Goal: Task Accomplishment & Management: Complete application form

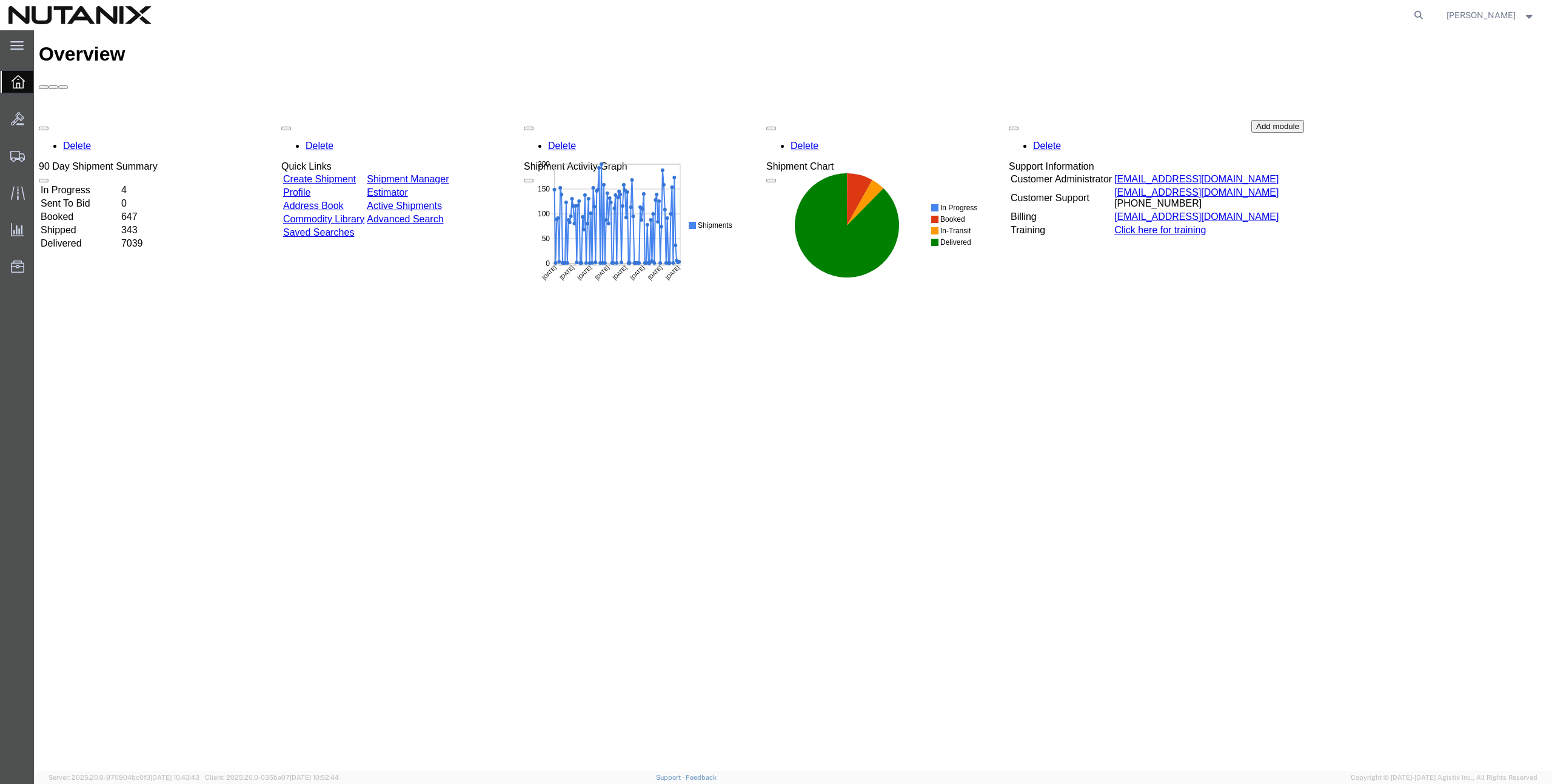
drag, startPoint x: 905, startPoint y: 531, endPoint x: 876, endPoint y: 523, distance: 30.1
click at [905, 531] on div "Overview Delete 90 Day Shipment Summary In Progress 4 Sent To Bid 0 Booked 647 …" at bounding box center [793, 414] width 1508 height 741
click at [0, 0] on span "Create from Template" at bounding box center [0, 0] width 0 height 0
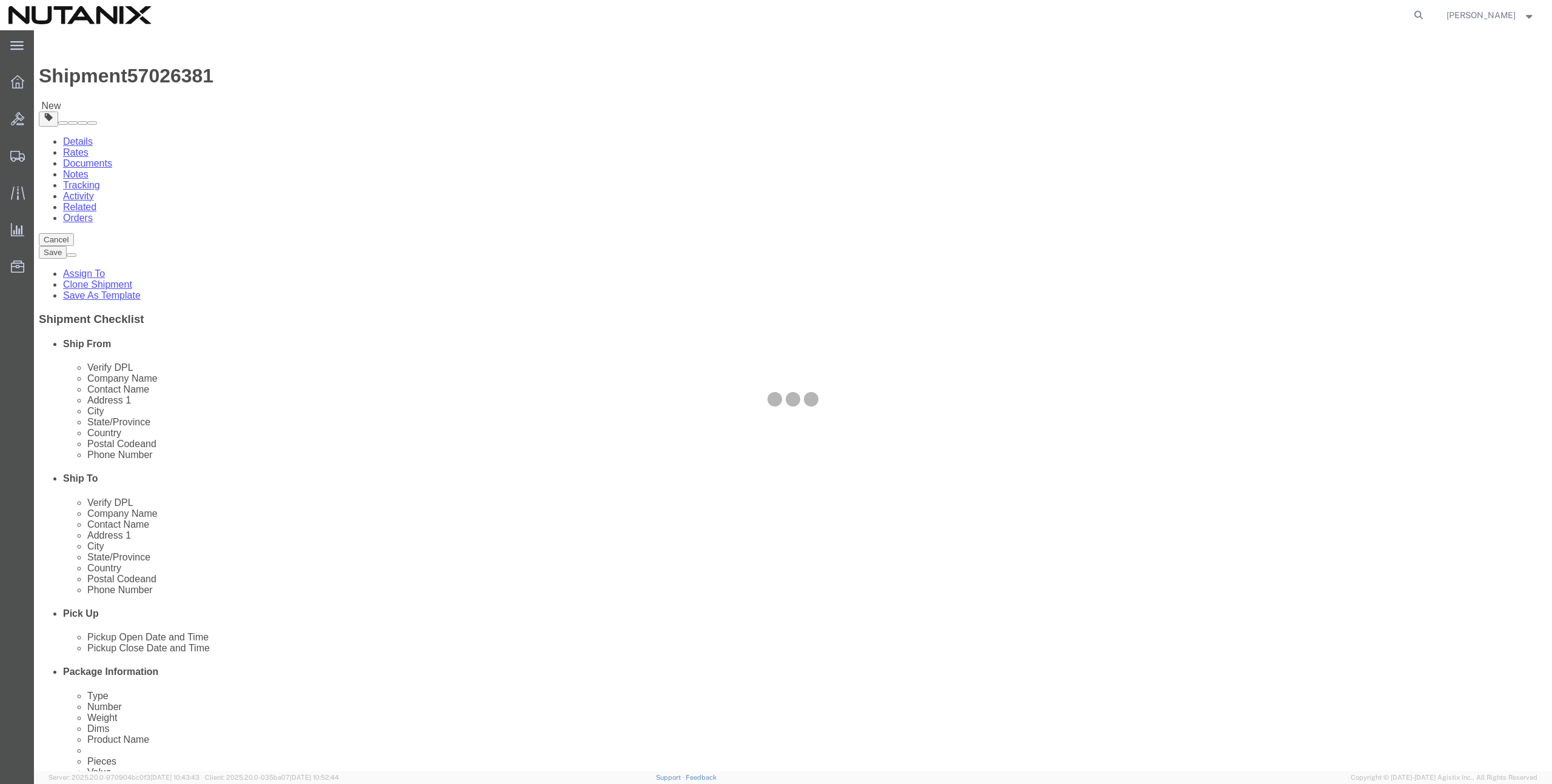
select select
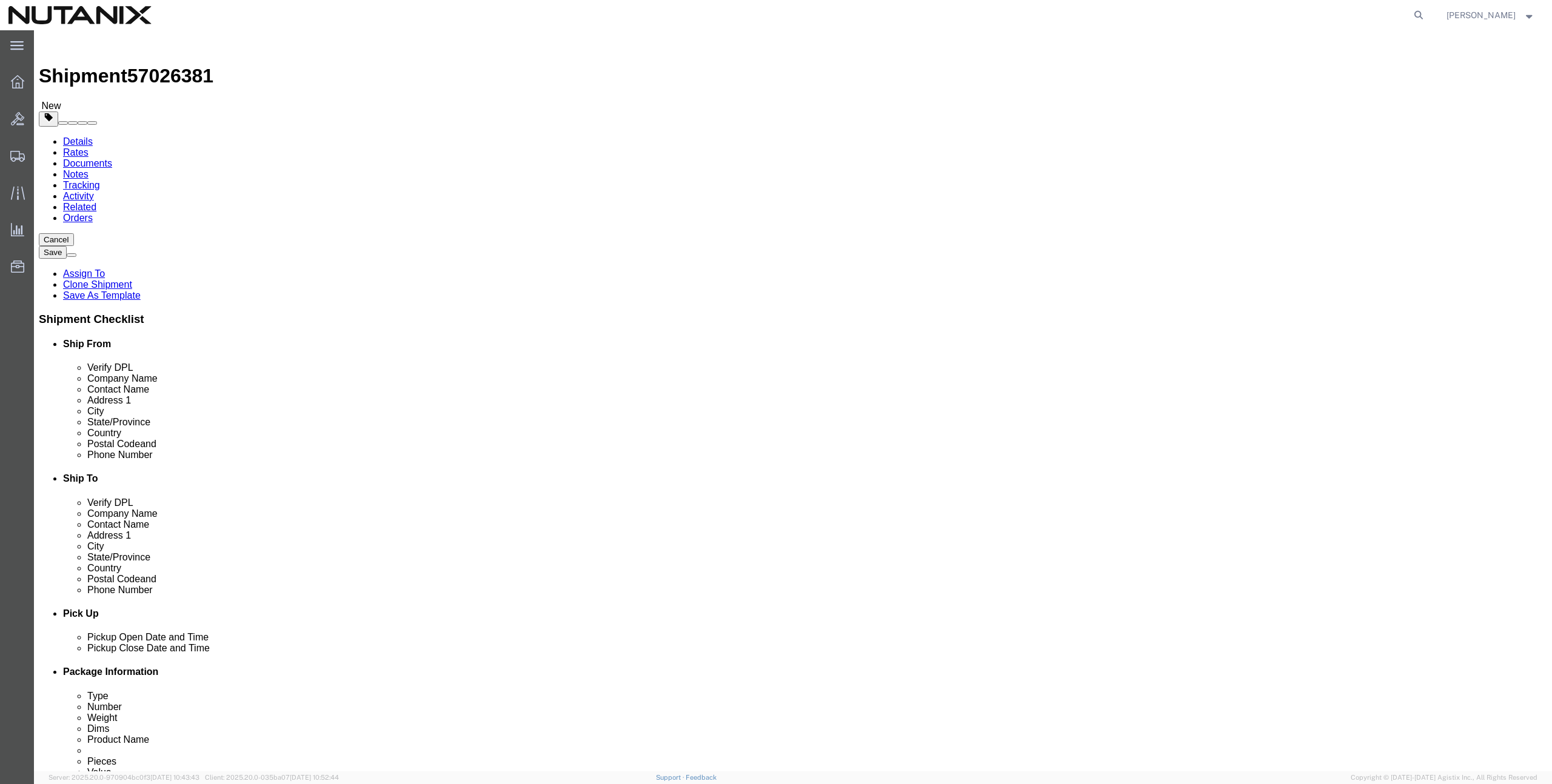
click input "text"
paste input "[PERSON_NAME]"
type input "[PERSON_NAME]"
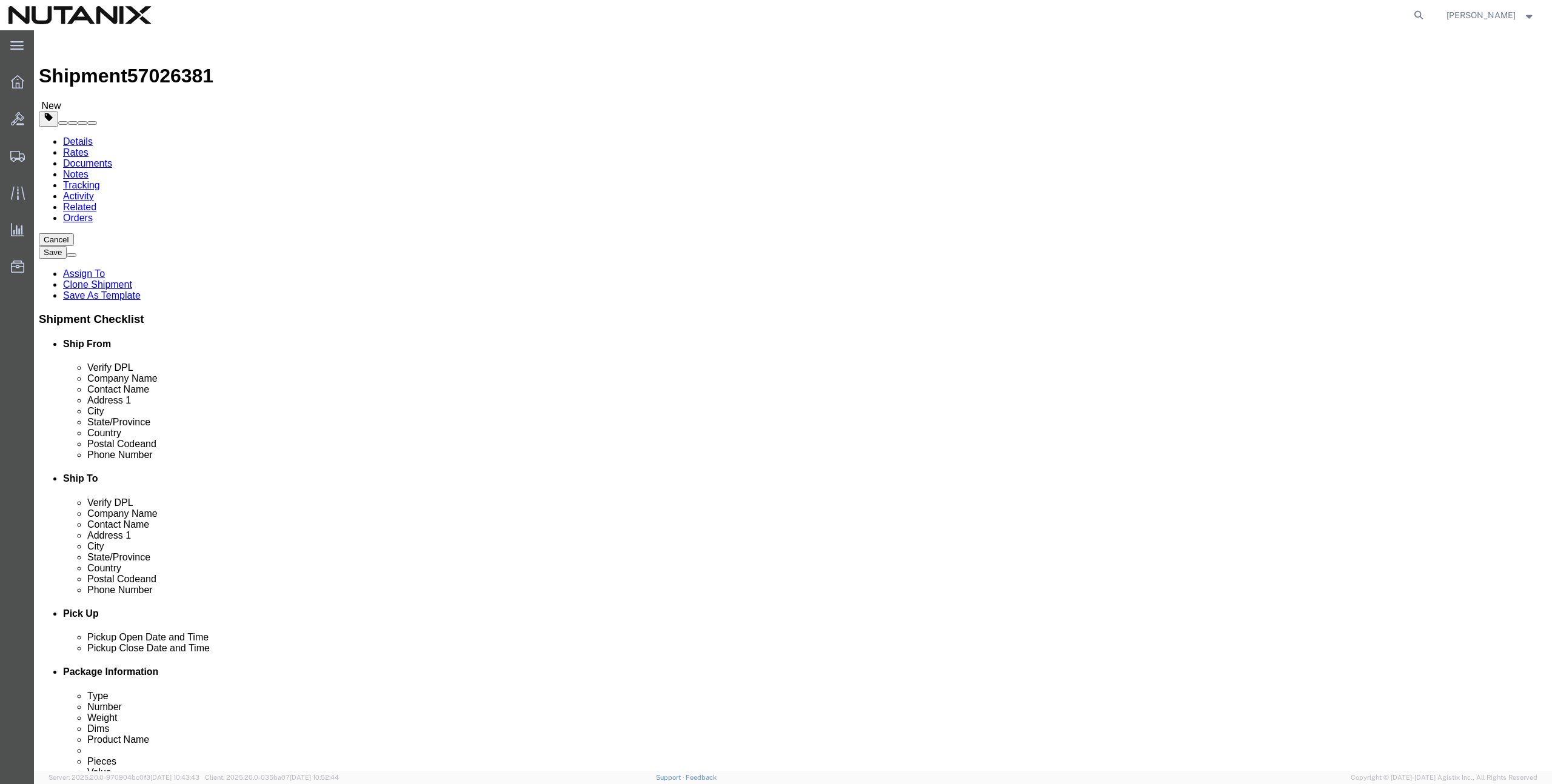
click input "text"
paste input "[PHONE_NUMBER]"
type input "[PHONE_NUMBER]"
click input "text"
paste input "[STREET_ADDRESS]"
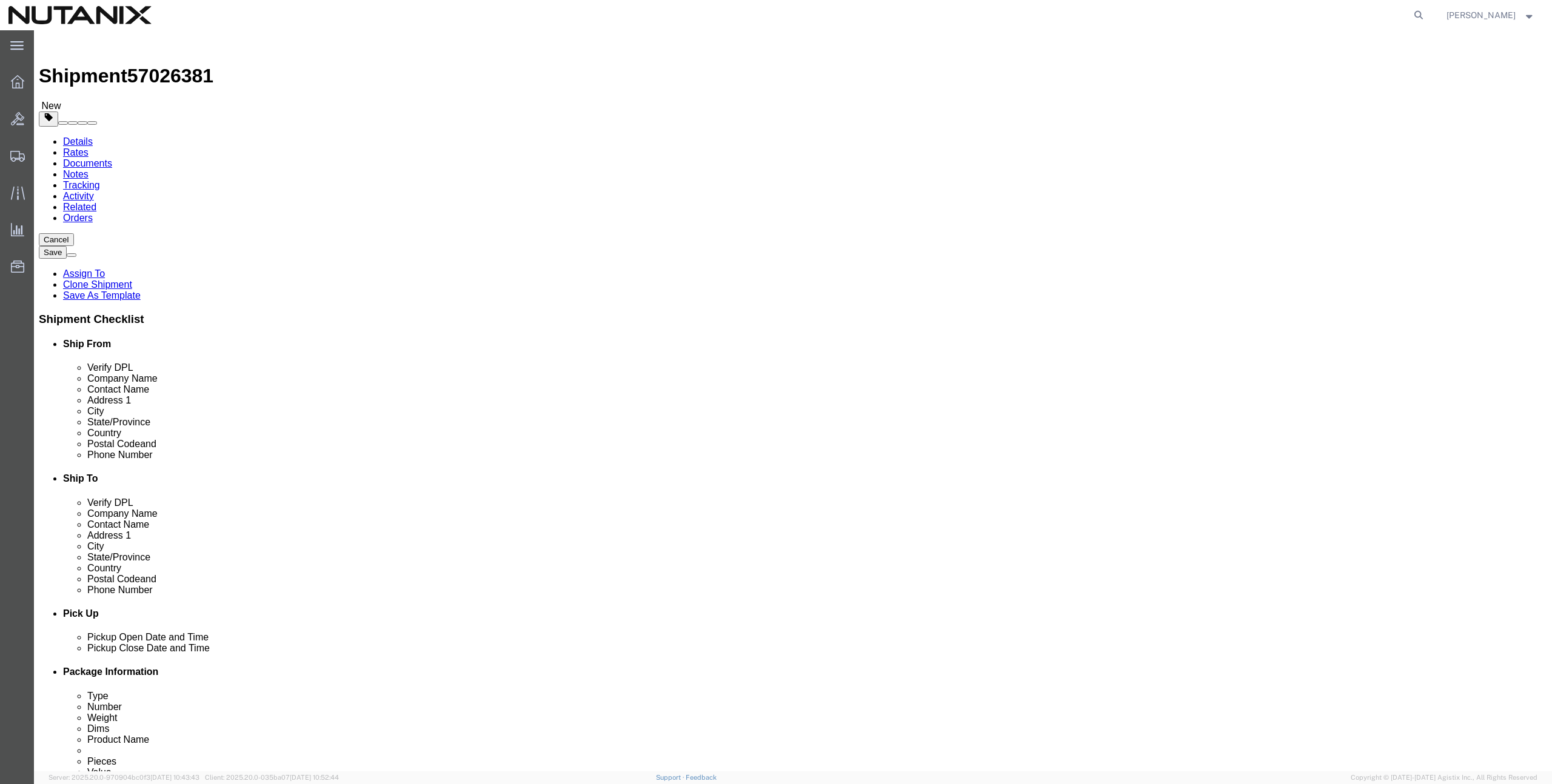
type input "[STREET_ADDRESS]"
select select
click input "text"
paste input "[PERSON_NAME]"
type input "[PERSON_NAME]"
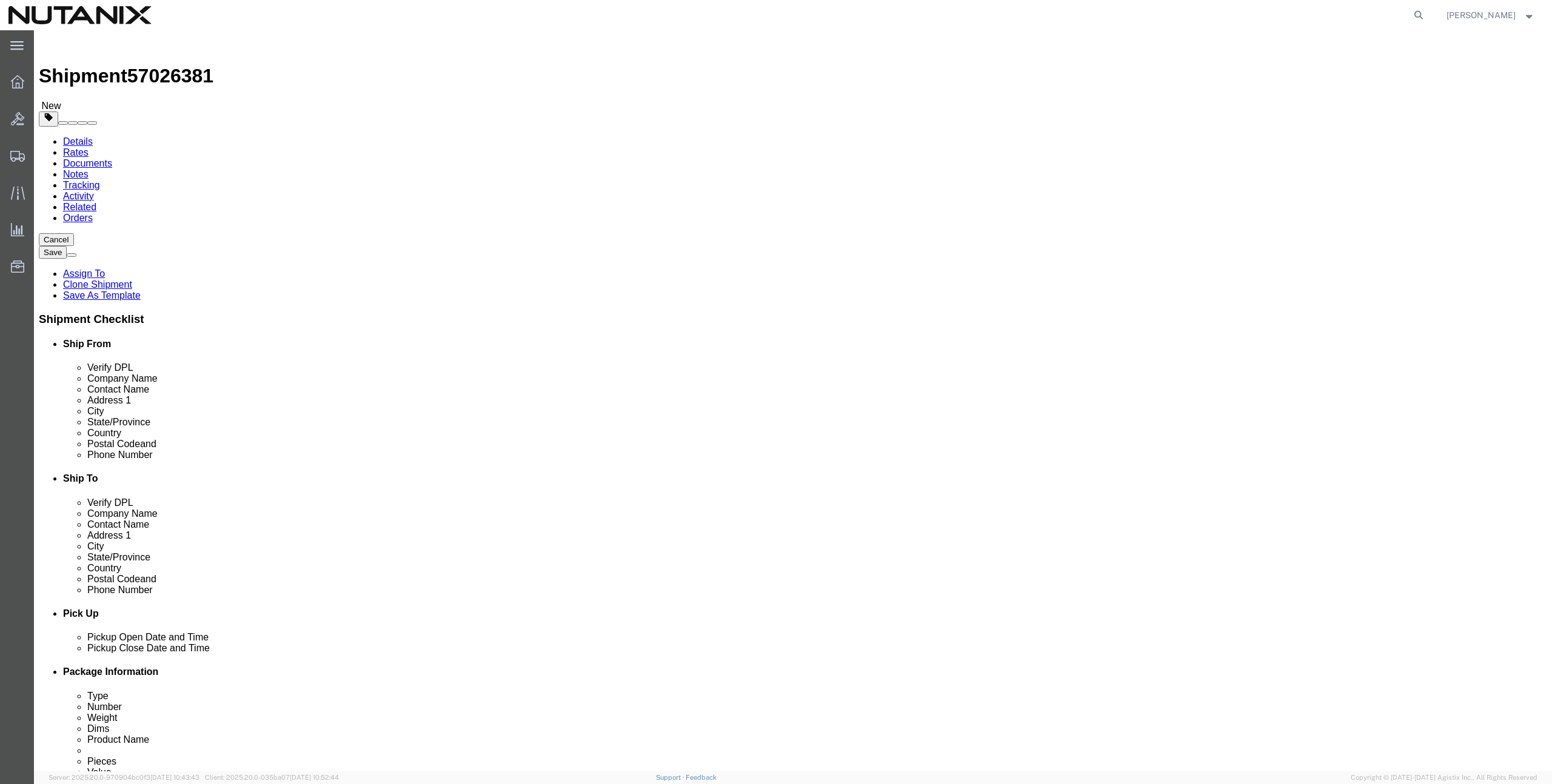
select select
type input "penn"
select select
select select "PA"
click input "Postal Code"
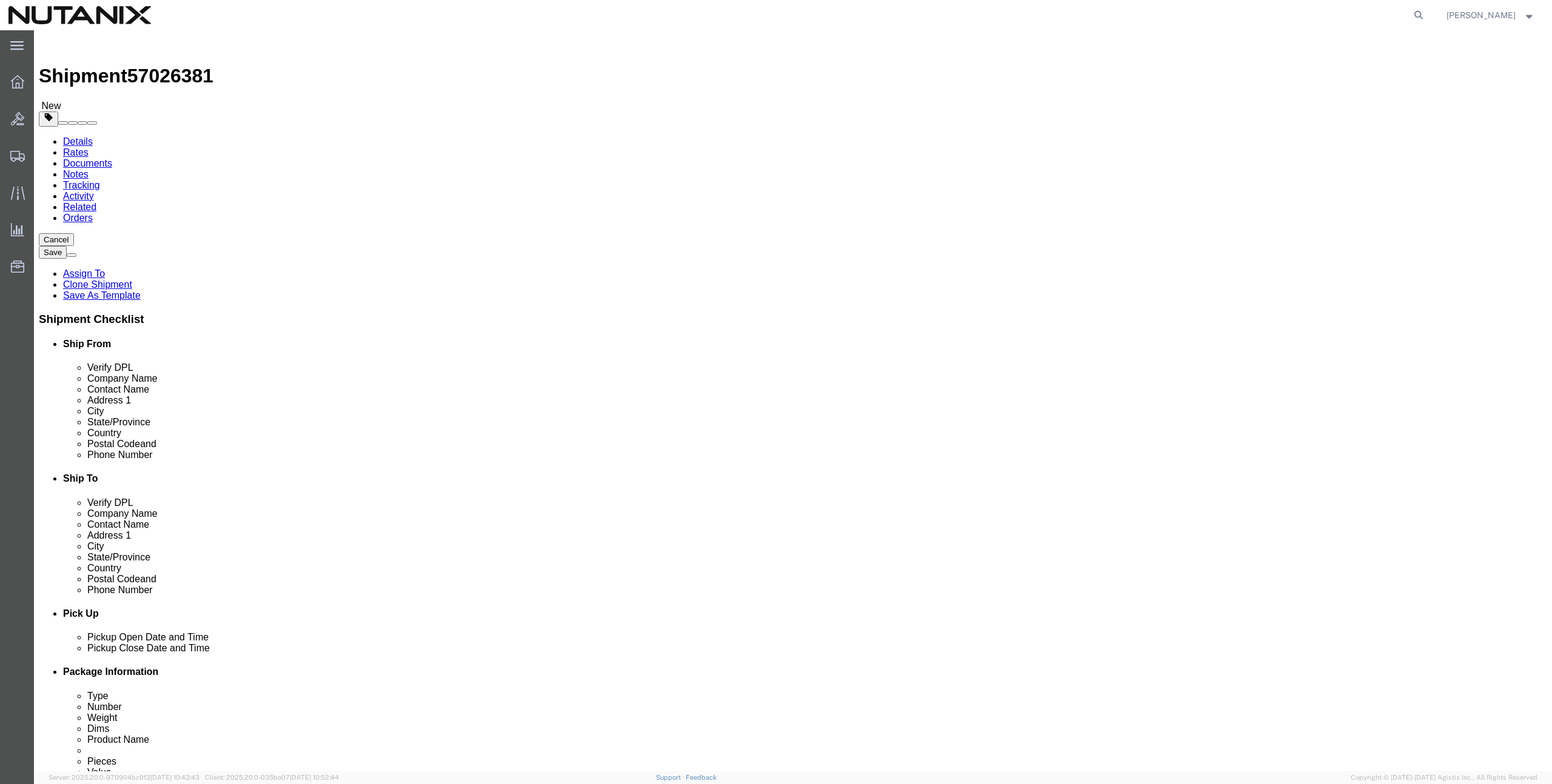
paste input "19510"
type input "19510"
select select
click input "text"
paste input "[EMAIL_ADDRESS][DOMAIN_NAME]"
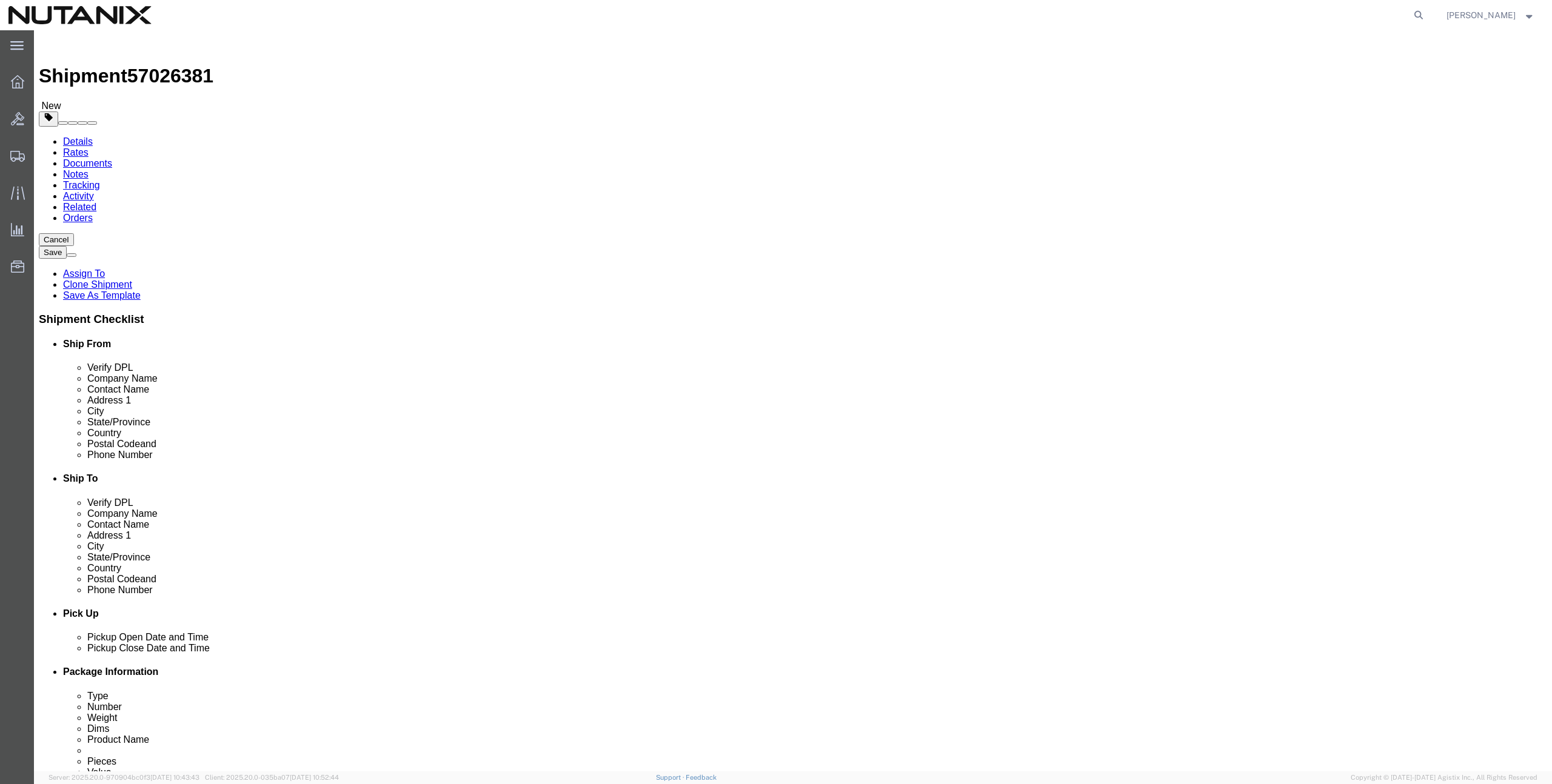
type input "[EMAIL_ADDRESS][DOMAIN_NAME]"
checkbox input "true"
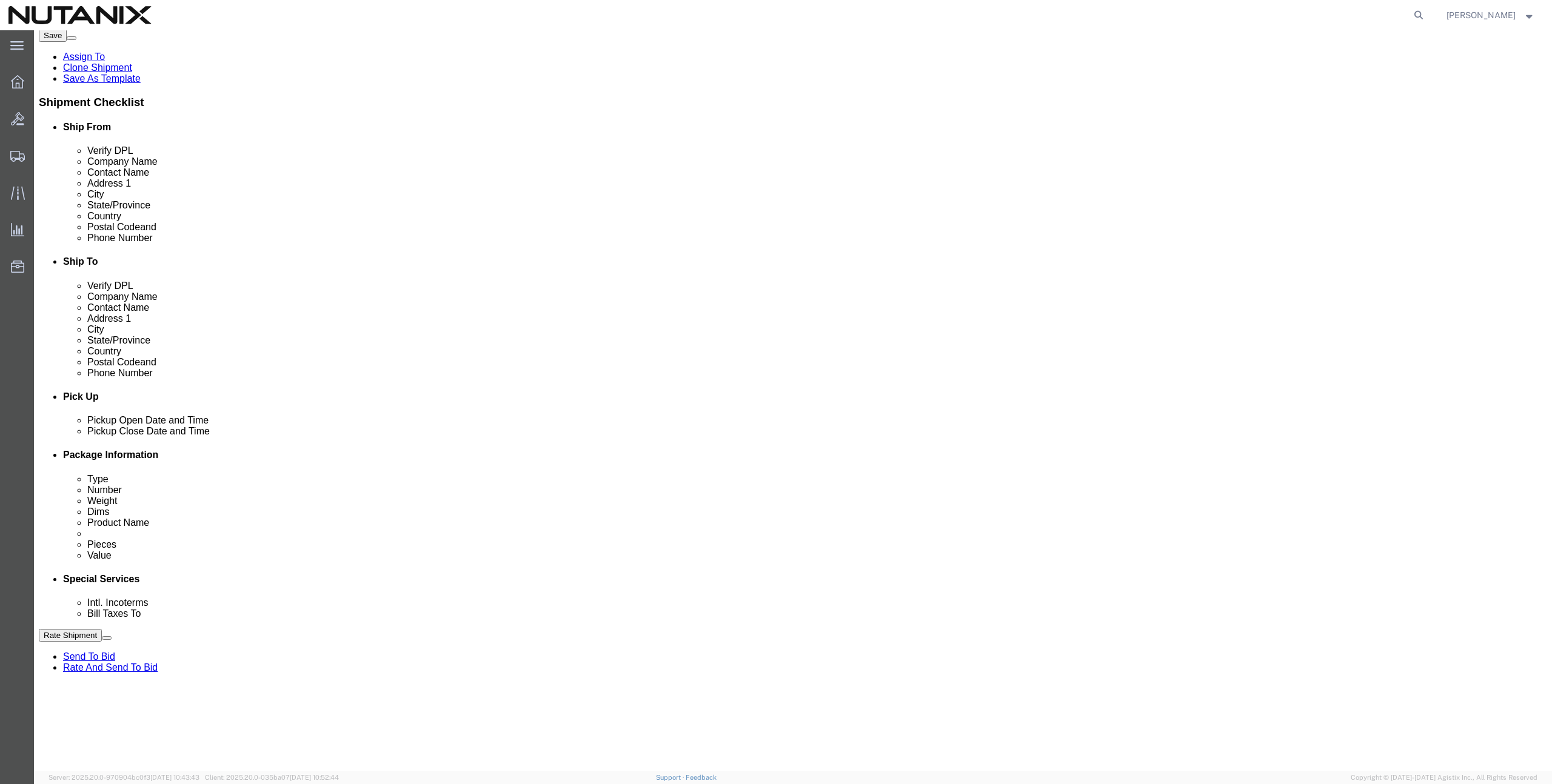
scroll to position [228, 0]
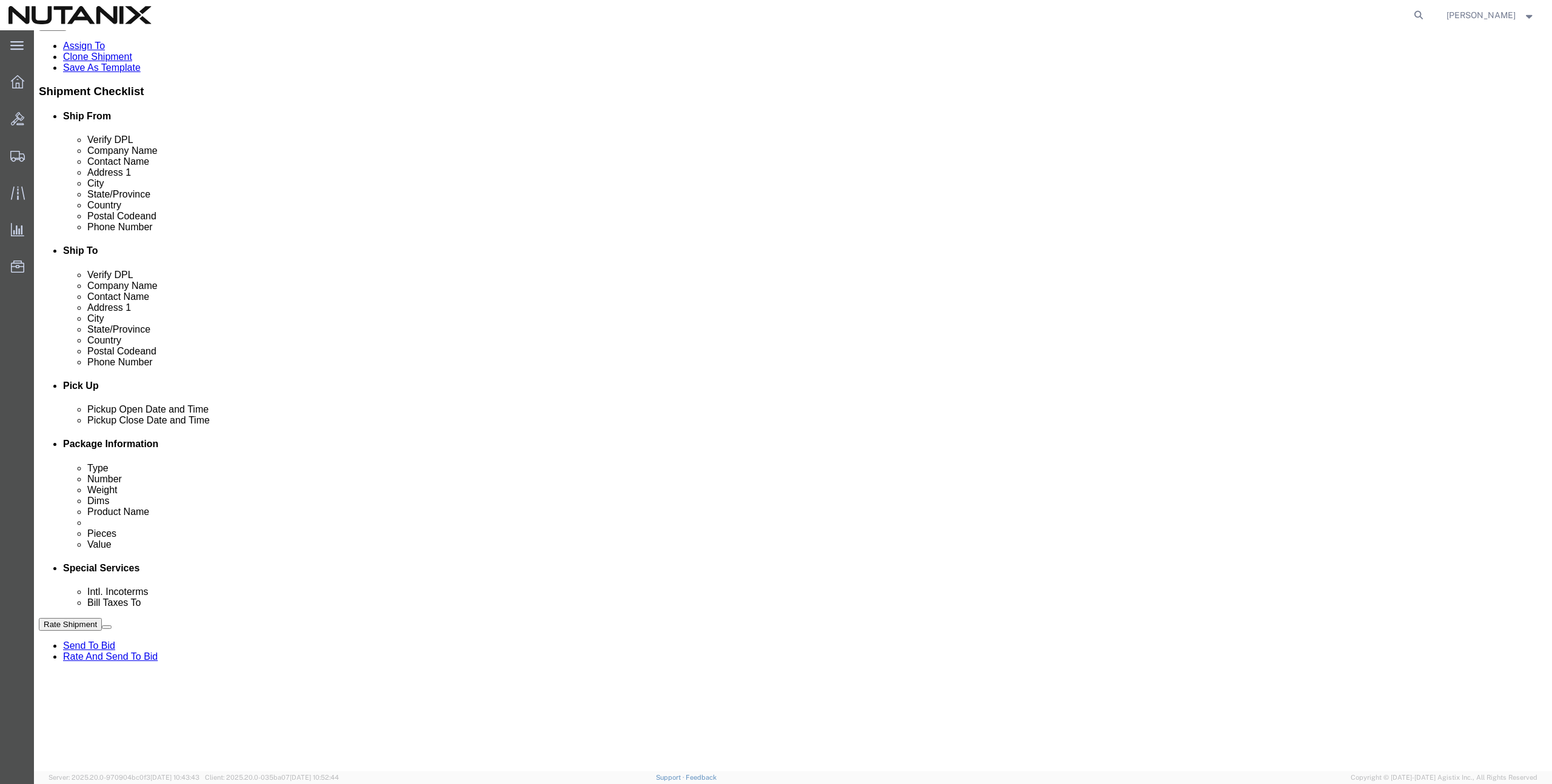
click button "Rate Shipment"
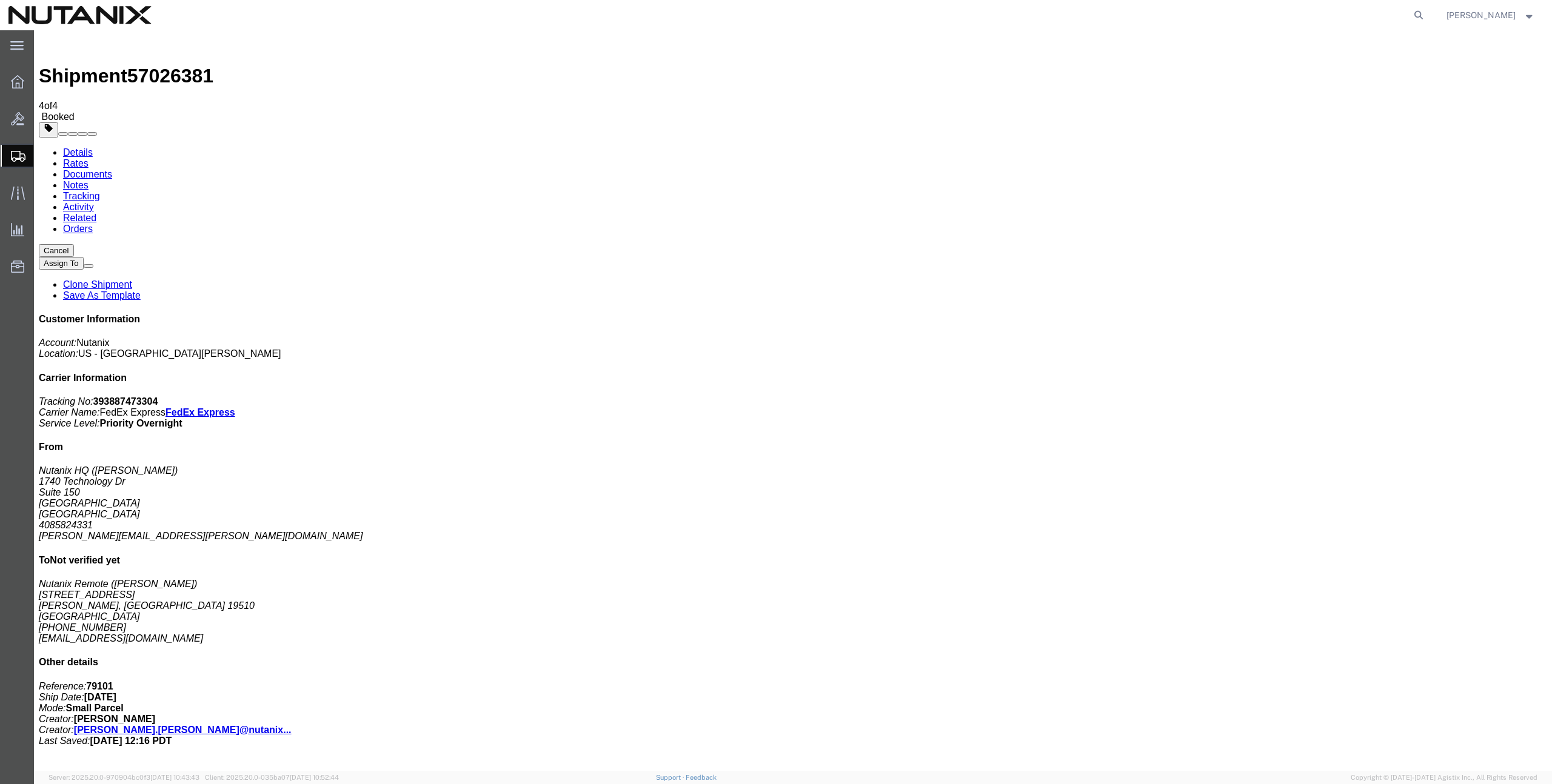
copy td "393887473304"
click at [469, 57] on div "Shipment 57026381 4 of 4 Booked" at bounding box center [793, 79] width 1508 height 87
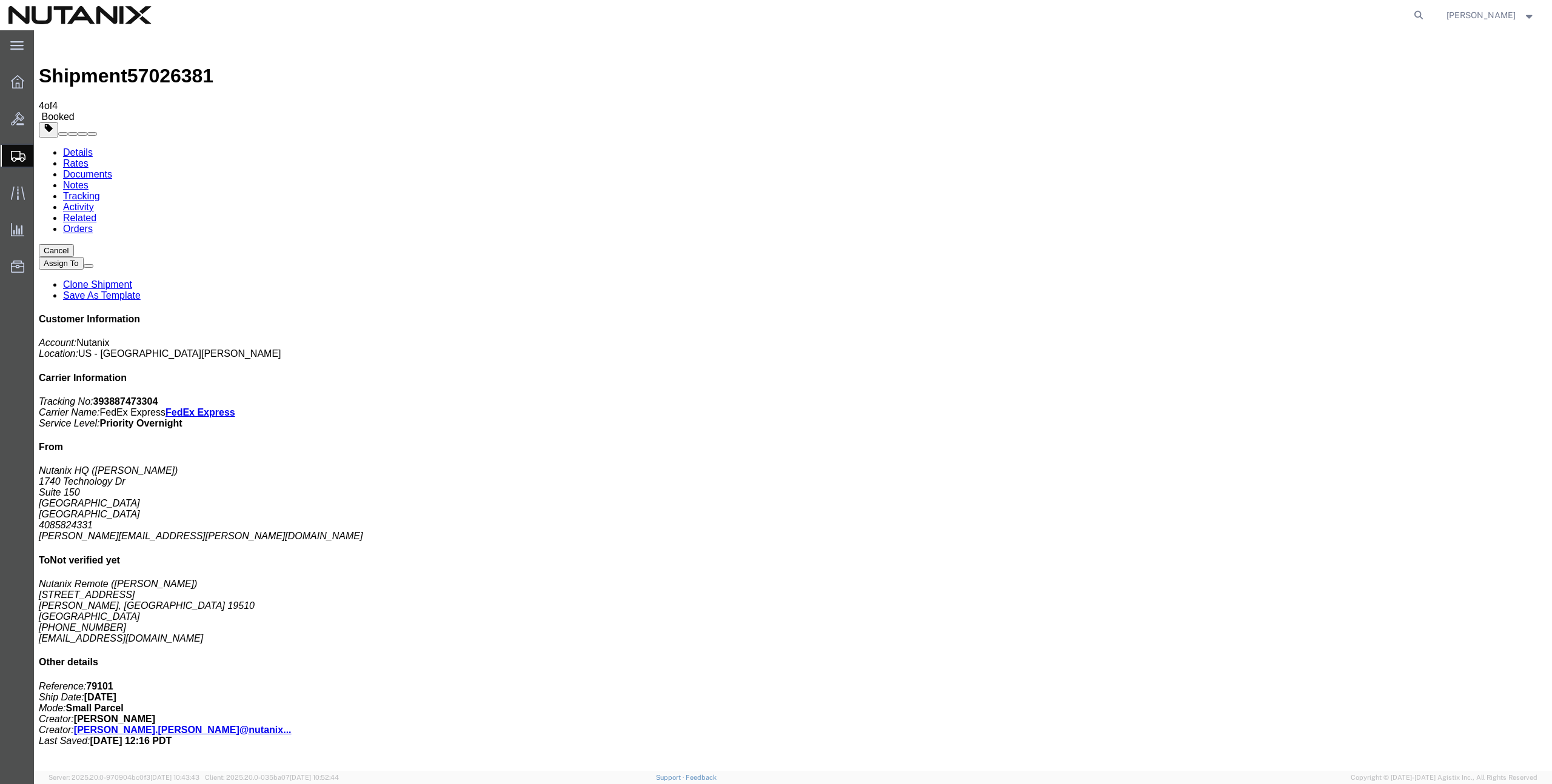
drag, startPoint x: 510, startPoint y: 419, endPoint x: 571, endPoint y: 269, distance: 161.9
click at [0, 0] on span "Create from Template" at bounding box center [0, 0] width 0 height 0
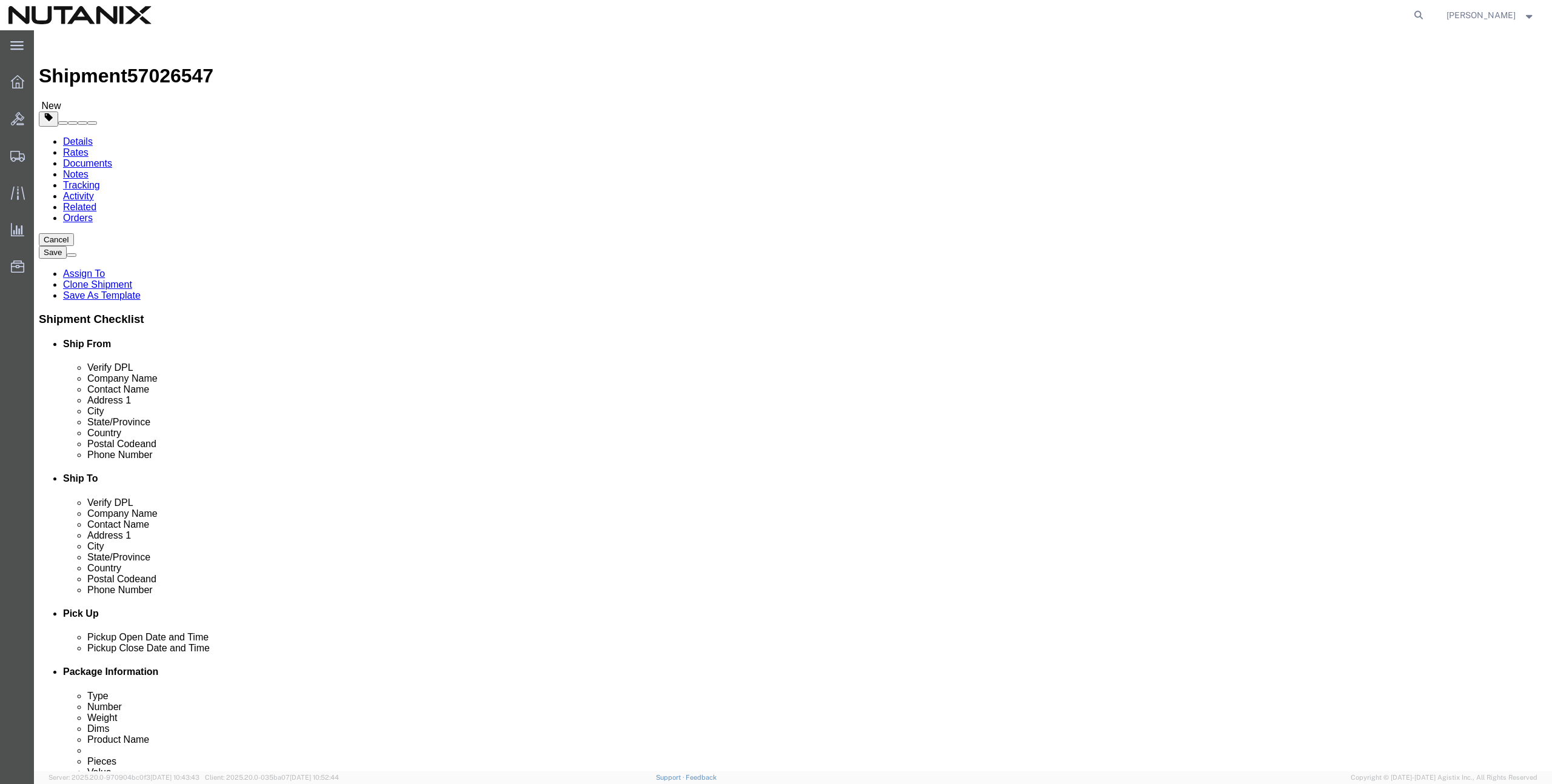
click input "text"
paste input "[PERSON_NAME]"
type input "[PERSON_NAME]"
click input "text"
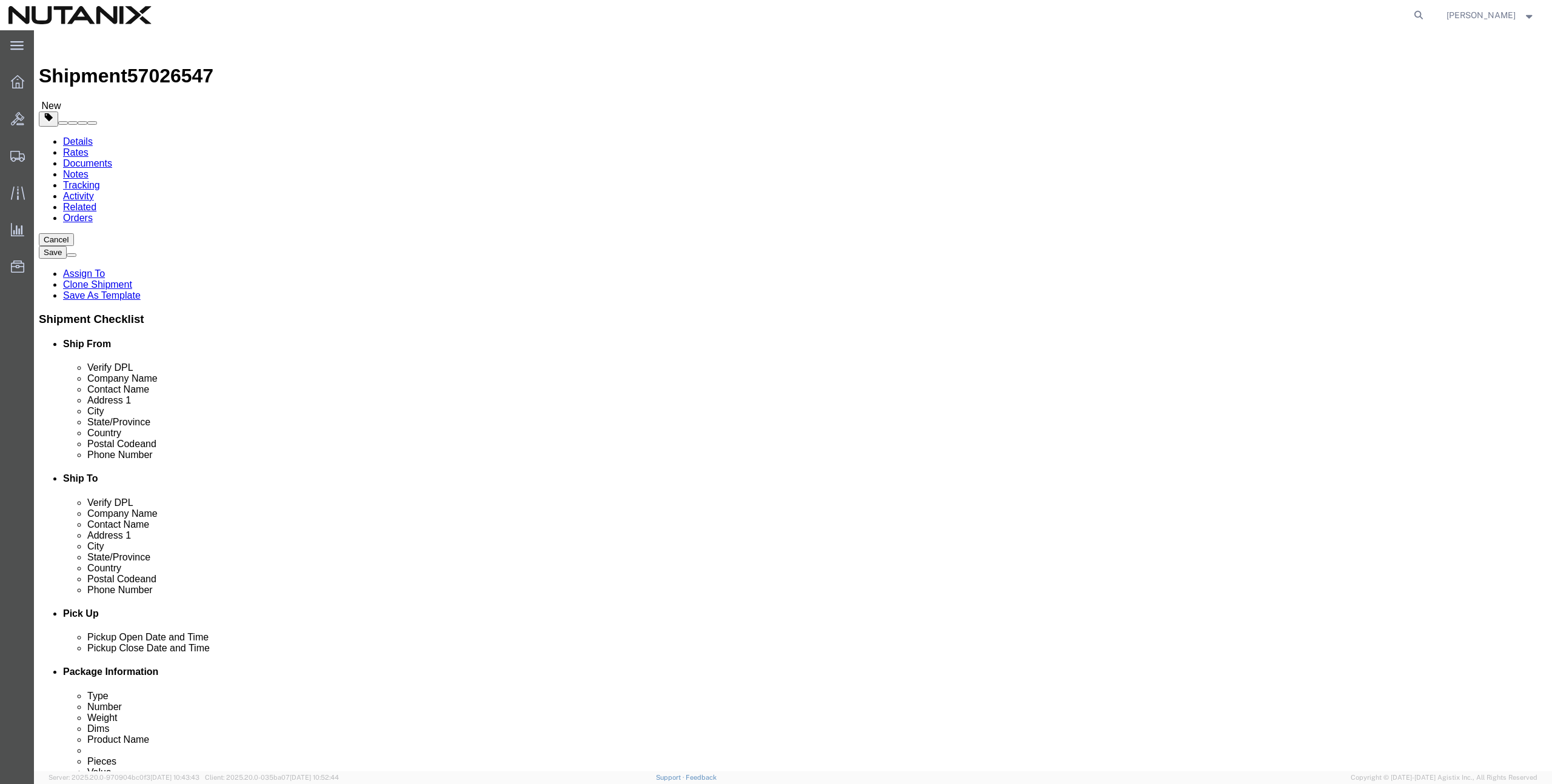
paste input "[STREET_ADDRESS][PERSON_NAME]"
type input "[STREET_ADDRESS][PERSON_NAME]"
click input "Postal Code"
paste input "6244"
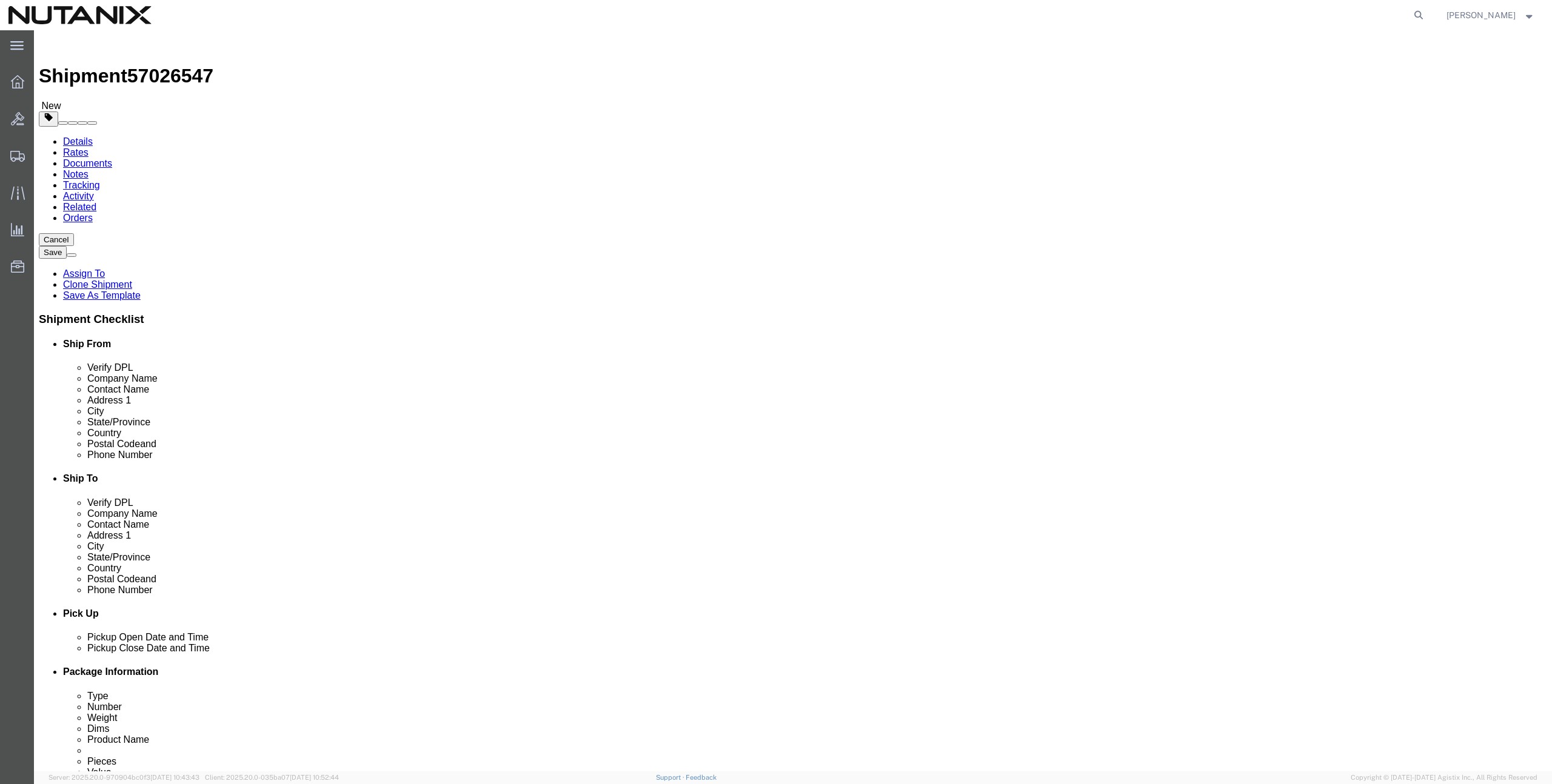
type input "6244"
click input "text"
paste input "[PHONE_NUMBER]"
type input "[PHONE_NUMBER]"
click input "6244"
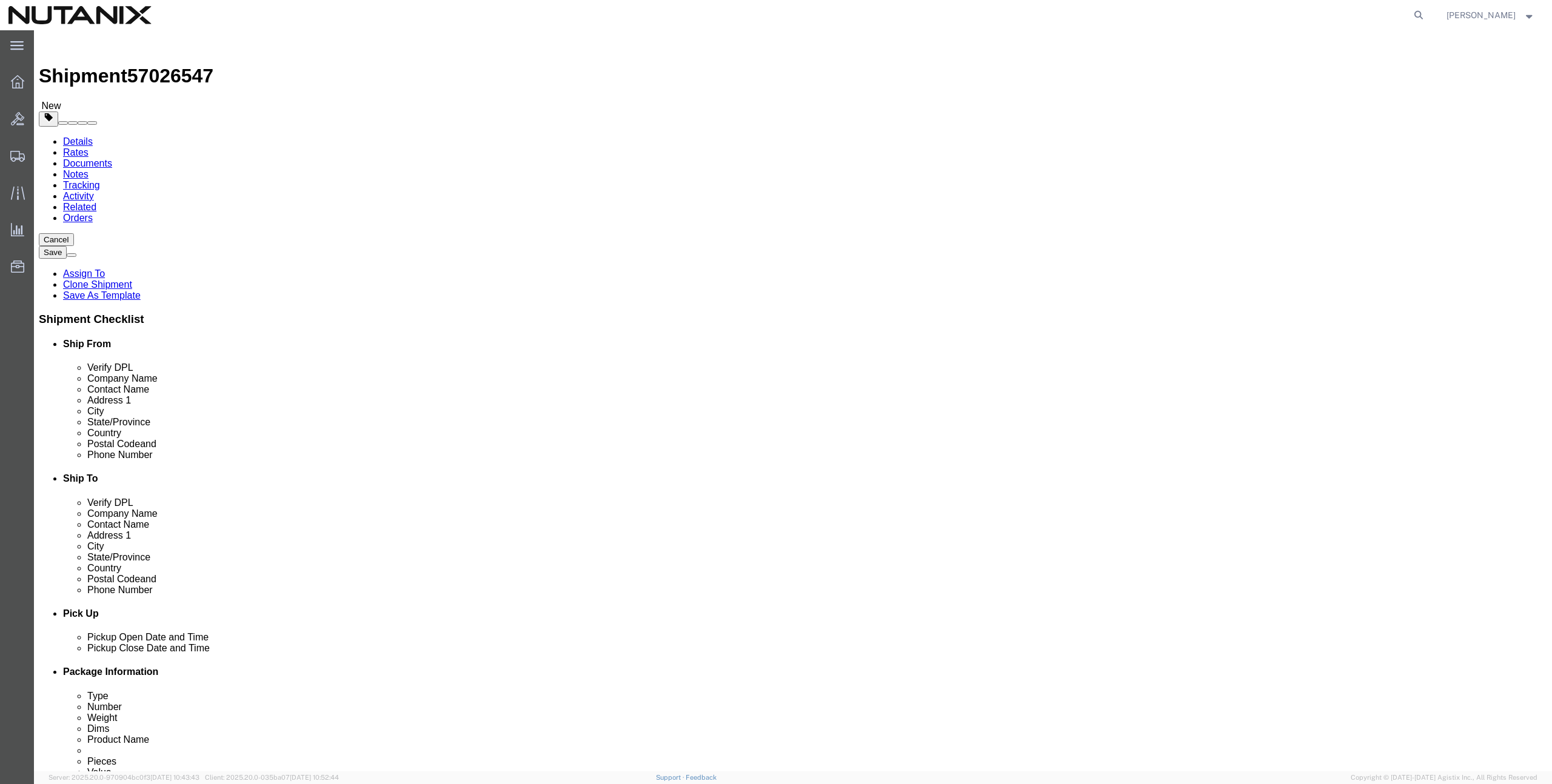
type input "76244"
type input "[US_STATE]"
select select "[GEOGRAPHIC_DATA]"
click input "text"
paste input "[GEOGRAPHIC_DATA]"
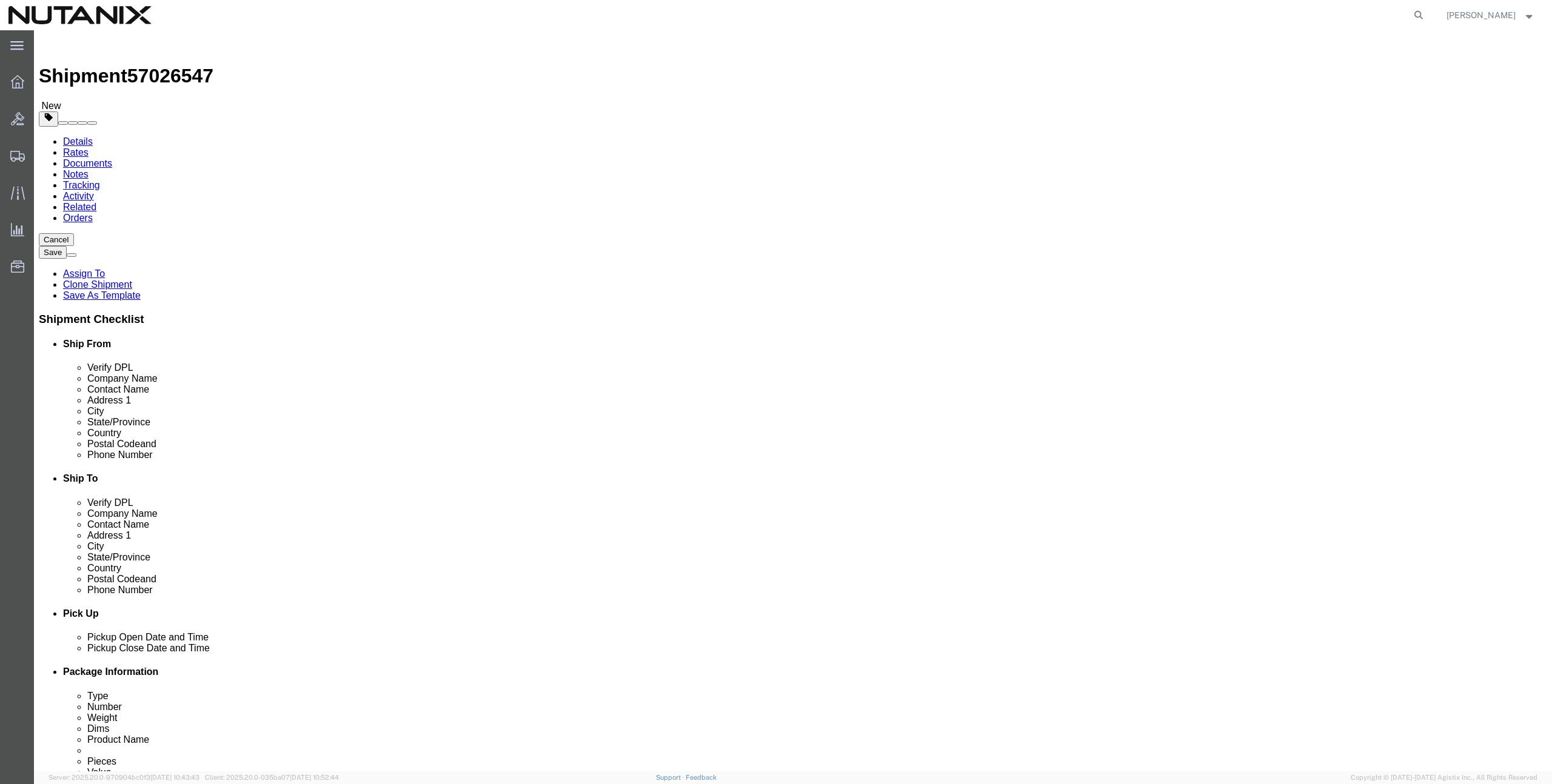
type input "[GEOGRAPHIC_DATA]"
click input "text"
paste input "[PERSON_NAME][EMAIL_ADDRESS][PERSON_NAME][DOMAIN_NAME]"
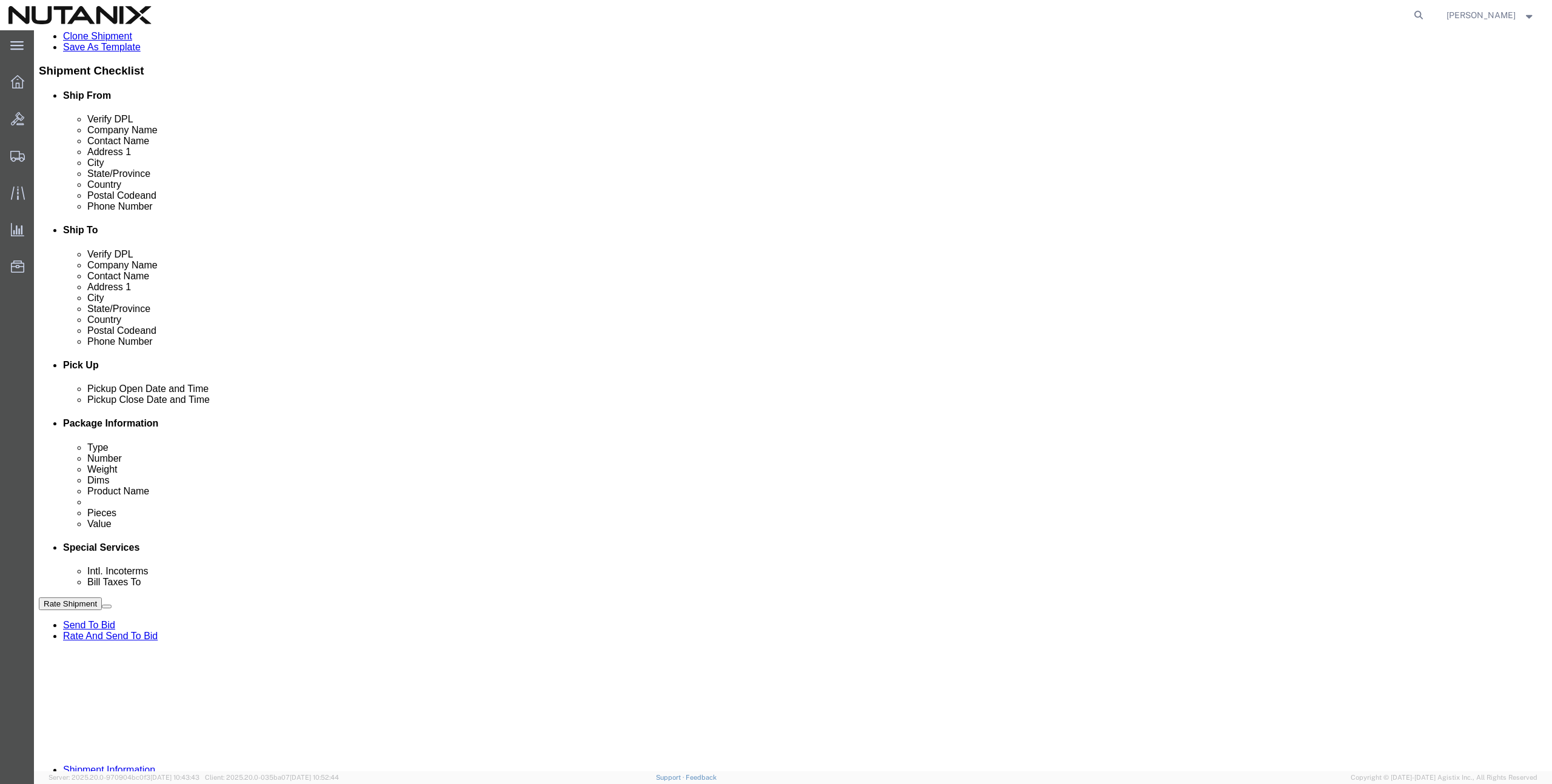
scroll to position [299, 0]
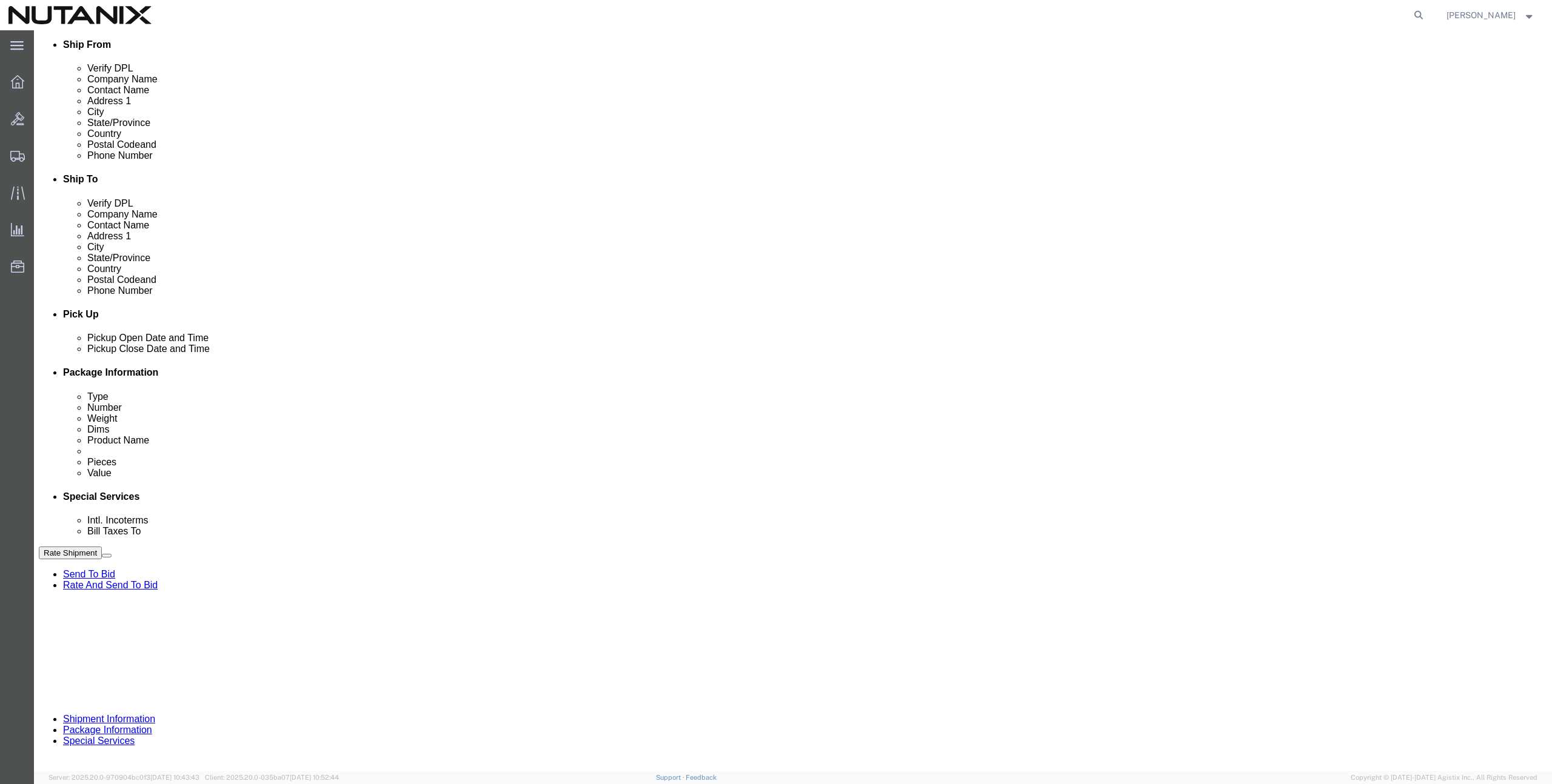
type input "[PERSON_NAME][EMAIL_ADDRESS][PERSON_NAME][DOMAIN_NAME]"
checkbox input "true"
drag, startPoint x: 692, startPoint y: 444, endPoint x: 670, endPoint y: 444, distance: 22.0
click input "TASK"
drag, startPoint x: 667, startPoint y: 443, endPoint x: 613, endPoint y: 441, distance: 54.0
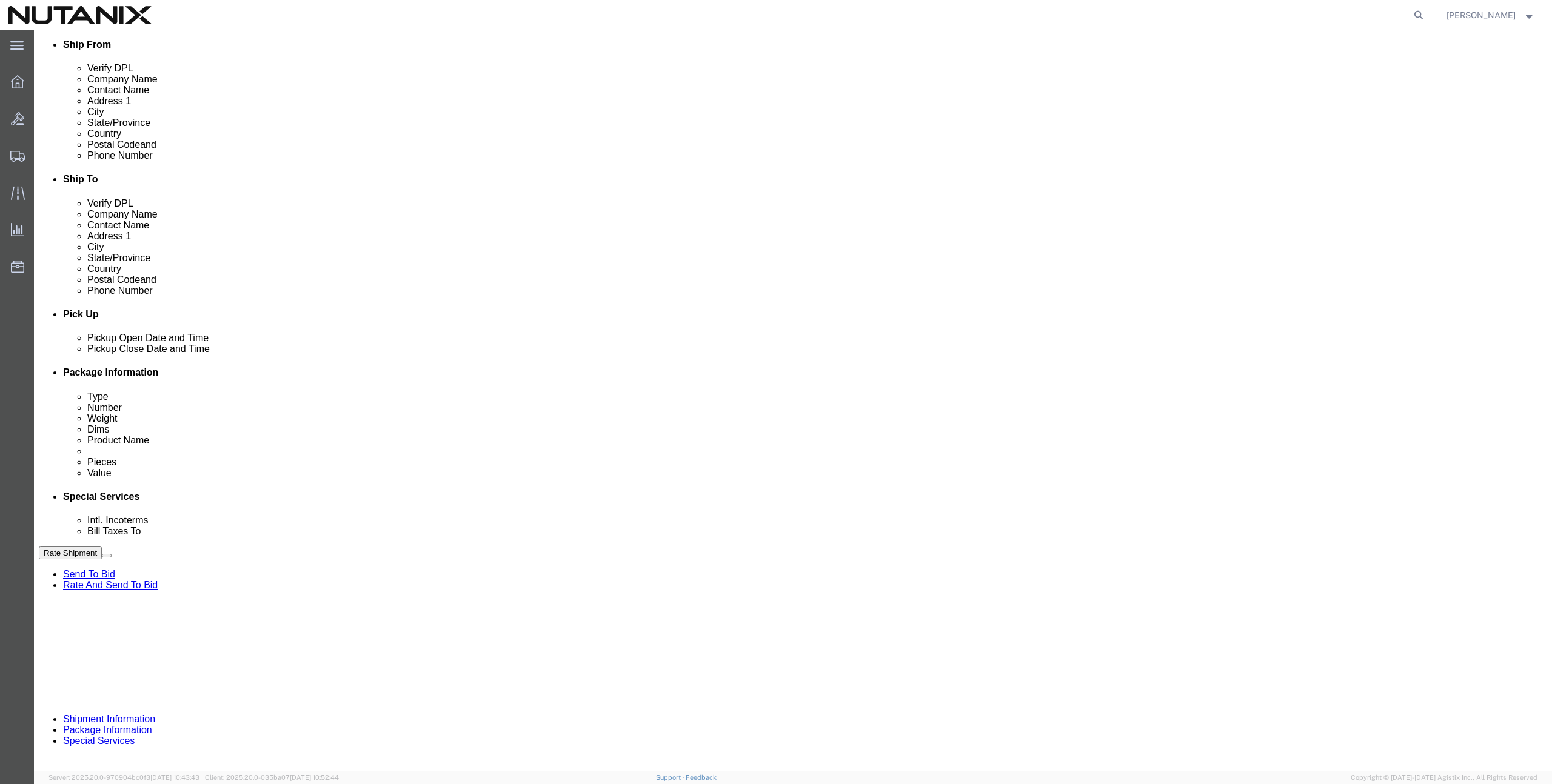
click div "Select Account Type Activity ID Airline Appointment Number ASN Batch Request # …"
paste input "0445496"
type input "TASK0445496"
click button "Rate Shipment"
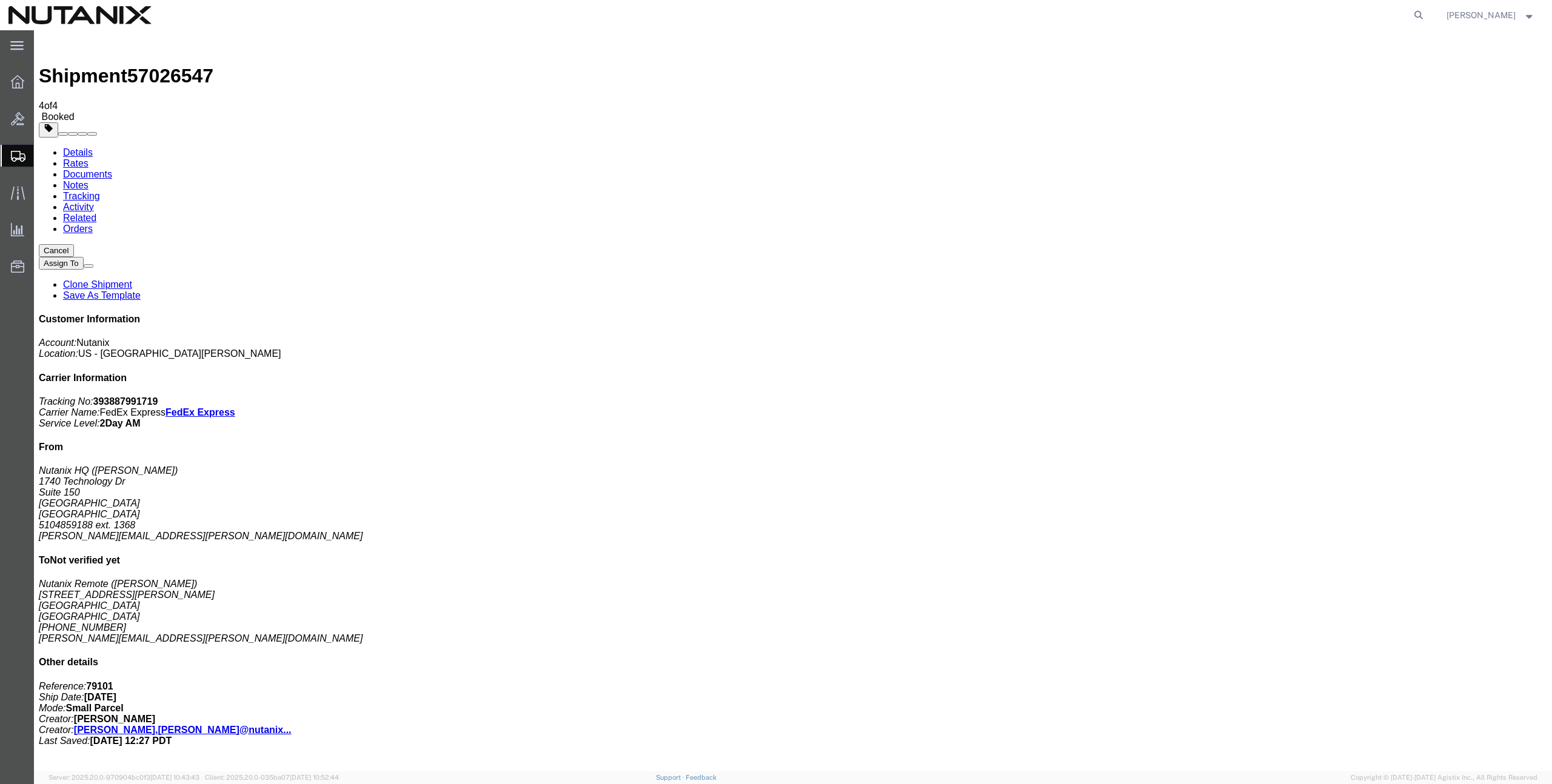
drag, startPoint x: 155, startPoint y: 241, endPoint x: 1418, endPoint y: 176, distance: 1264.7
click at [132, 279] on link "Clone Shipment" at bounding box center [97, 284] width 69 height 10
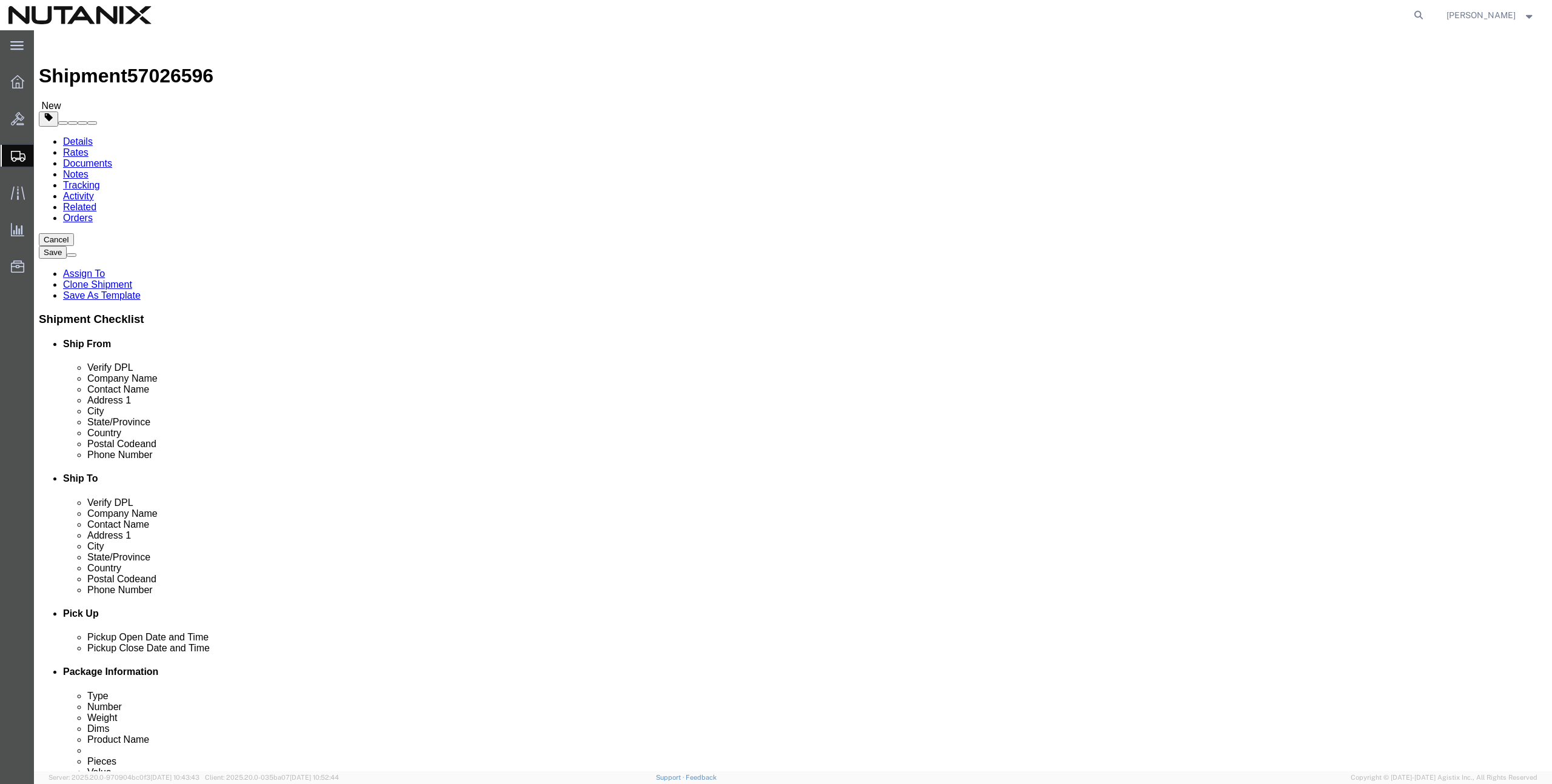
drag, startPoint x: 901, startPoint y: 251, endPoint x: 781, endPoint y: 246, distance: 120.1
click div "Contact Name [PERSON_NAME]"
paste input "[PERSON_NAME]"
type input "[PERSON_NAME]"
drag, startPoint x: 924, startPoint y: 273, endPoint x: 760, endPoint y: 269, distance: 164.0
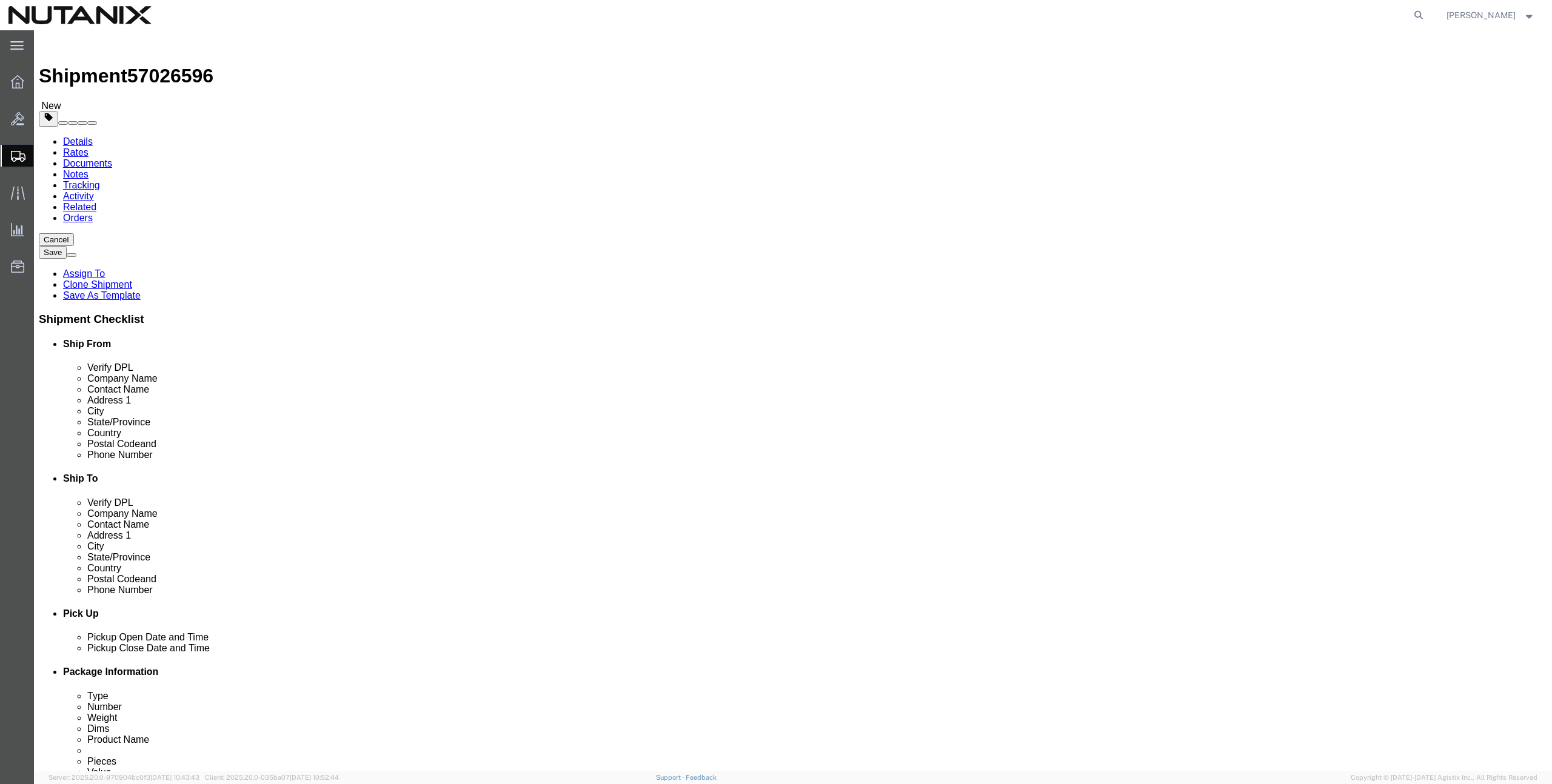
click div "Address [STREET_ADDRESS][PERSON_NAME]"
paste input "4847 Marble Arch Mews"
type input "4847 Marble Arch Mews"
drag, startPoint x: 947, startPoint y: 322, endPoint x: 800, endPoint y: 308, distance: 147.7
click div "Location Select Select My Profile Location [GEOGRAPHIC_DATA] - [GEOGRAPHIC_DATA…"
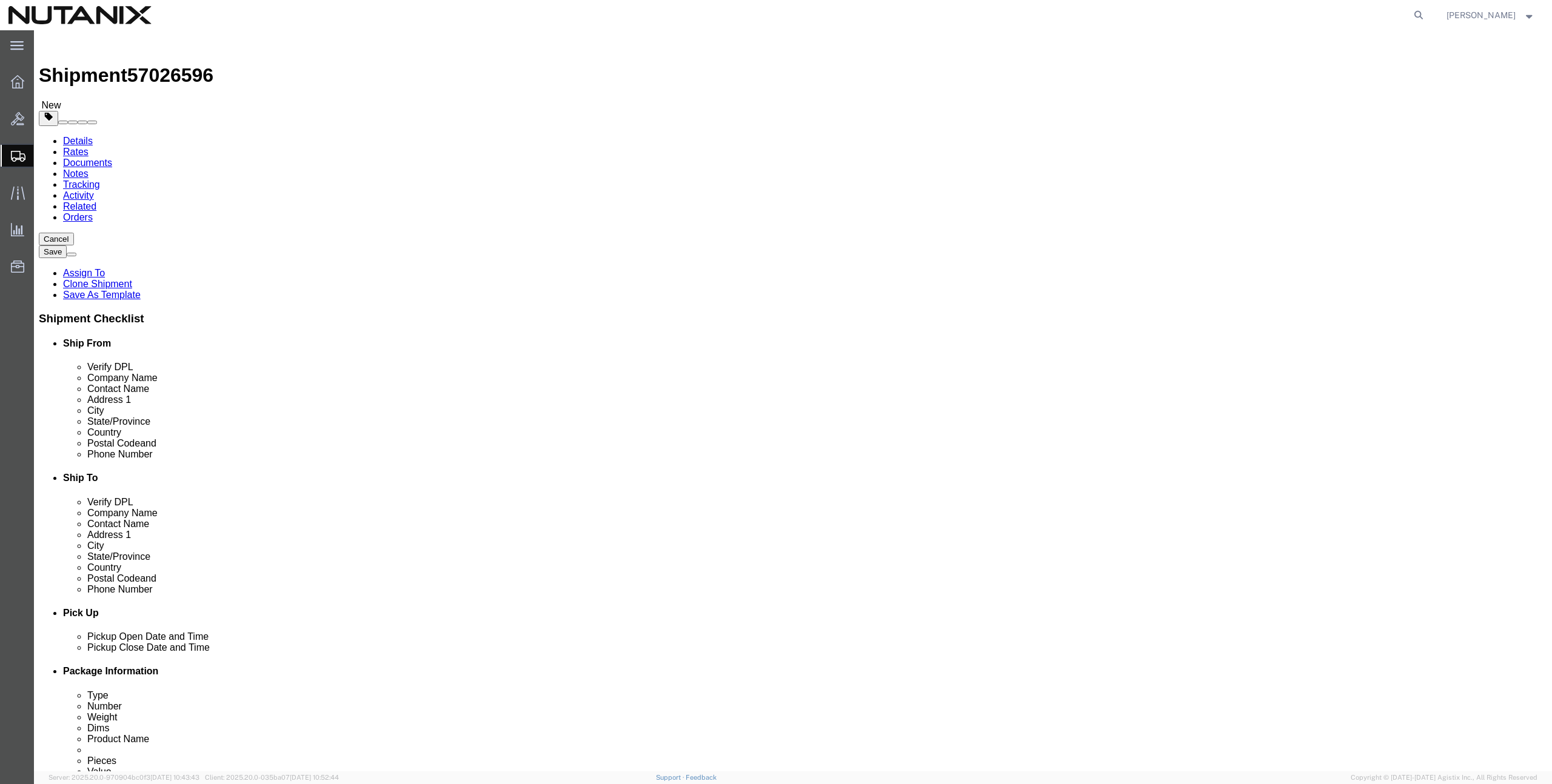
paste input "[GEOGRAPHIC_DATA]"
type input "[GEOGRAPHIC_DATA]"
select select "CA"
select select
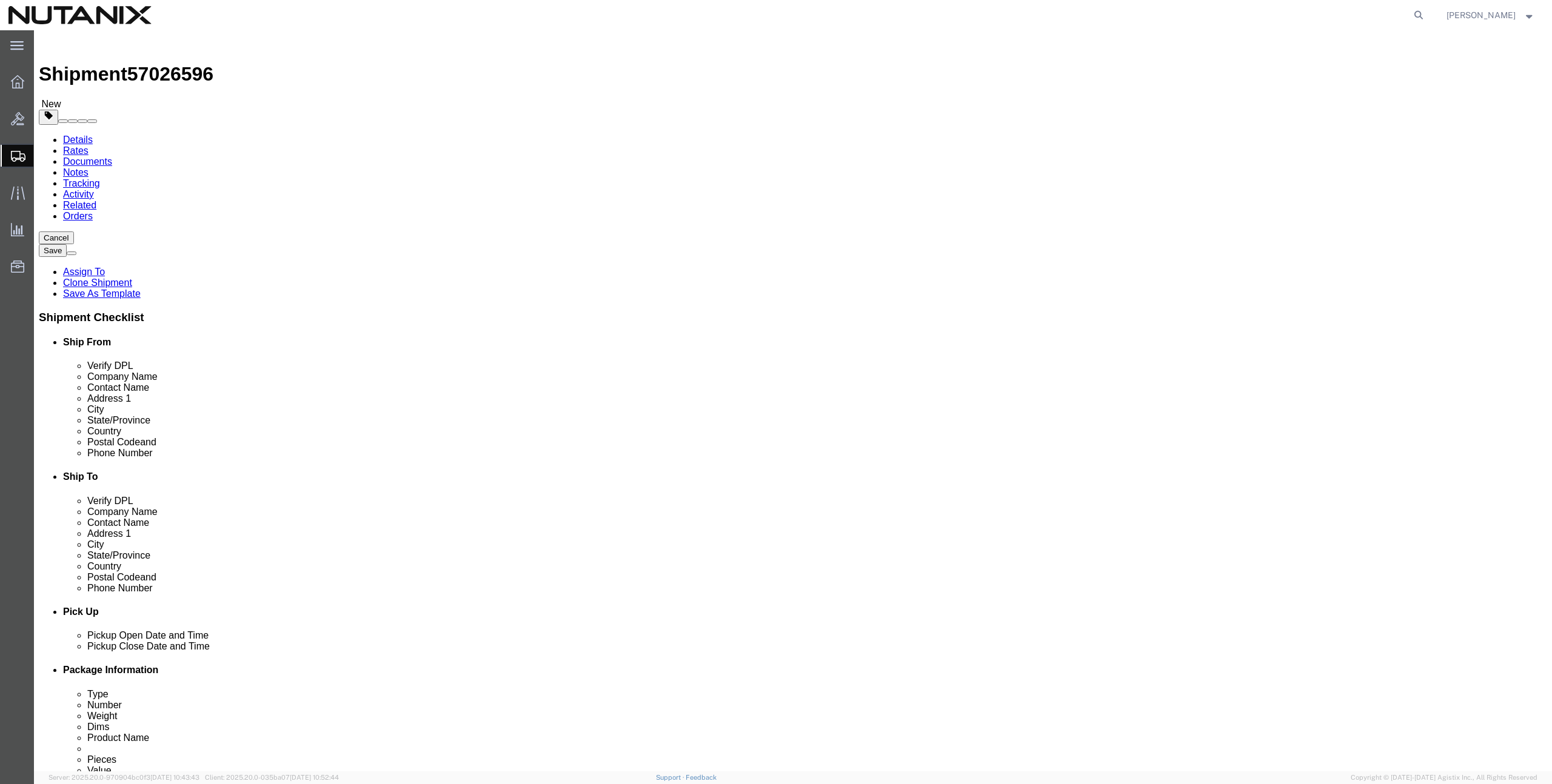
type input "on"
select select "ON"
drag, startPoint x: 871, startPoint y: 386, endPoint x: 838, endPoint y: 383, distance: 33.1
click div "Postal Code 76244"
paste input "L5M 7R1"
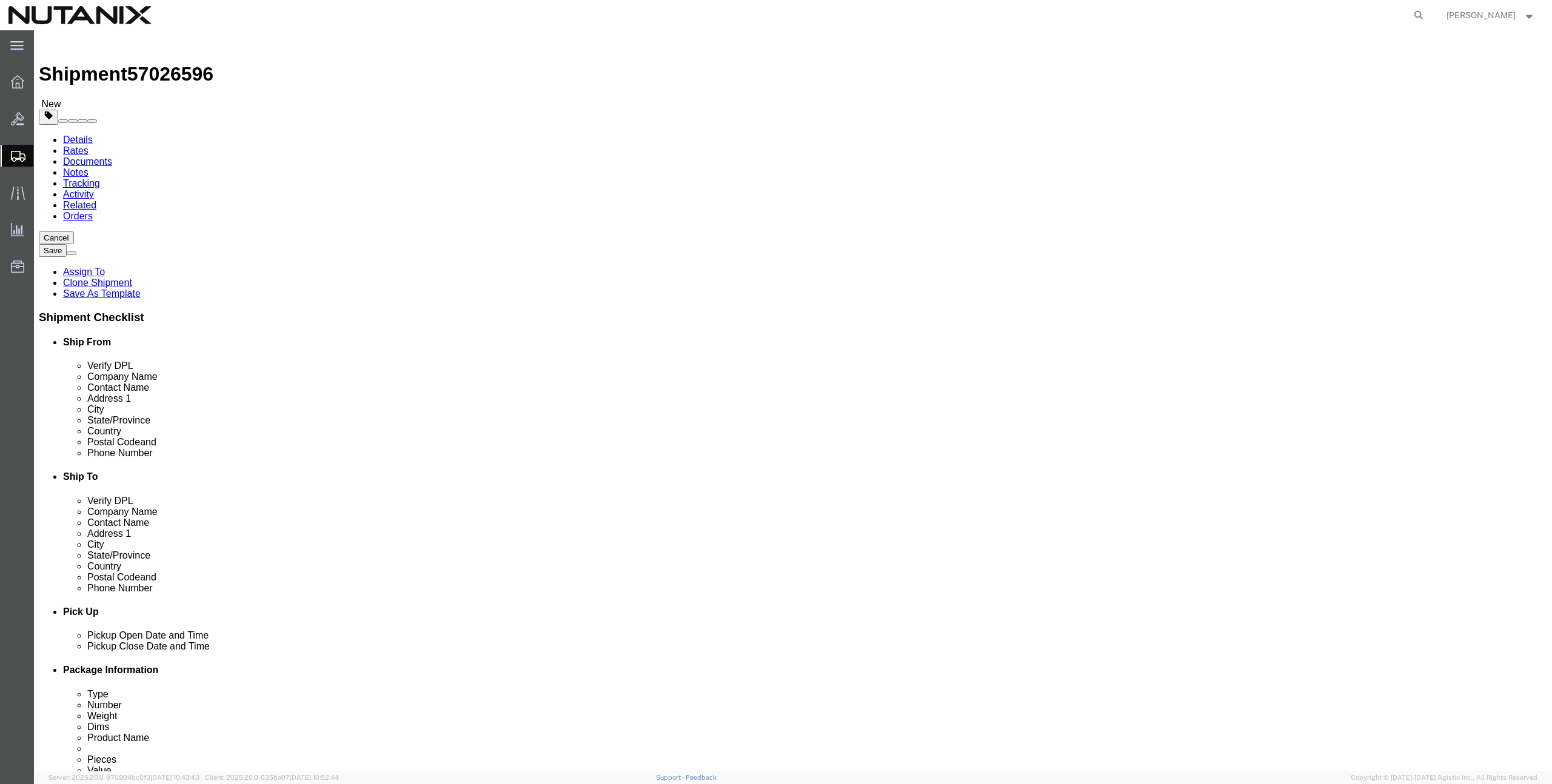
type input "L5M 7R1"
drag, startPoint x: 870, startPoint y: 405, endPoint x: 779, endPoint y: 399, distance: 91.2
click div "Location Select Select My Profile Location [GEOGRAPHIC_DATA] - [GEOGRAPHIC_DATA…"
paste input "[PHONE_NUMBER]"
type input "[PHONE_NUMBER]"
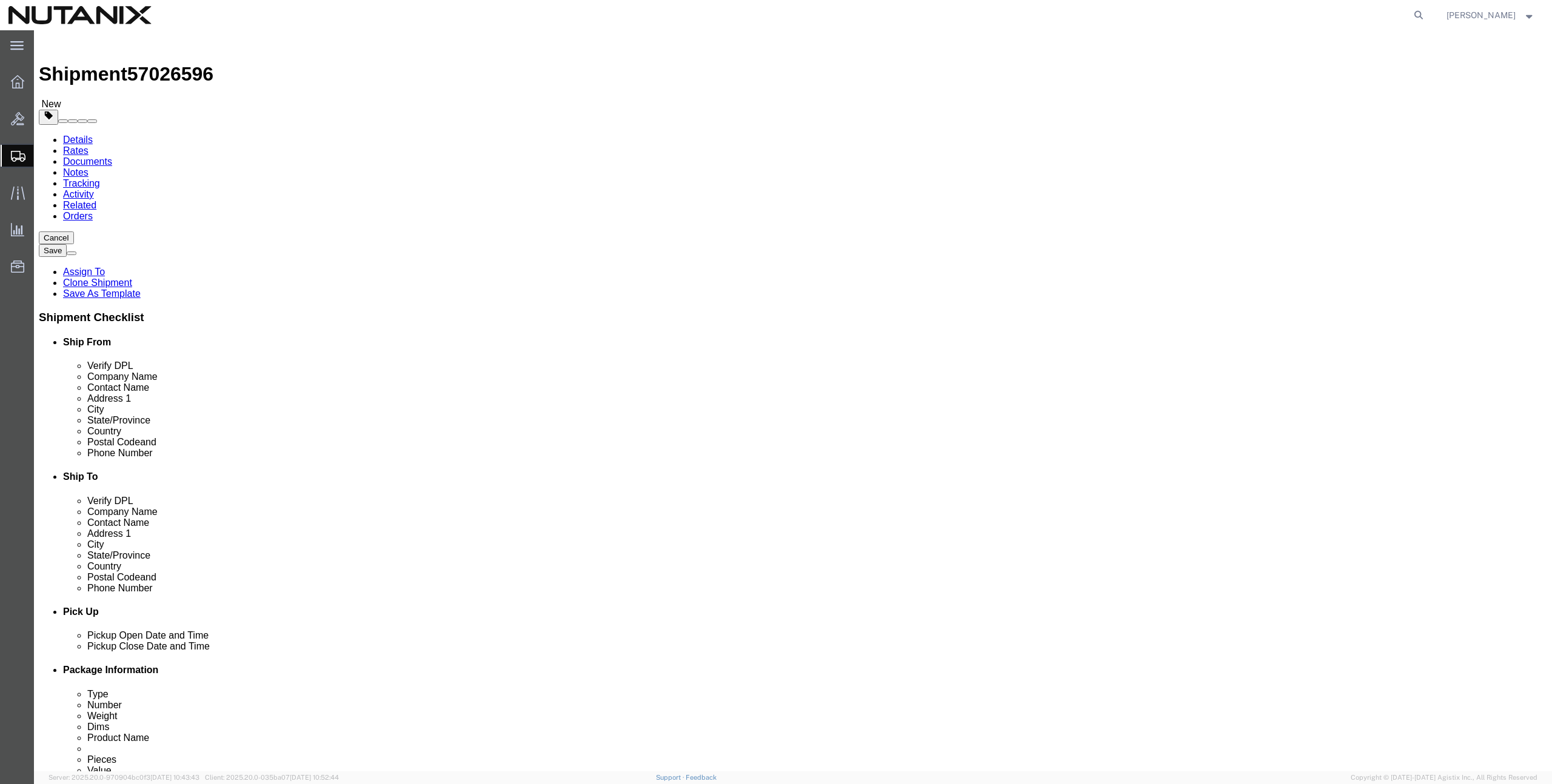
drag, startPoint x: 999, startPoint y: 432, endPoint x: 813, endPoint y: 424, distance: 186.2
click div "Email [PERSON_NAME][EMAIL_ADDRESS][PERSON_NAME][DOMAIN_NAME]"
paste input "[PERSON_NAME].[PERSON_NAME]"
type input "[PERSON_NAME][EMAIL_ADDRESS][PERSON_NAME][DOMAIN_NAME]"
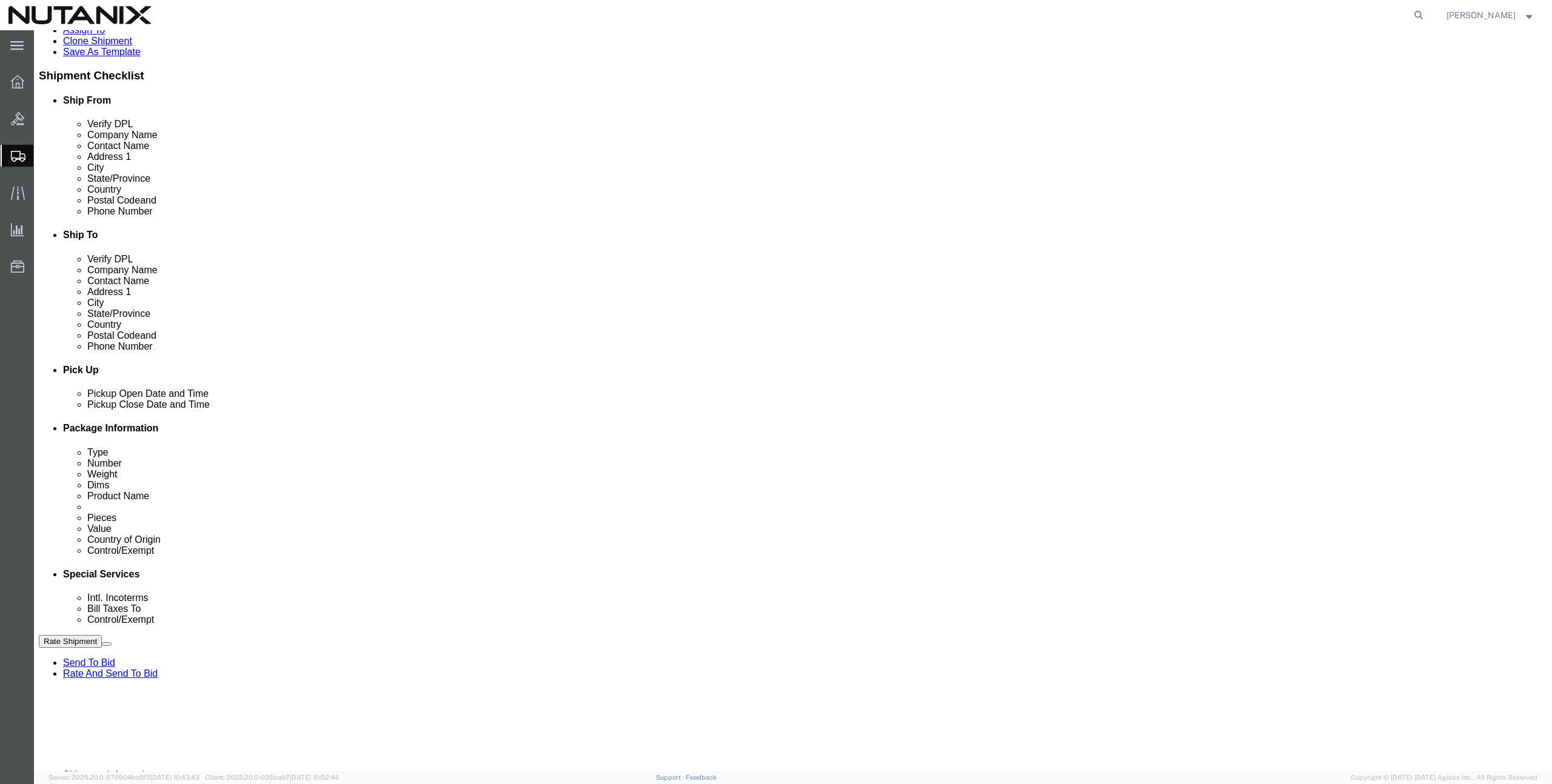
scroll to position [299, 0]
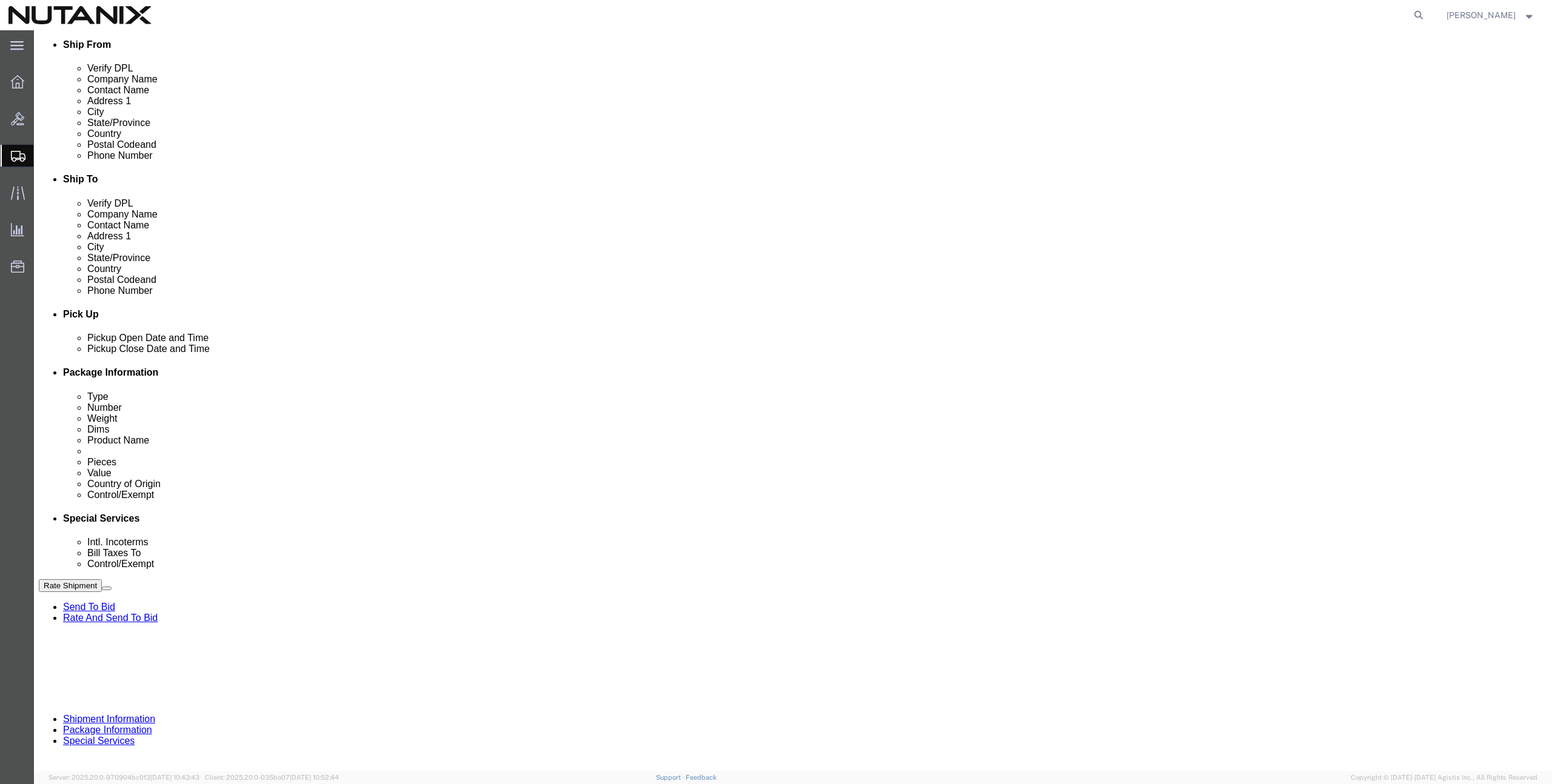
drag, startPoint x: 716, startPoint y: 445, endPoint x: 557, endPoint y: 437, distance: 159.2
click div "Select Account Type Activity ID Airline Appointment Number ASN Batch Request # …"
paste input "565"
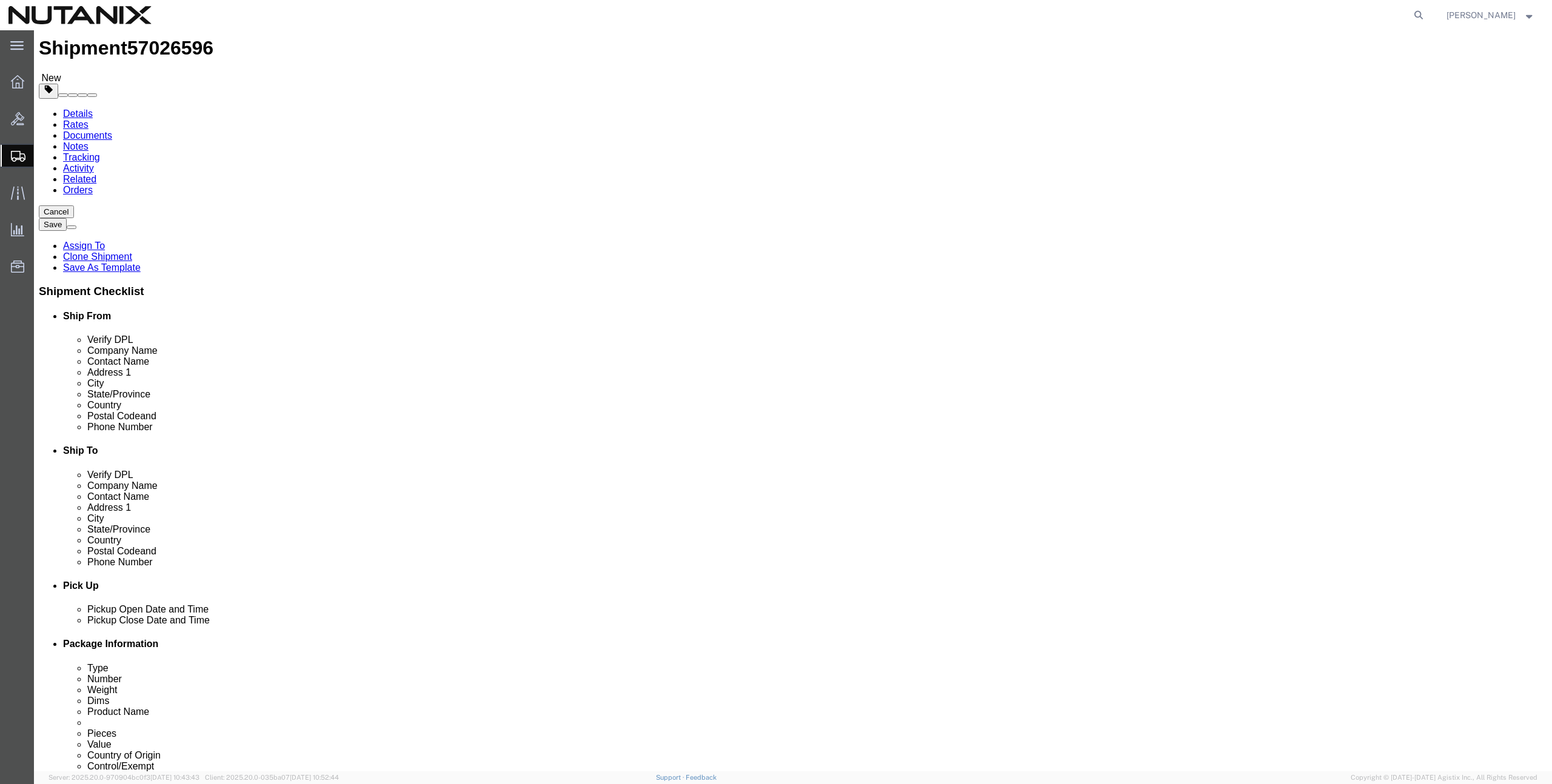
scroll to position [0, 0]
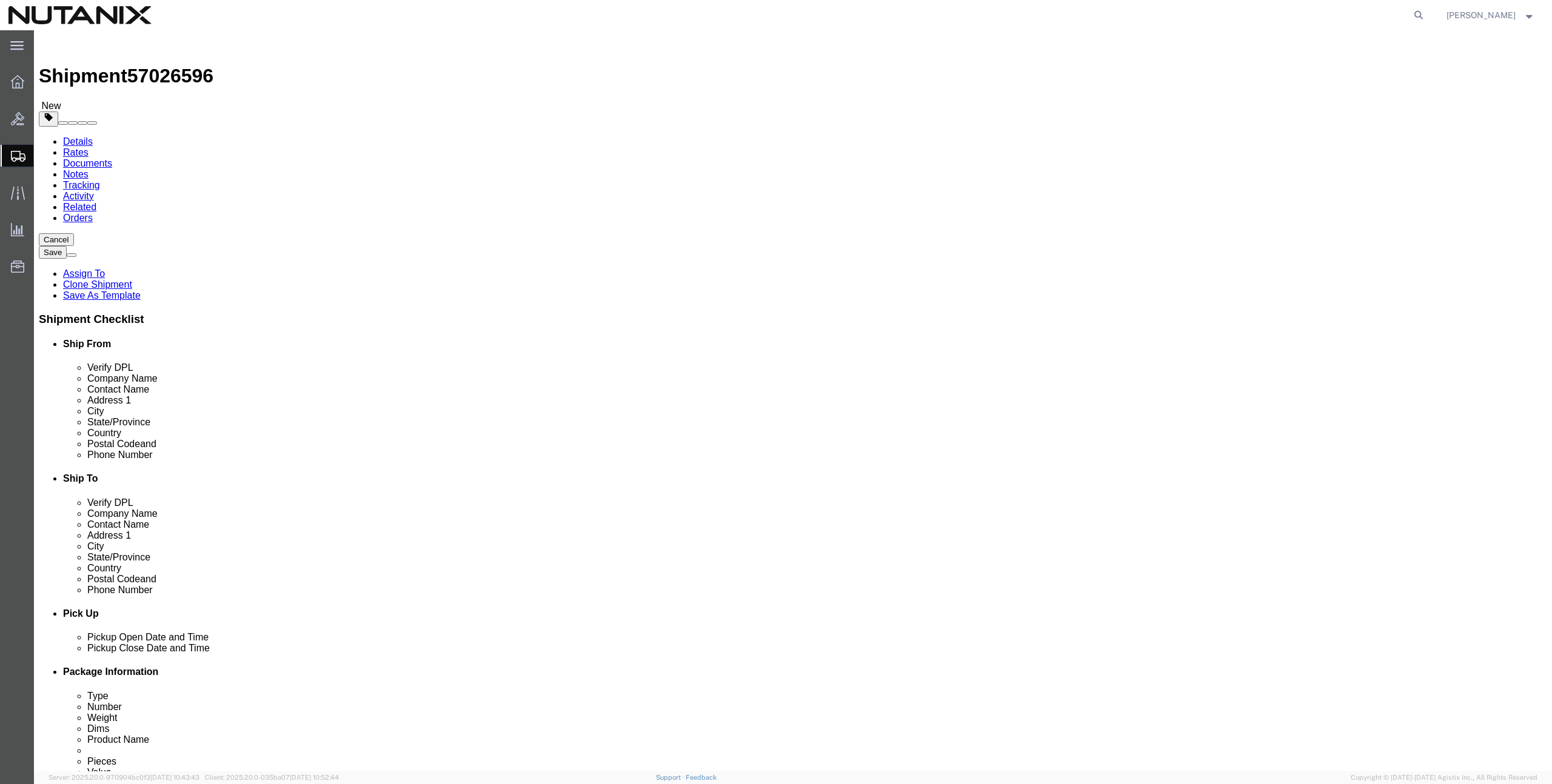
type input "TASK0445565"
click icon
click div "Pieces: 1.00 Each Total value: 100.00 USD"
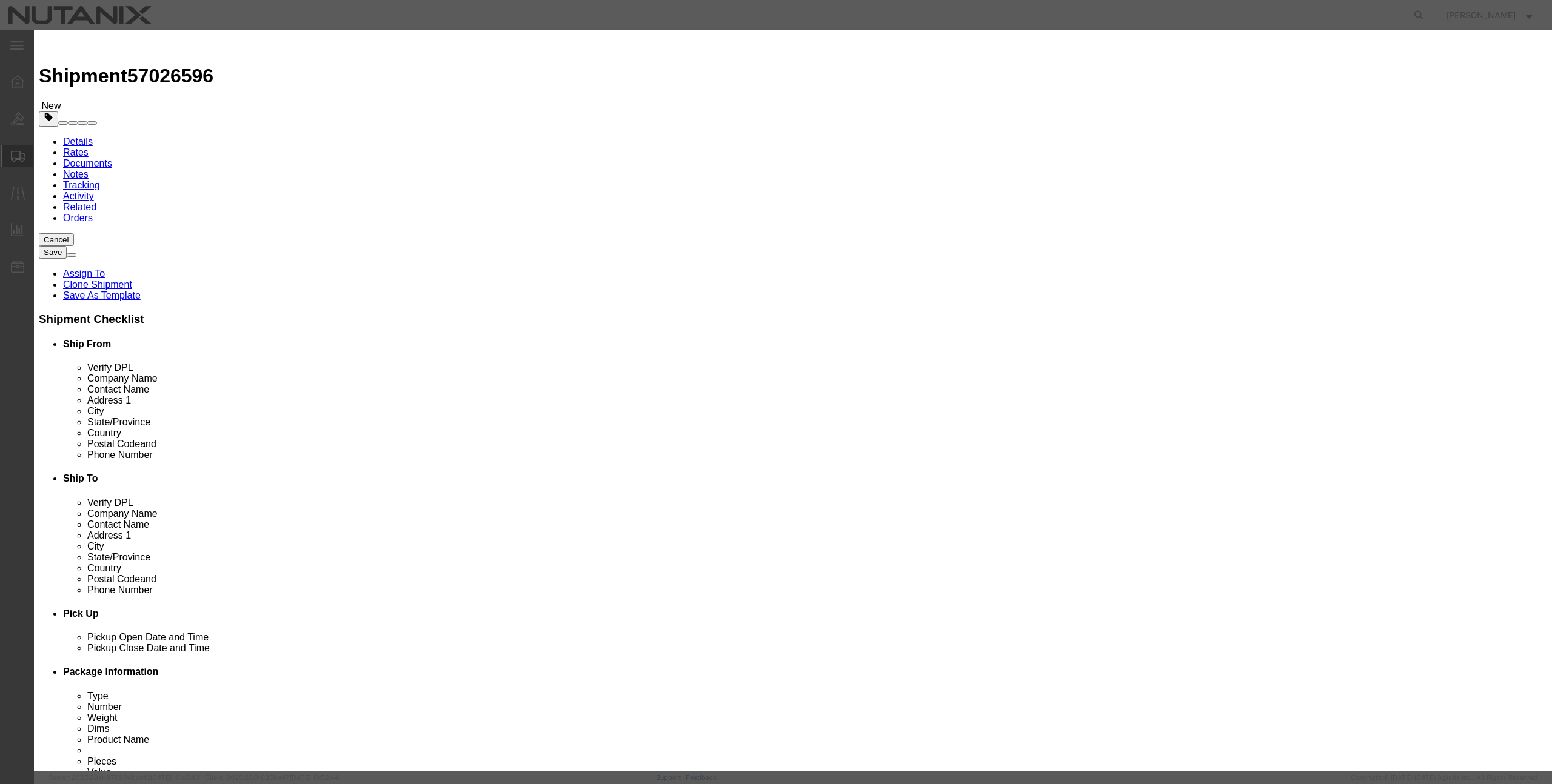
click select "Select [GEOGRAPHIC_DATA] [GEOGRAPHIC_DATA] [GEOGRAPHIC_DATA] [GEOGRAPHIC_DATA] …"
select select "CN"
click select "Select [GEOGRAPHIC_DATA] [GEOGRAPHIC_DATA] [GEOGRAPHIC_DATA] [GEOGRAPHIC_DATA] …"
click select "Select ATF BIS DEA EPA FDA FTR ITAR OFAC Other (OPA)"
select select "FTR"
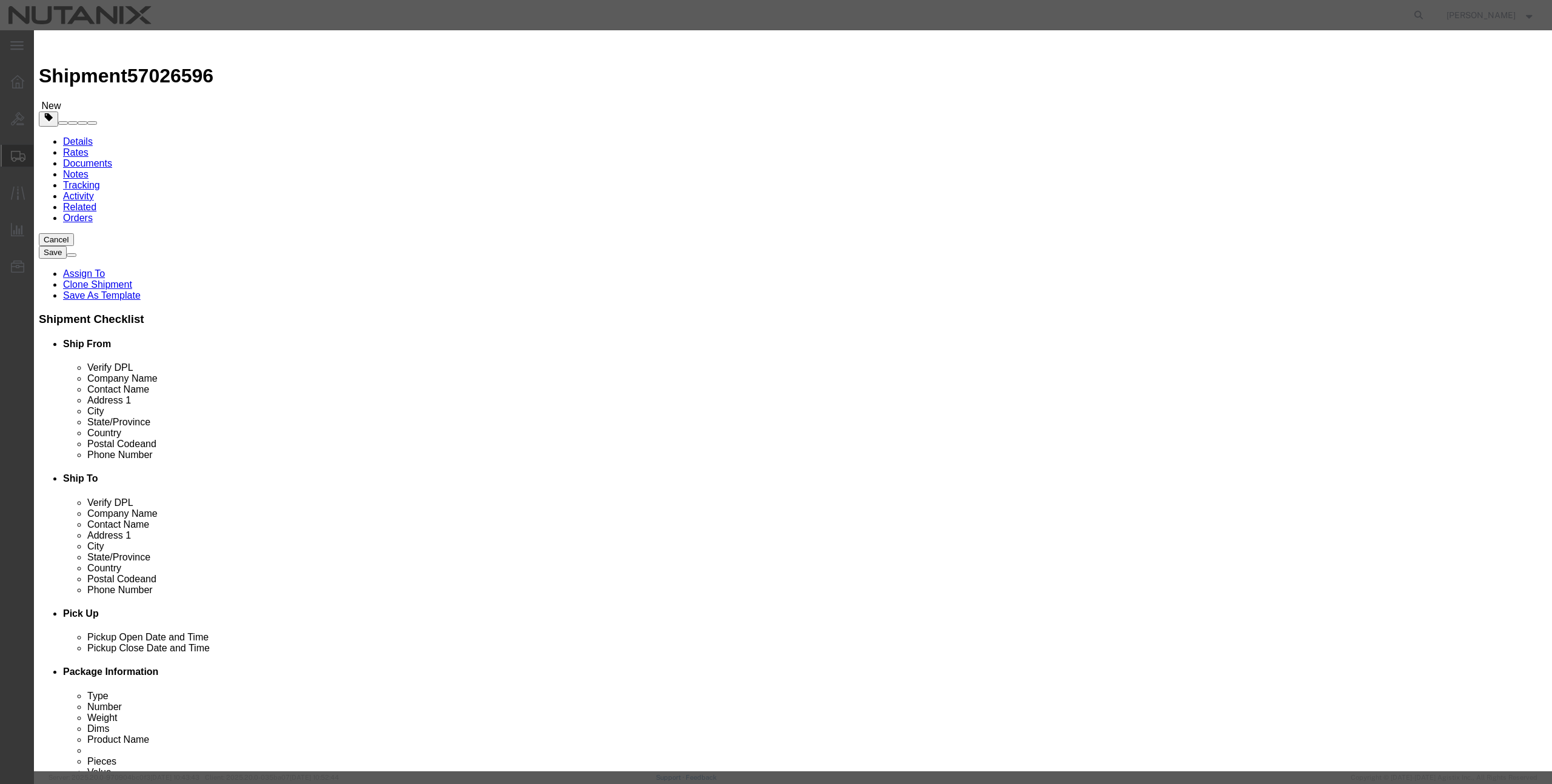
click select "Select ATF BIS DEA EPA FDA FTR ITAR OFAC Other (OPA)"
click select "Select 30.2(d)(2) 30.36 30.37(a) 30.37(f) 30.37(g) 30.37(h) 30.37(i) 30.37(j) 3…"
select select "30.36"
click select "Select 30.2(d)(2) 30.36 30.37(a) 30.37(f) 30.37(g) 30.37(h) 30.37(i) 30.37(j) 3…"
click button "Save & Close"
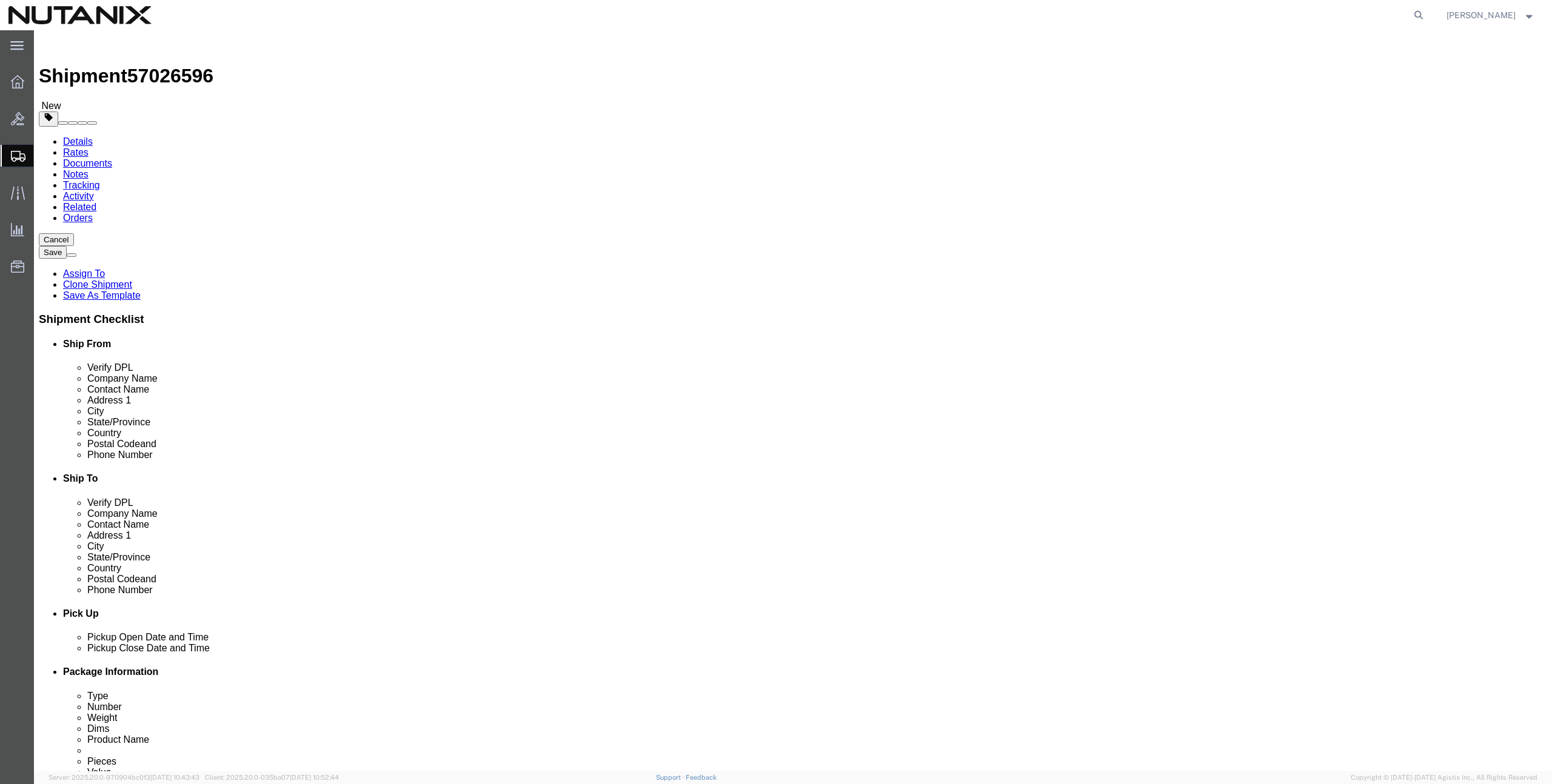
click icon
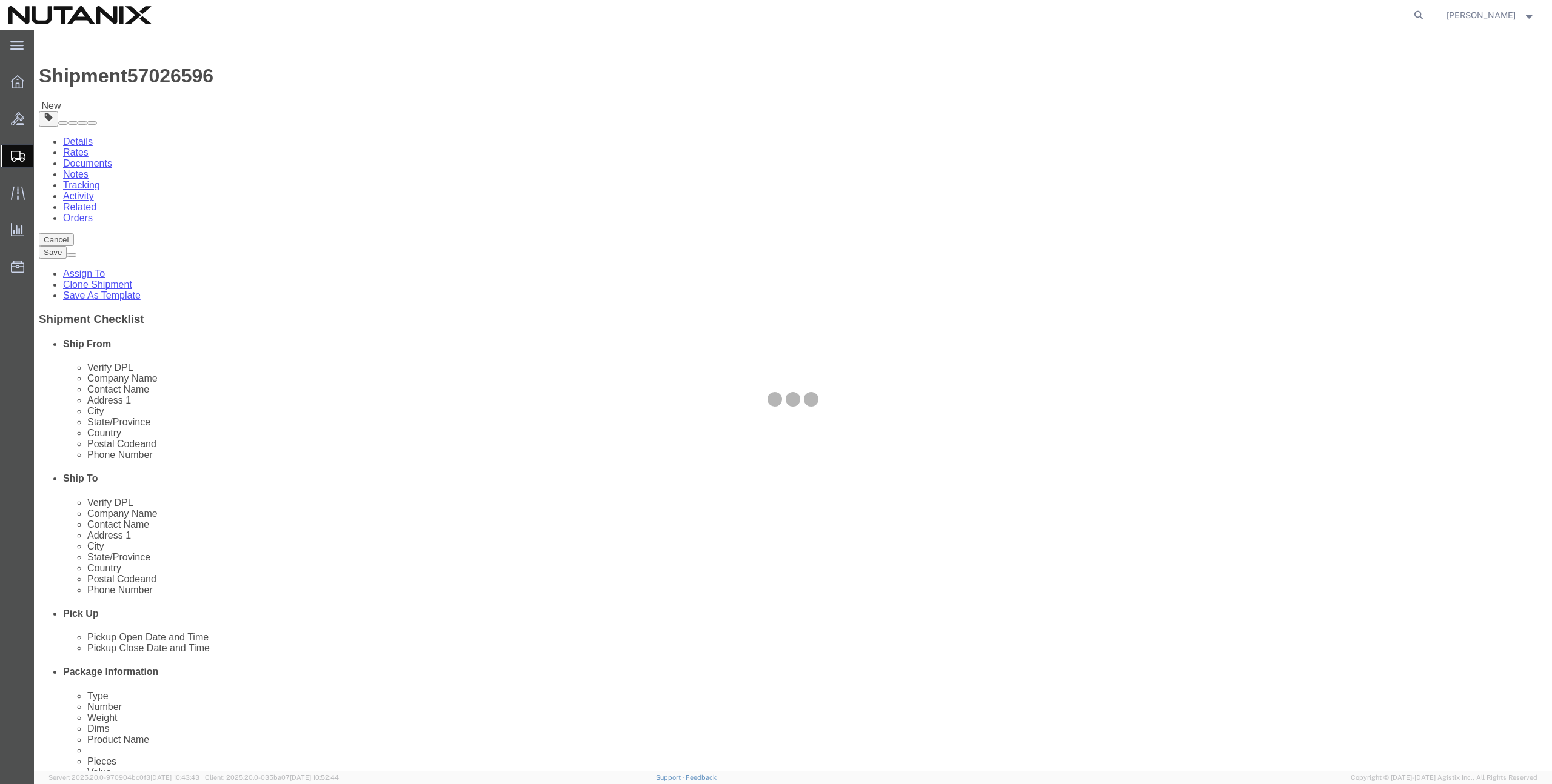
select select
select select "COSTCENTER"
select select "48694"
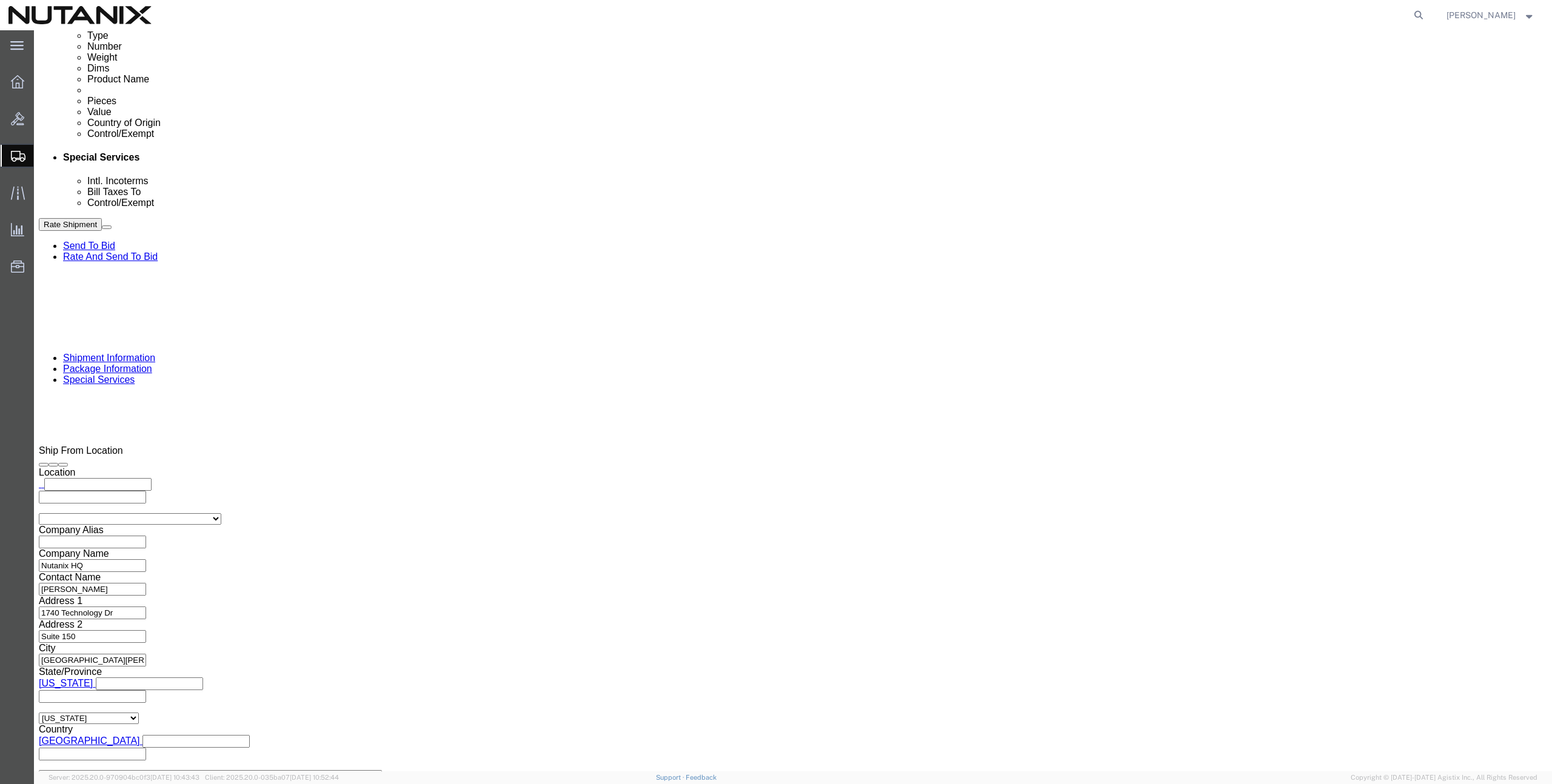
scroll to position [457, 0]
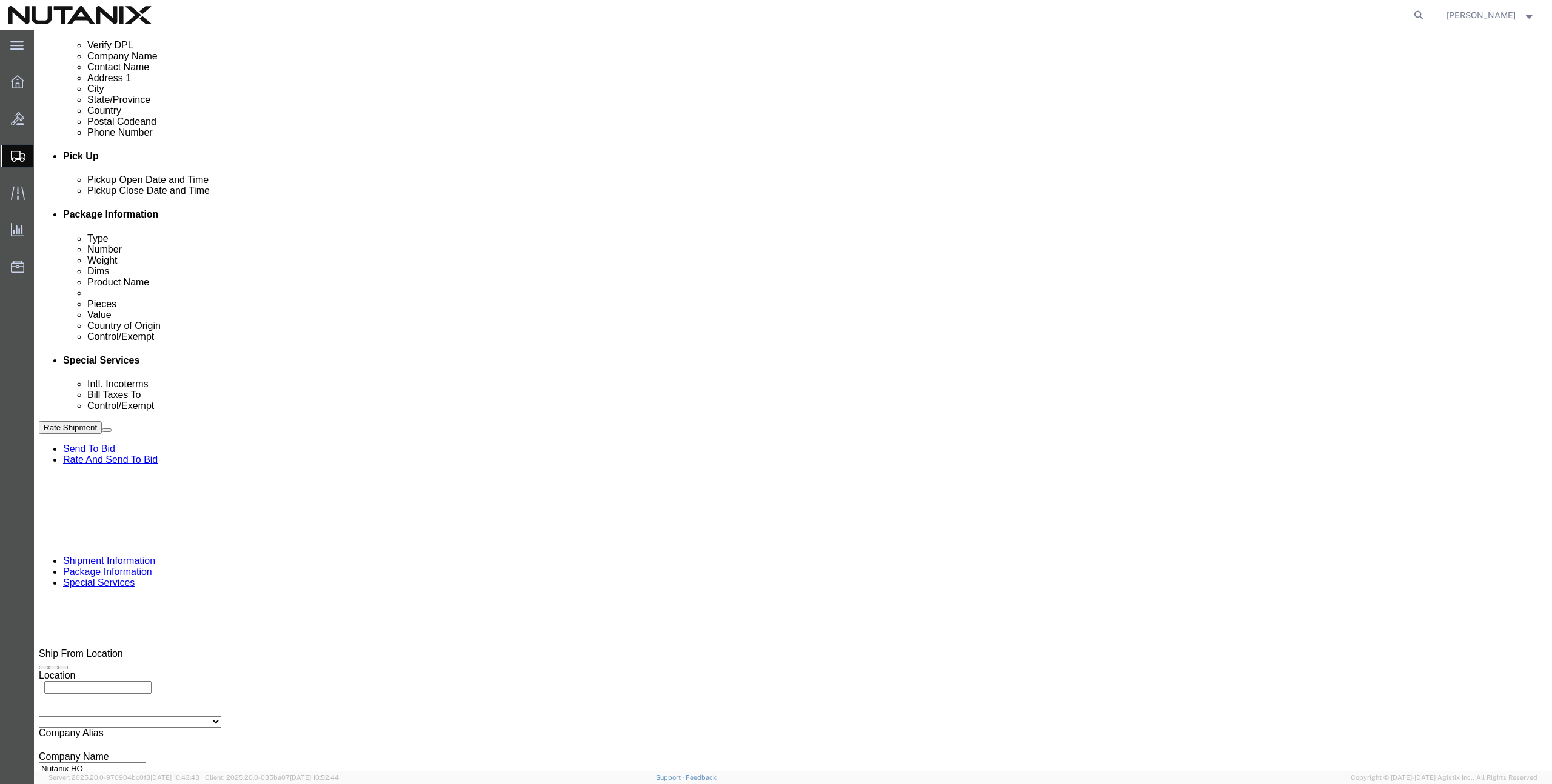
click select "Select Carriage Insurance Paid Carriage Paid To Cost and Freight Cost Insurance…"
select select "DDP"
click select "Select Carriage Insurance Paid Carriage Paid To Cost and Freight Cost Insurance…"
select select "SHIP"
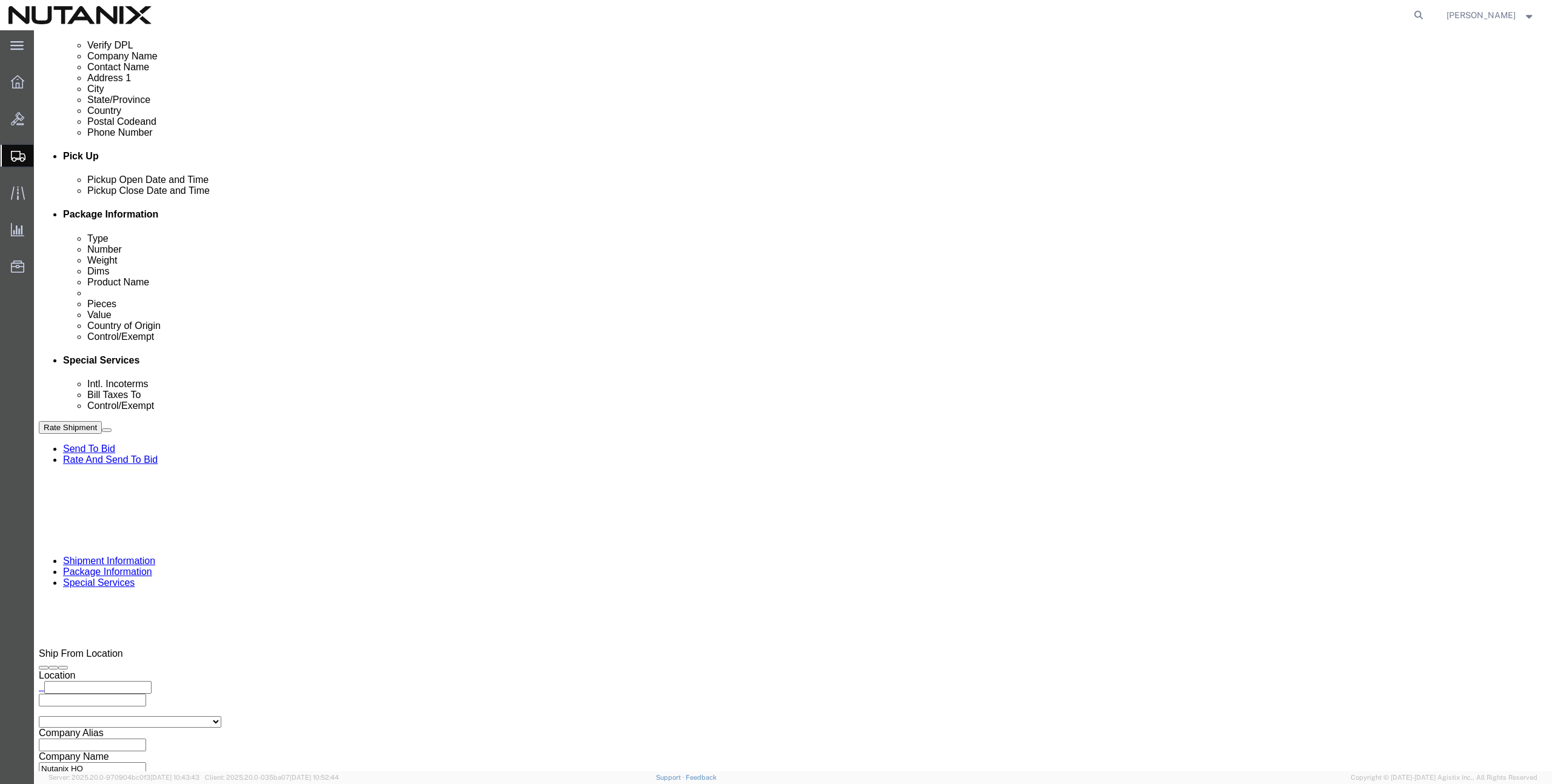
click select "Select ATF BIS DEA EPA FDA FTR ITAR OFAC Other (OPA)"
select select "FTR"
click select "Select ATF BIS DEA EPA FDA FTR ITAR OFAC Other (OPA)"
click select "Select 30.2(d)(2) 30.36 30.37(a) 30.37(f) 30.37(g) 30.37(h) 30.37(i) 30.37(j) 3…"
select select "30.36"
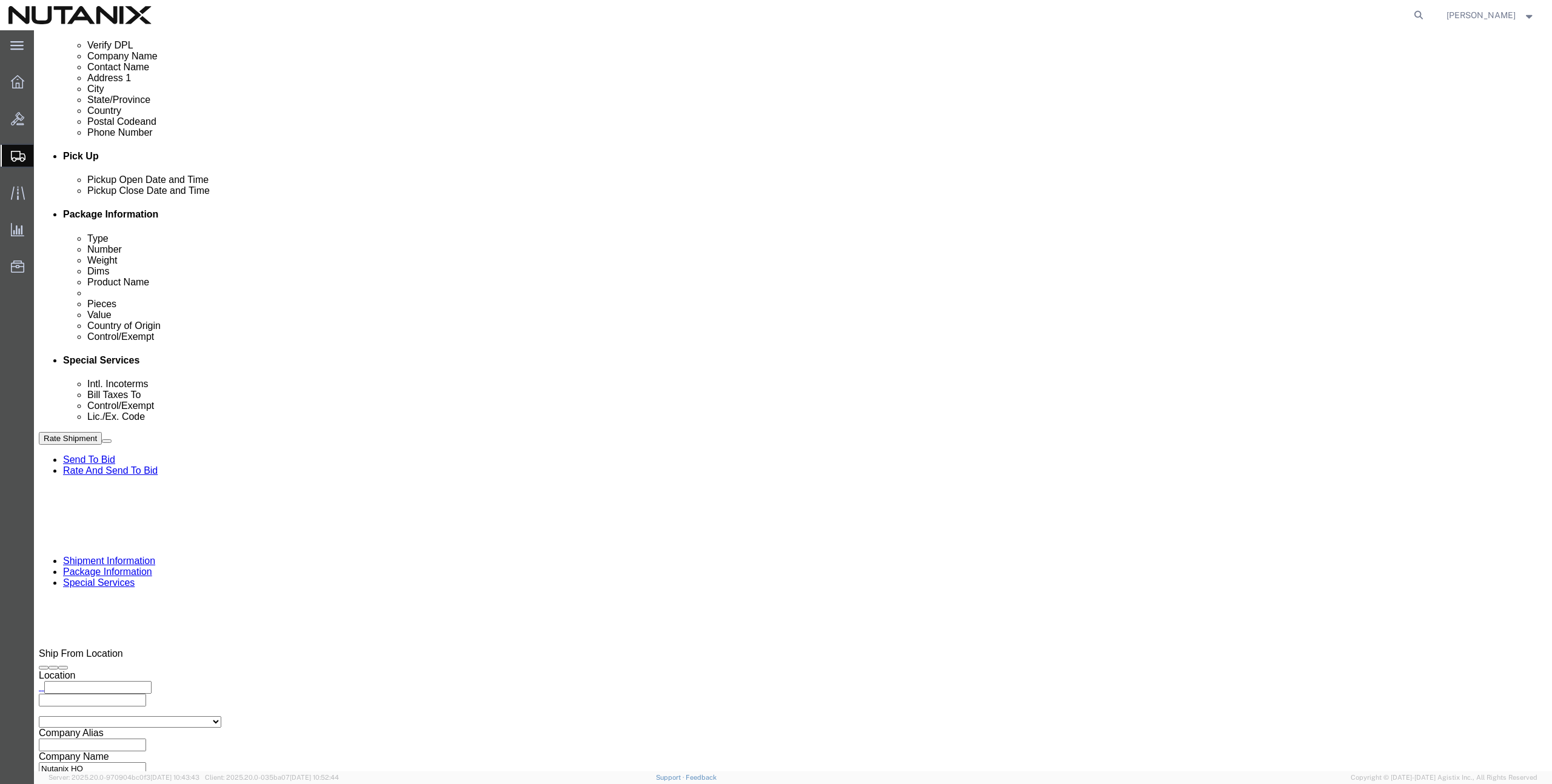
click select "Select 30.2(d)(2) 30.36 30.37(a) 30.37(f) 30.37(g) 30.37(h) 30.37(i) 30.37(j) 3…"
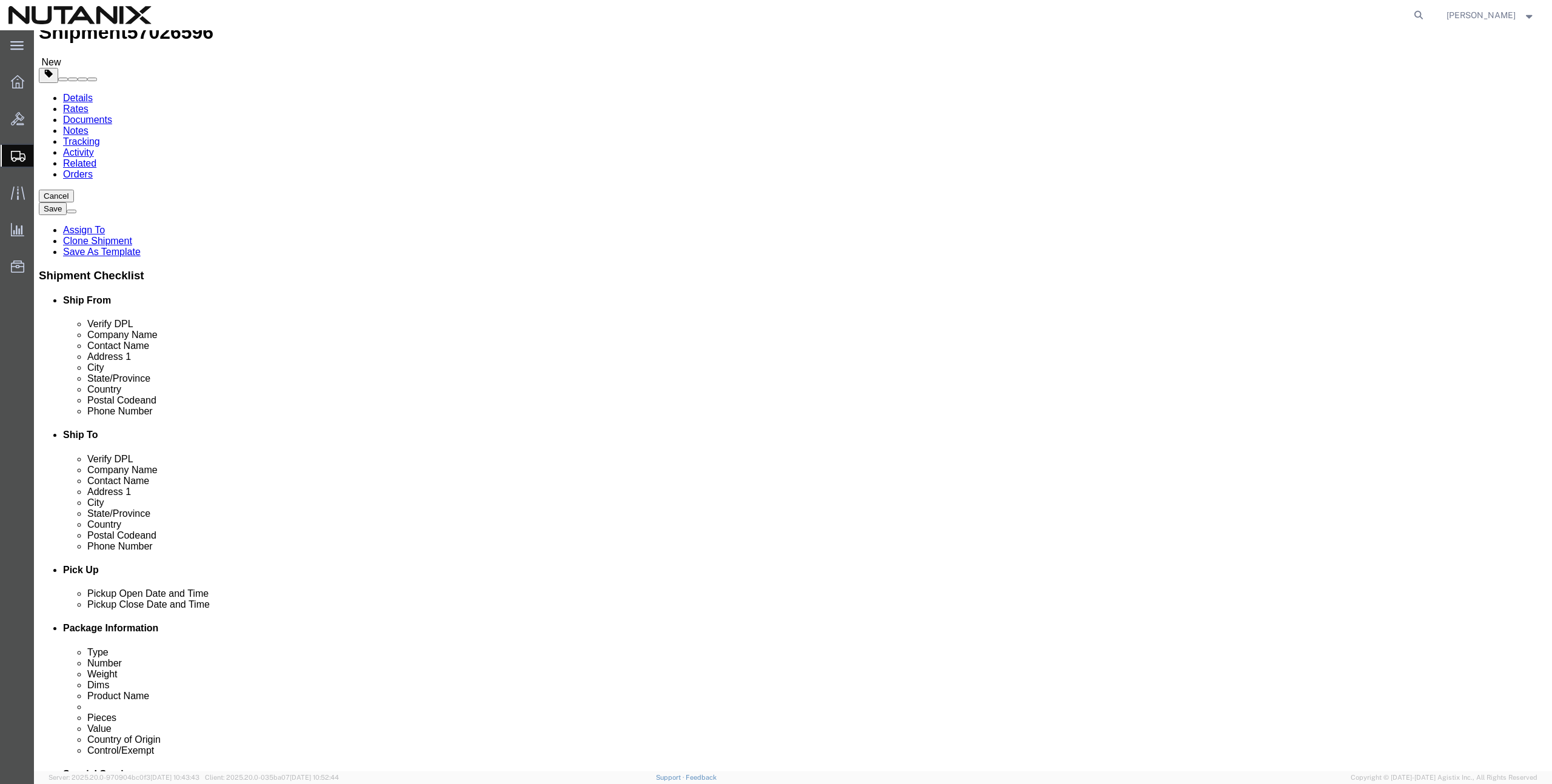
scroll to position [0, 0]
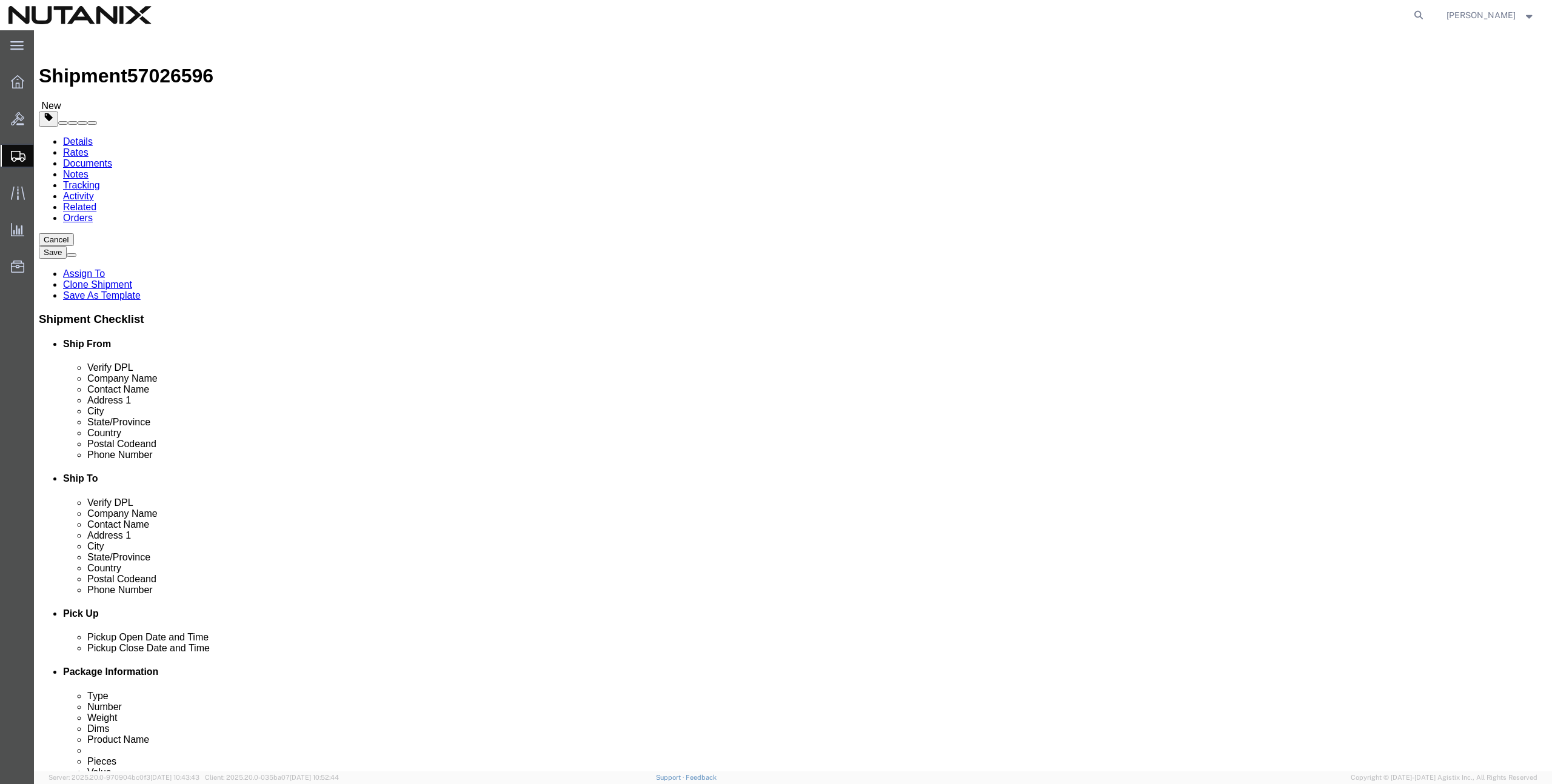
click icon
click link "ADDITIONAL INFORMATION"
click button "Add"
click select "Select EIN EORI TIN VAT Other"
select select "EIN"
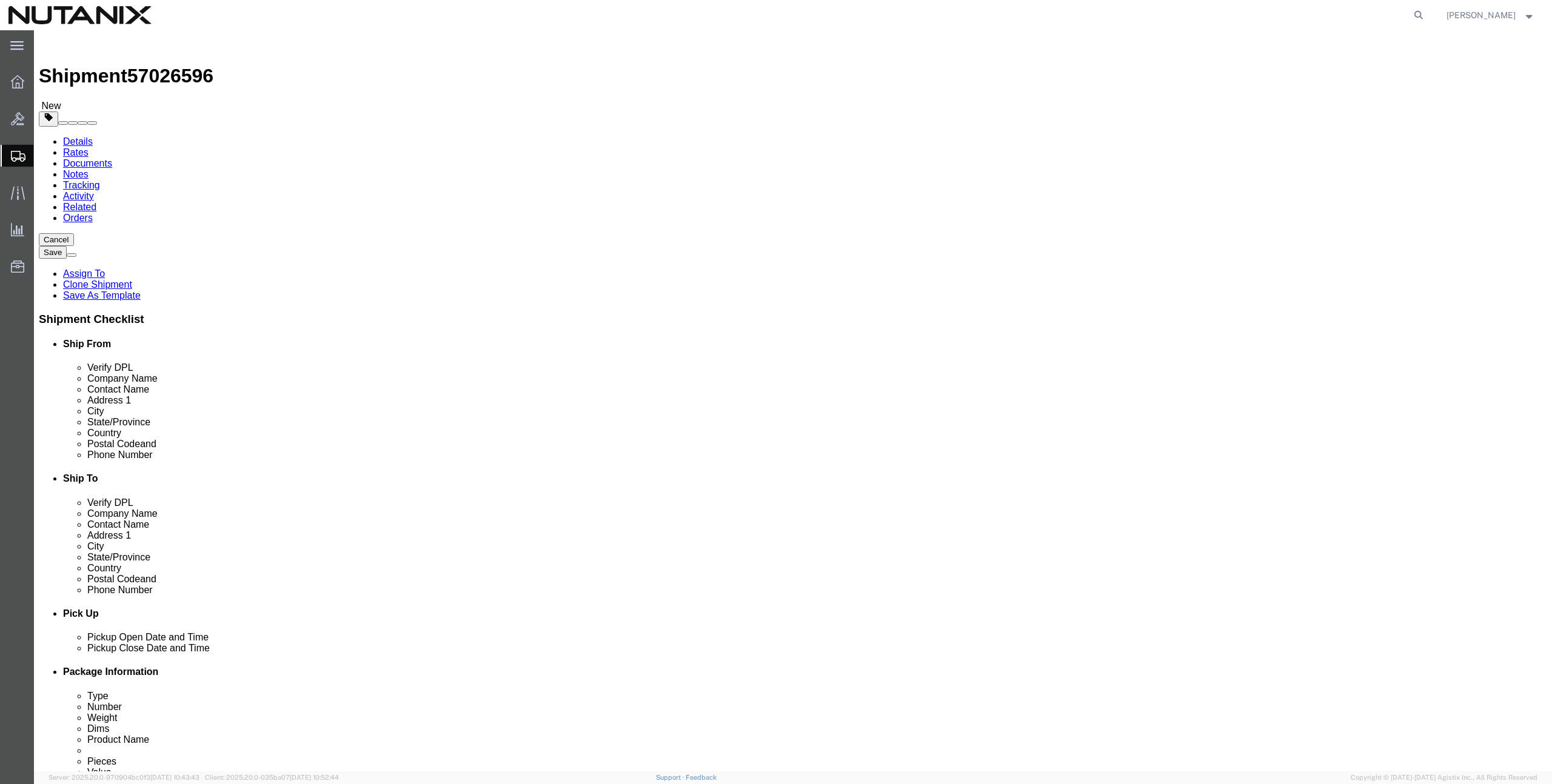
click select "Select EIN EORI TIN VAT Other"
click input "text"
paste input "270989767"
type input "270989767"
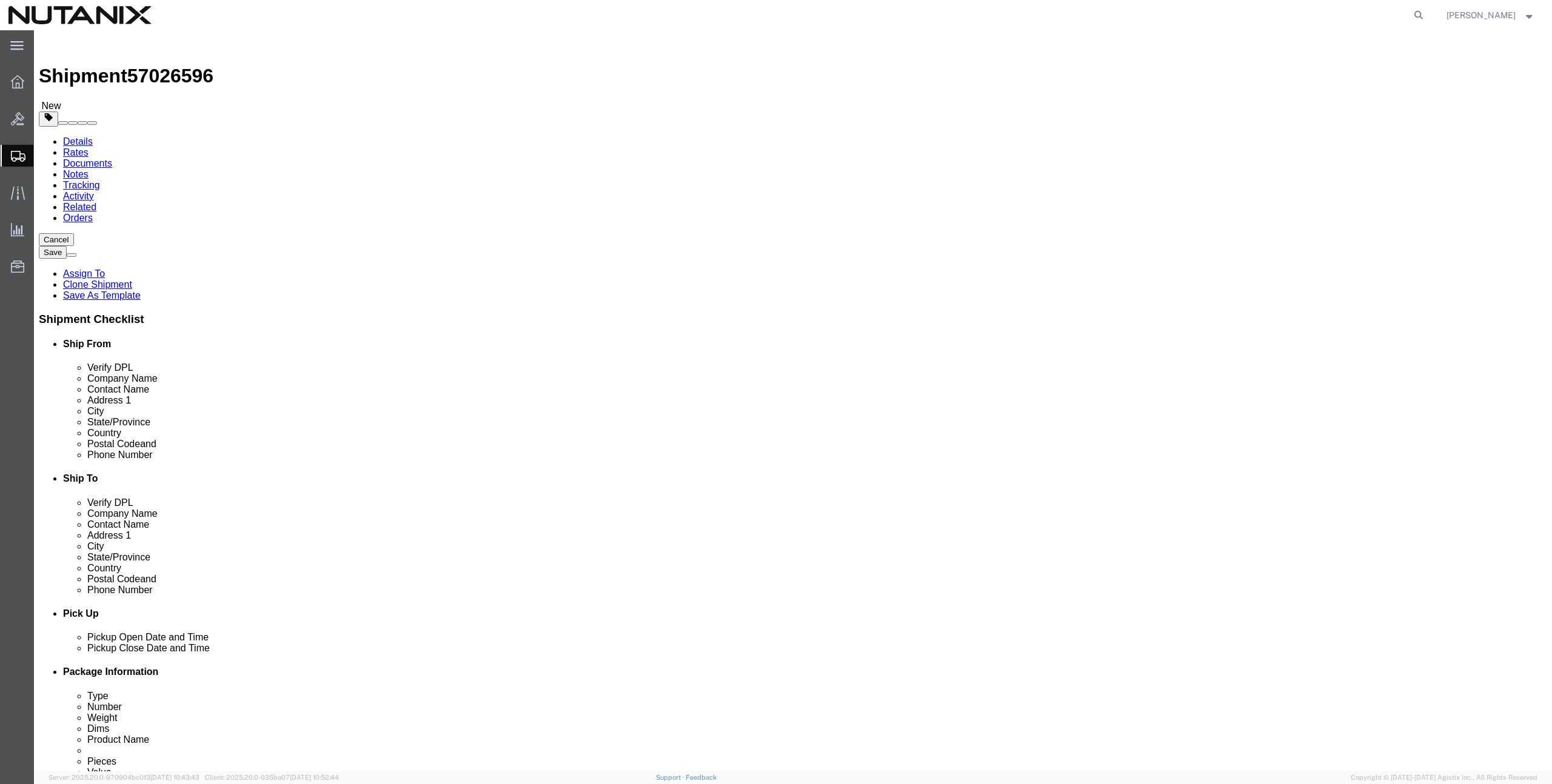
click button "Rate Shipment"
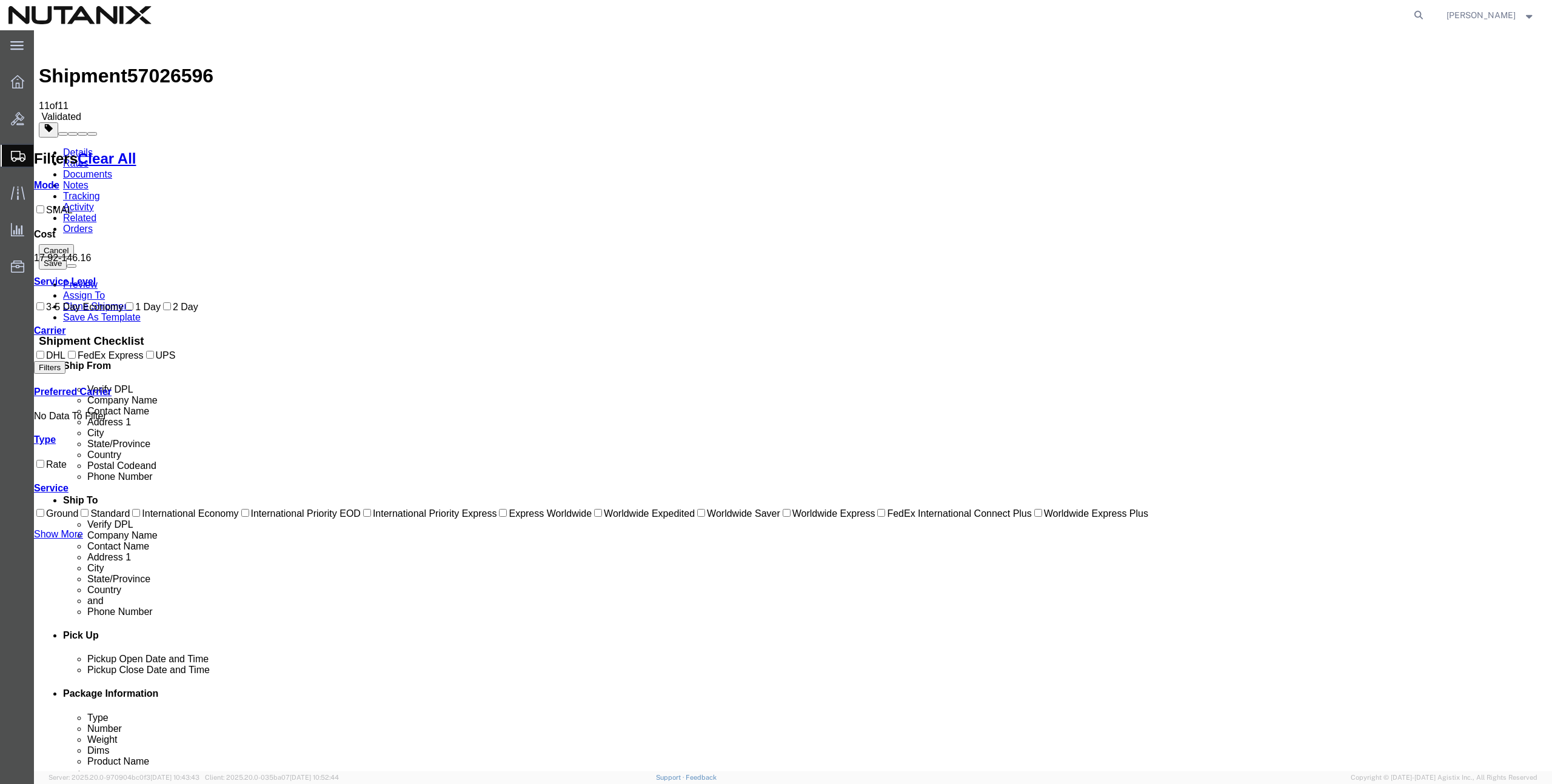
click at [89, 147] on link "Details" at bounding box center [78, 152] width 30 height 10
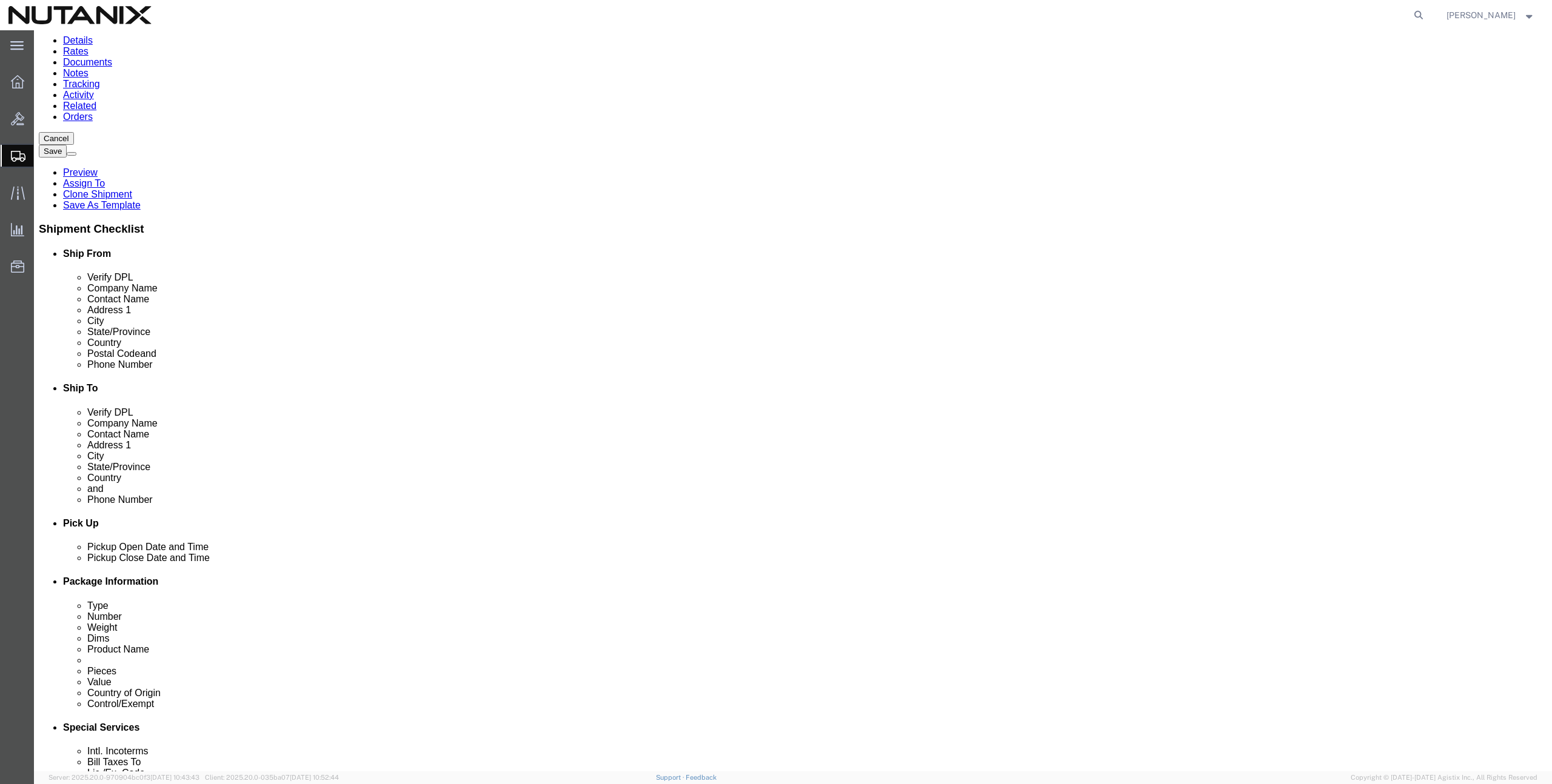
scroll to position [299, 0]
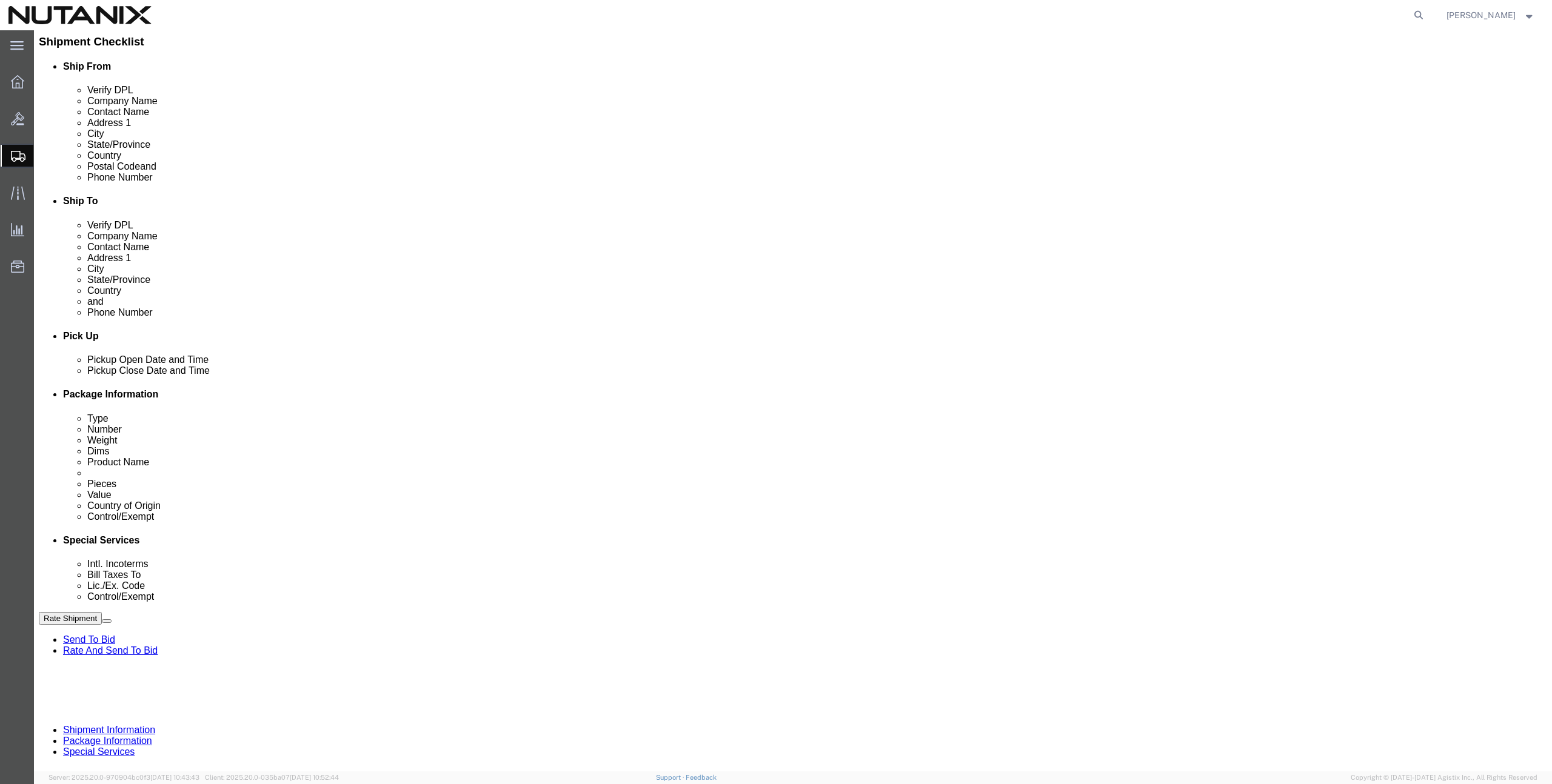
click li "Special Services"
click icon
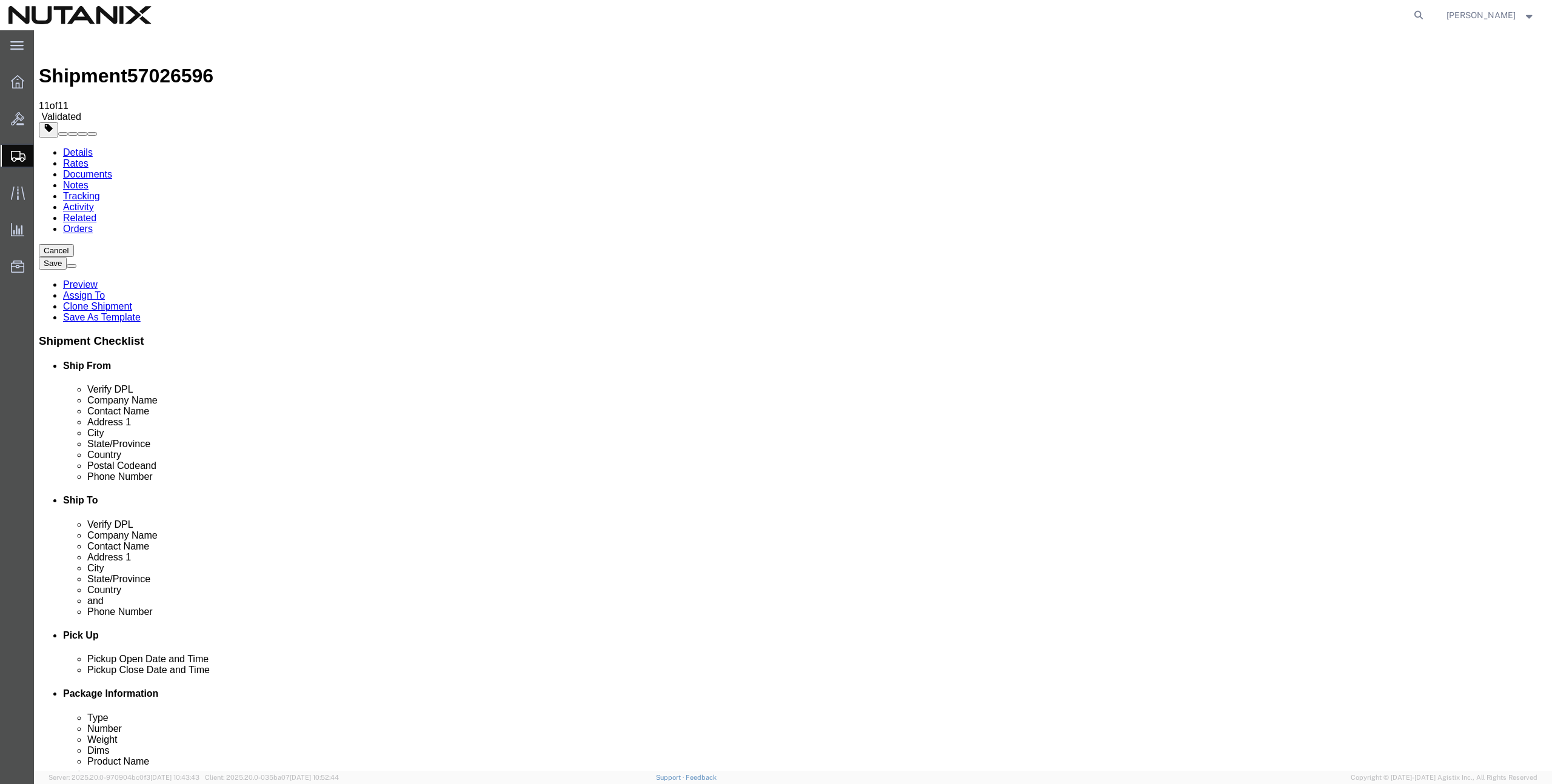
click dd "1.00 Each"
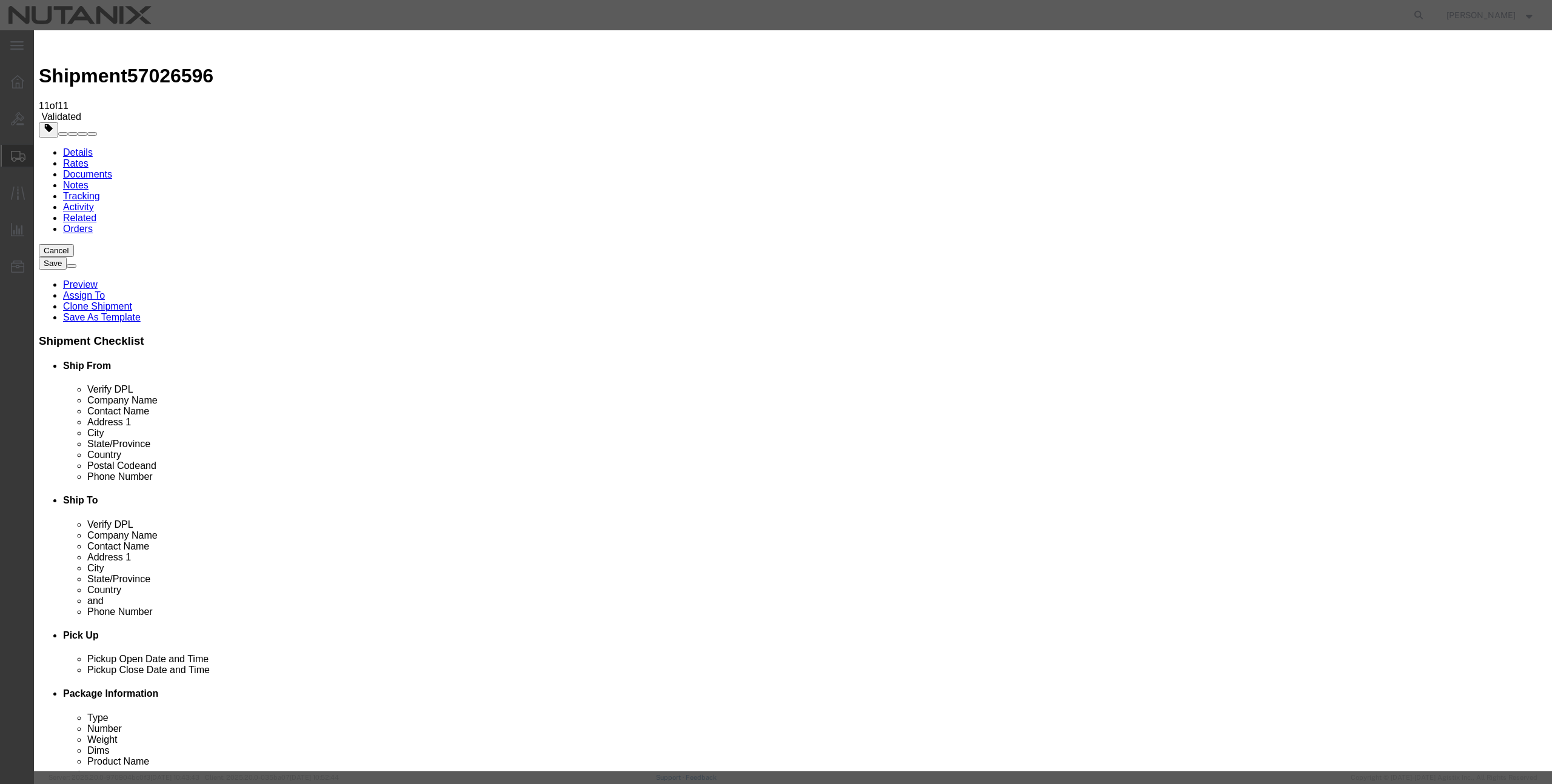
click button "Save & Close"
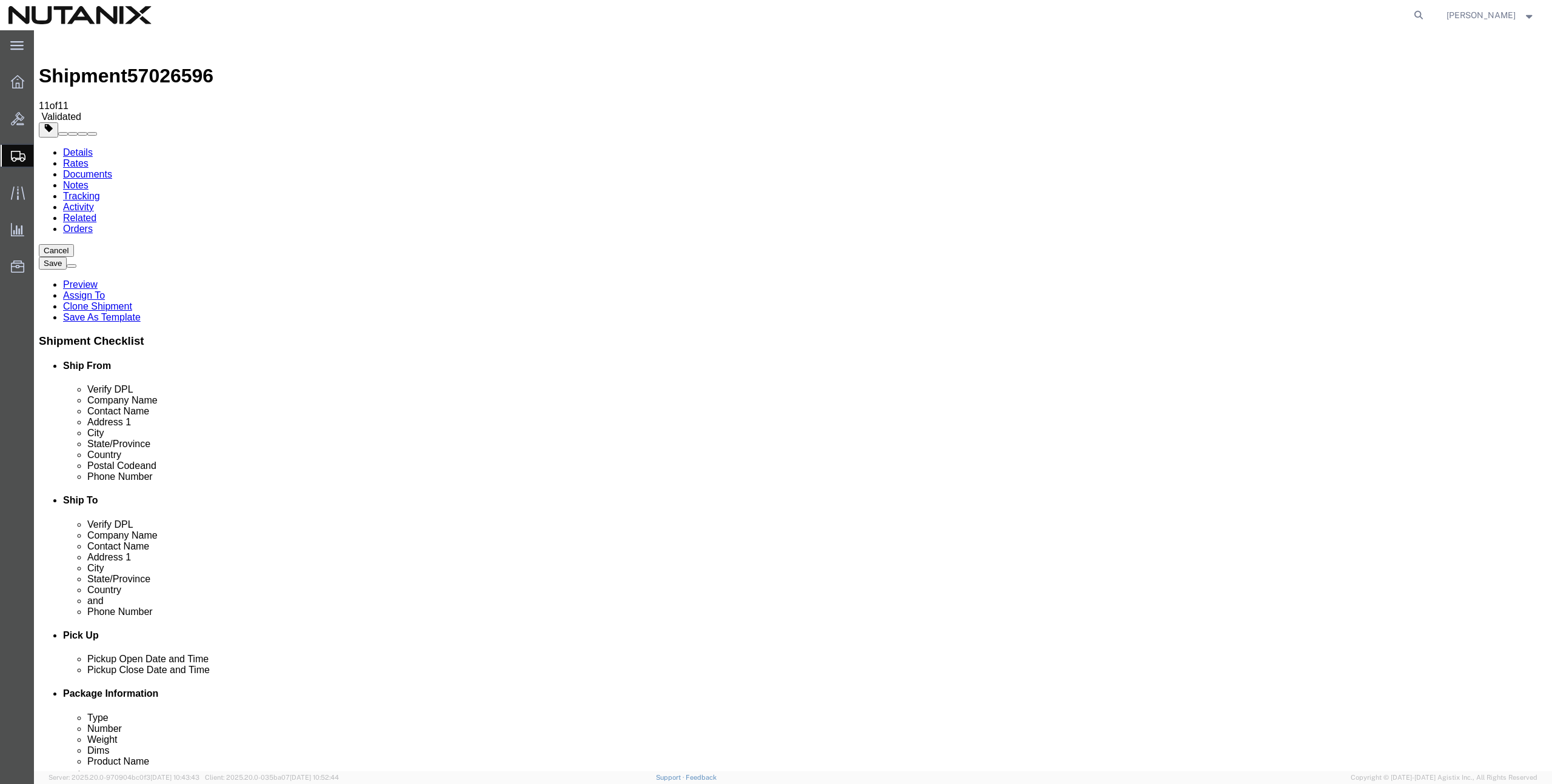
click icon
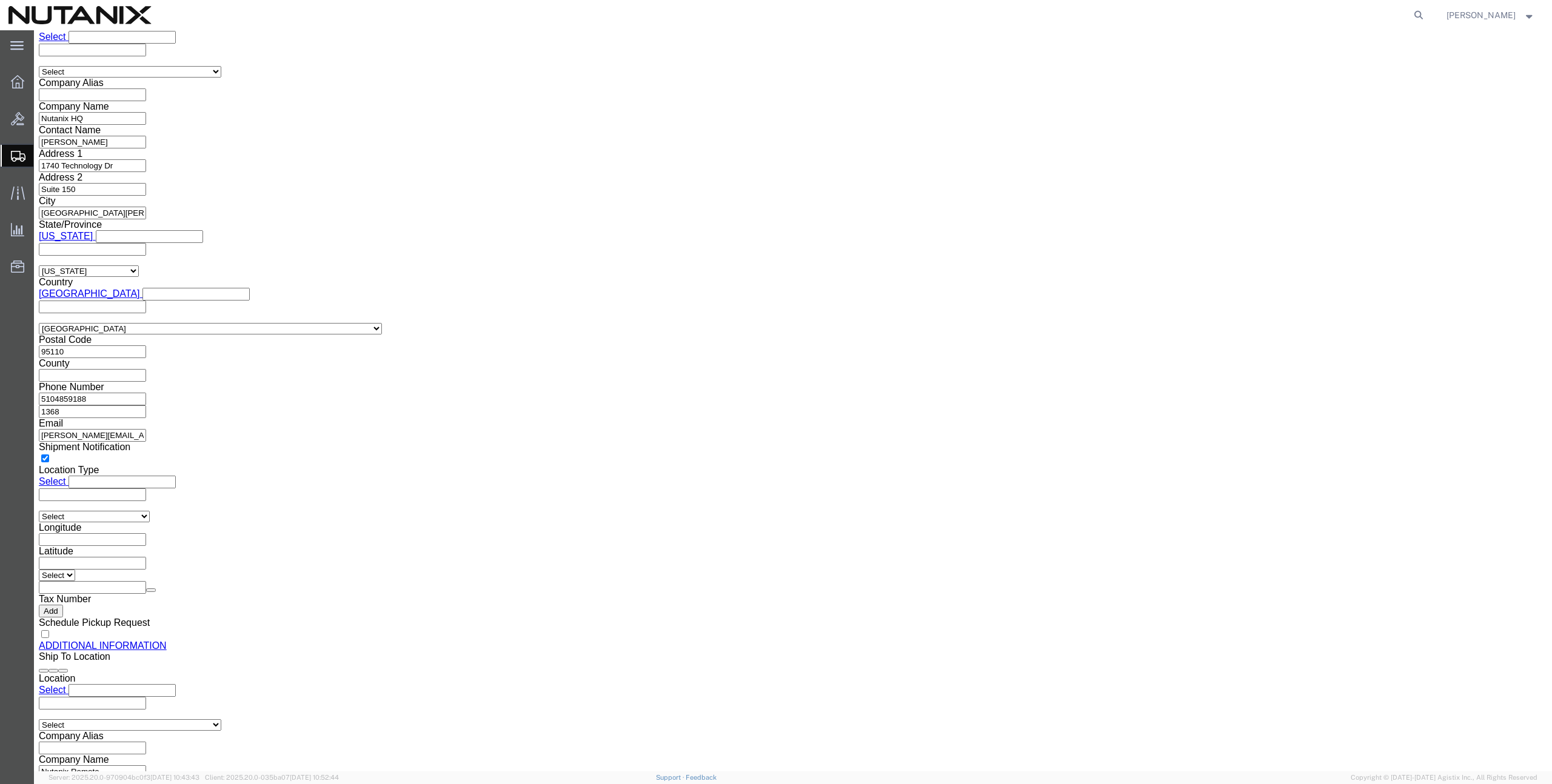
scroll to position [1155, 0]
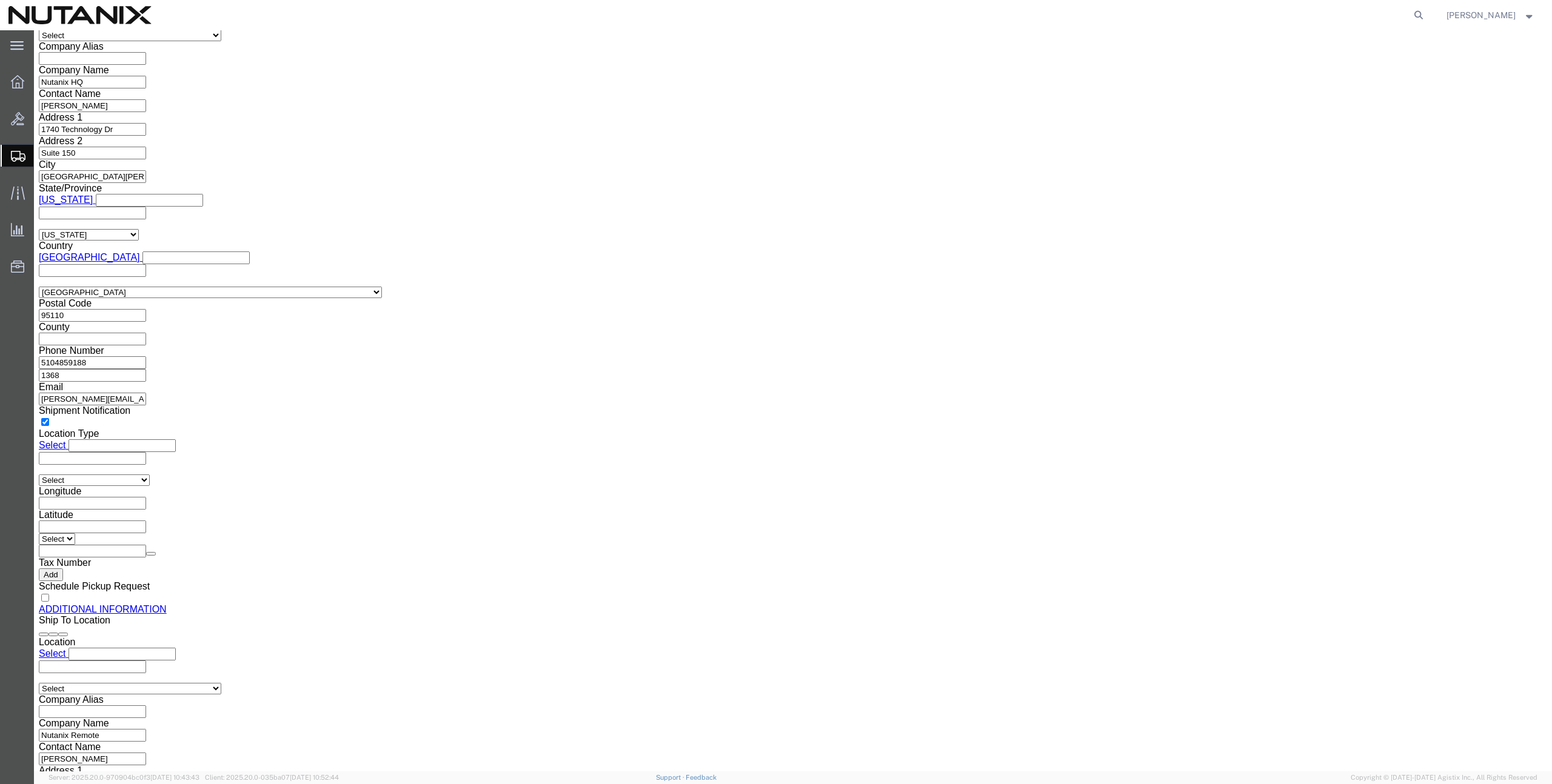
click button "Rate Shipment"
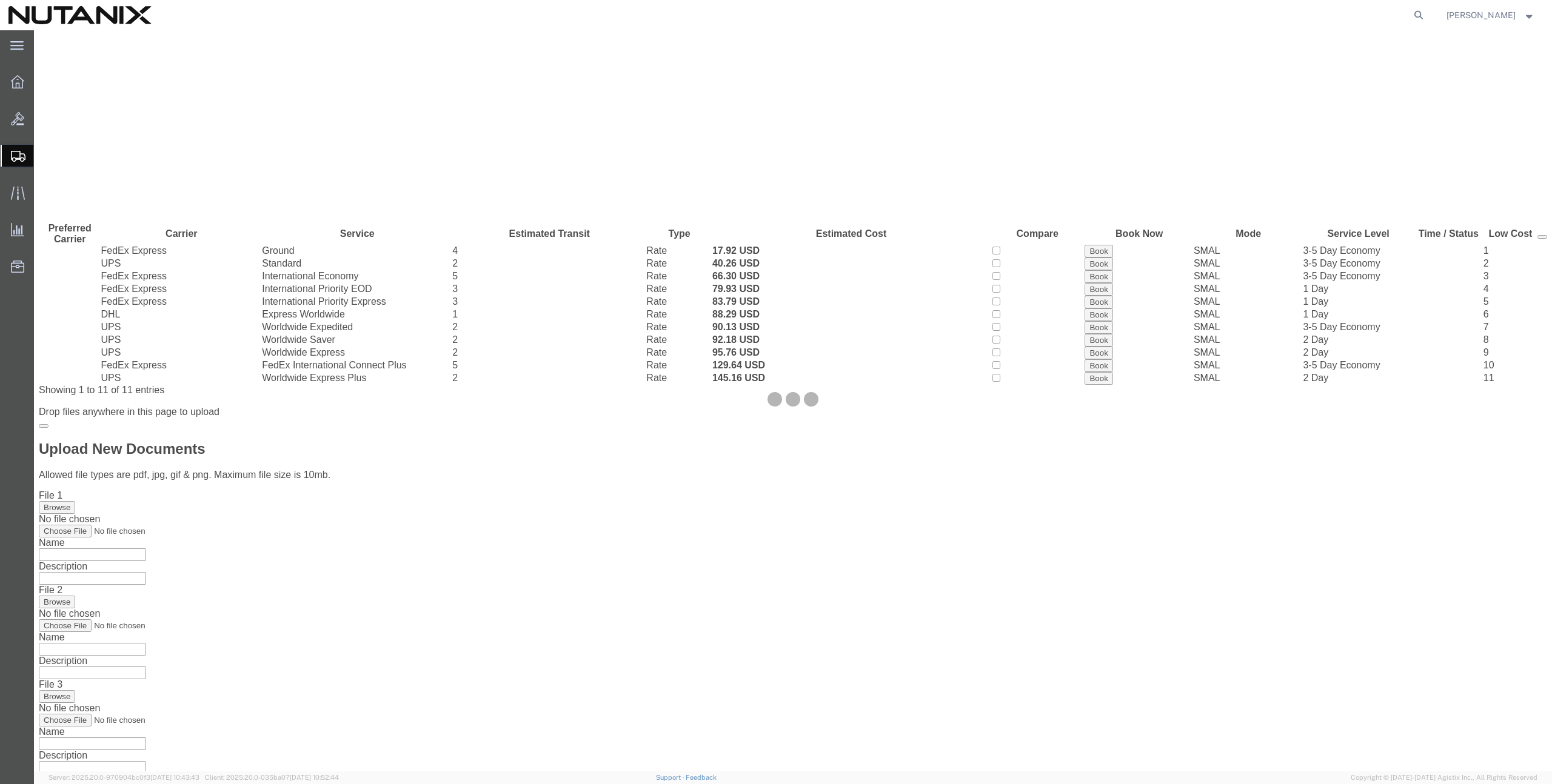
scroll to position [0, 0]
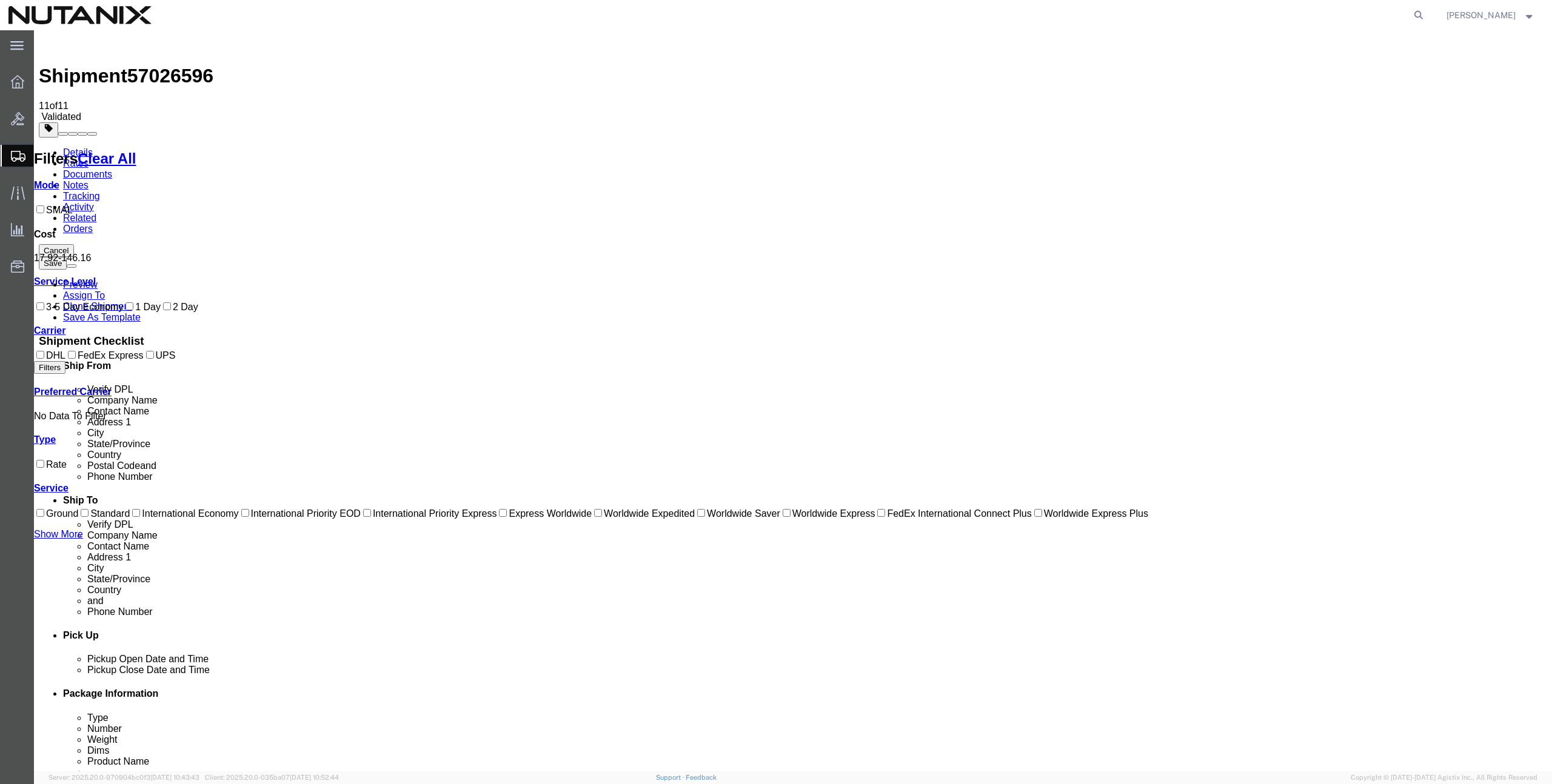
click at [84, 147] on link "Details" at bounding box center [78, 152] width 30 height 10
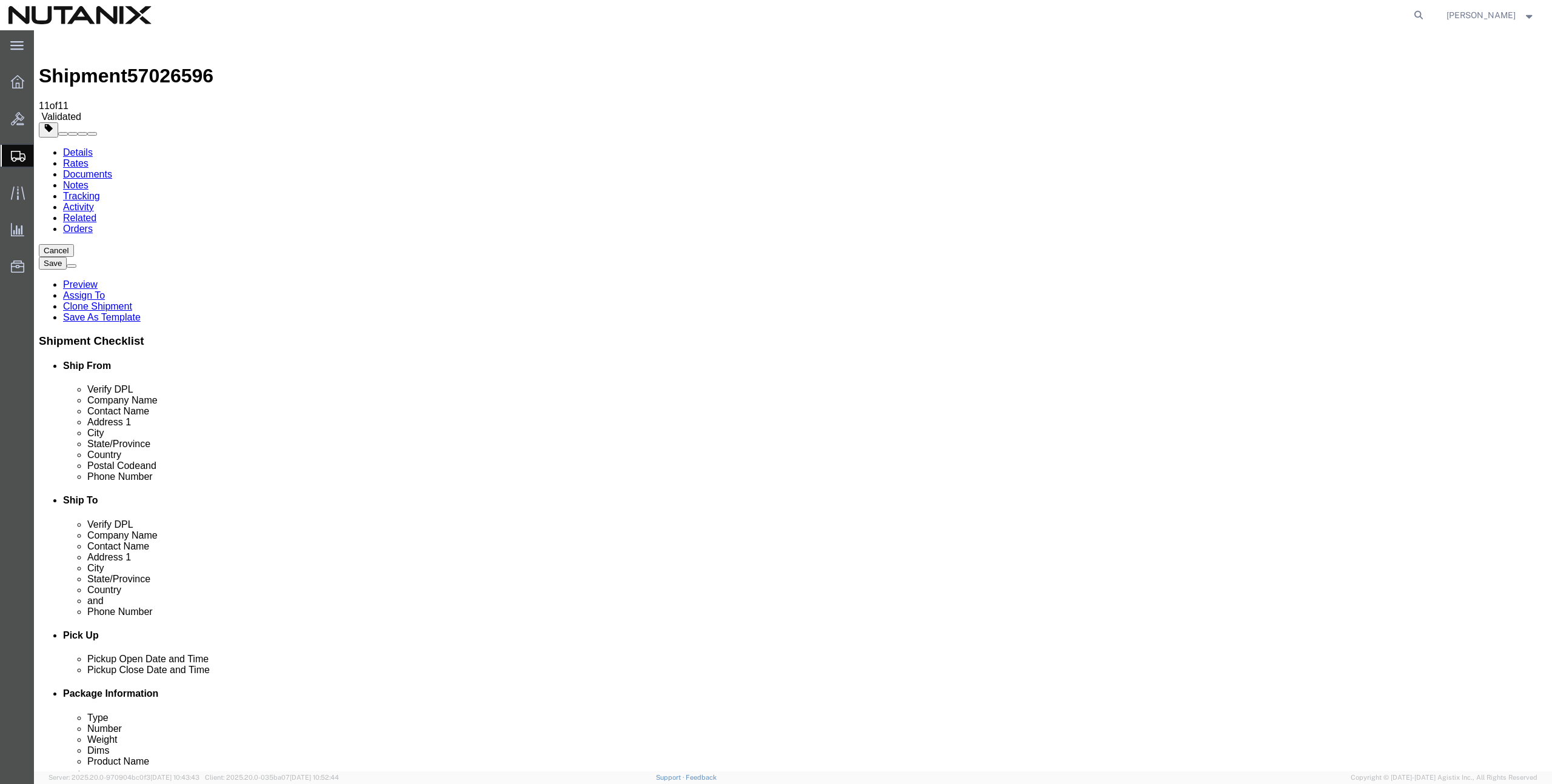
click icon
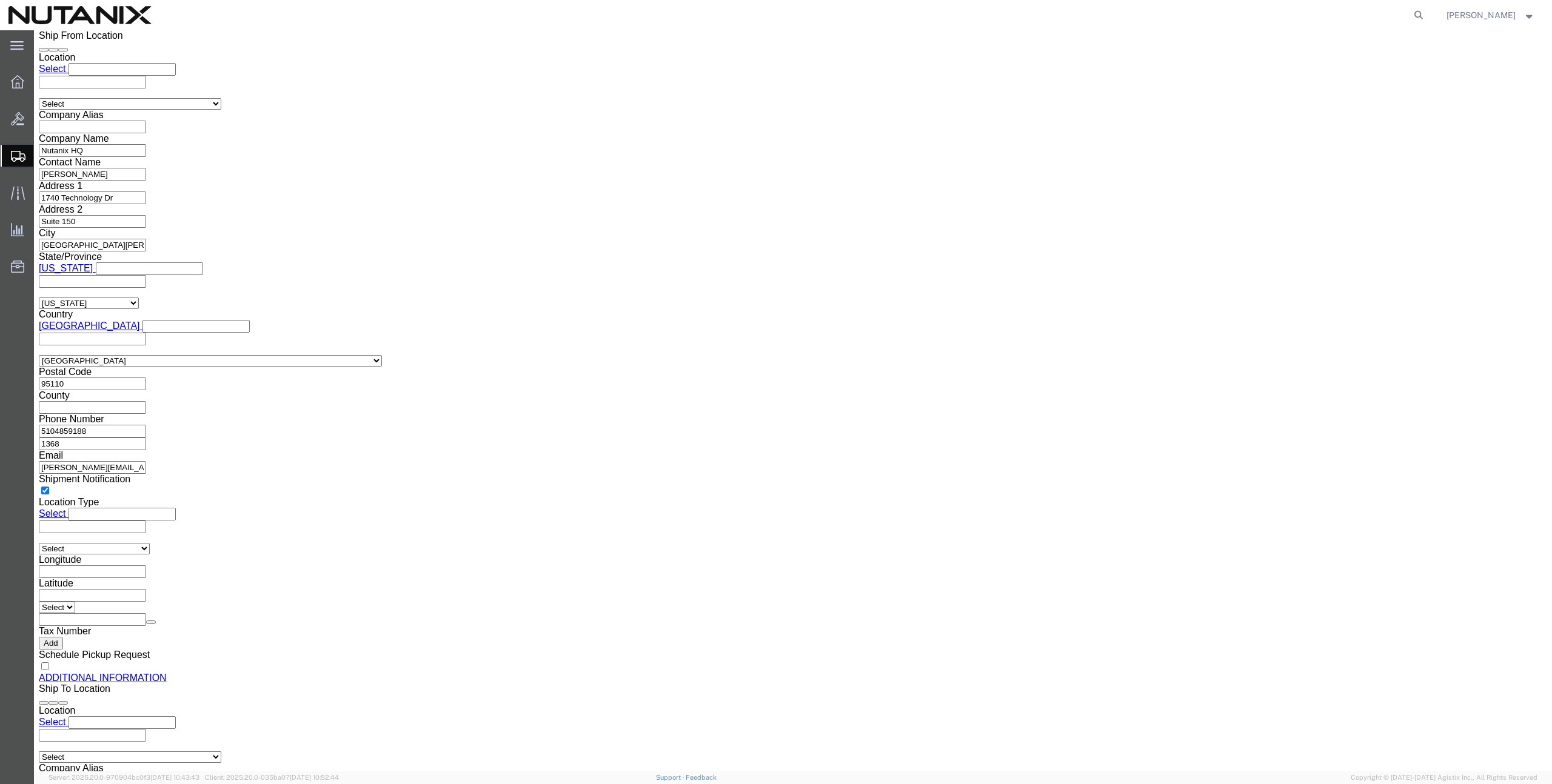
scroll to position [1008, 0]
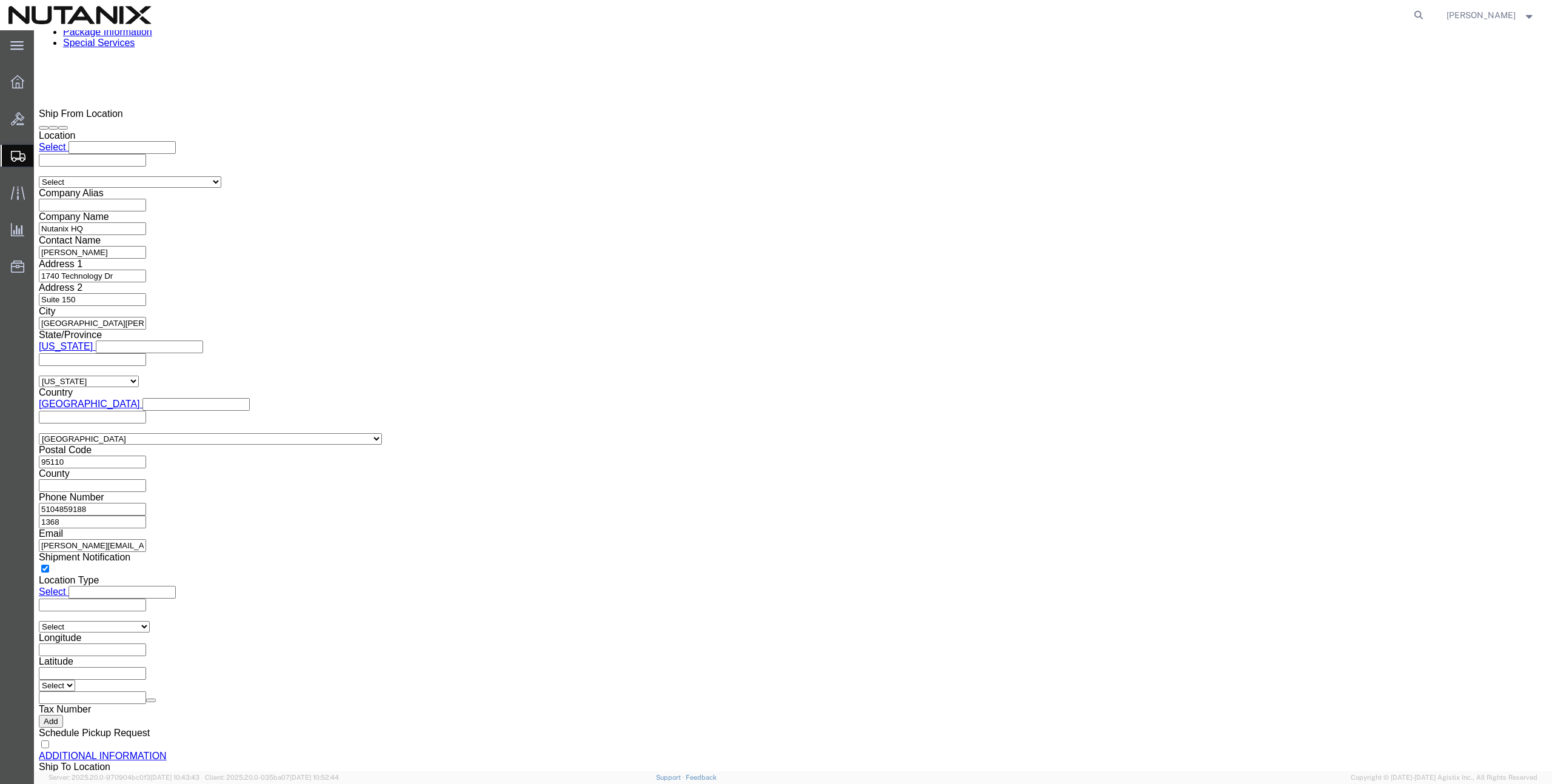
click icon
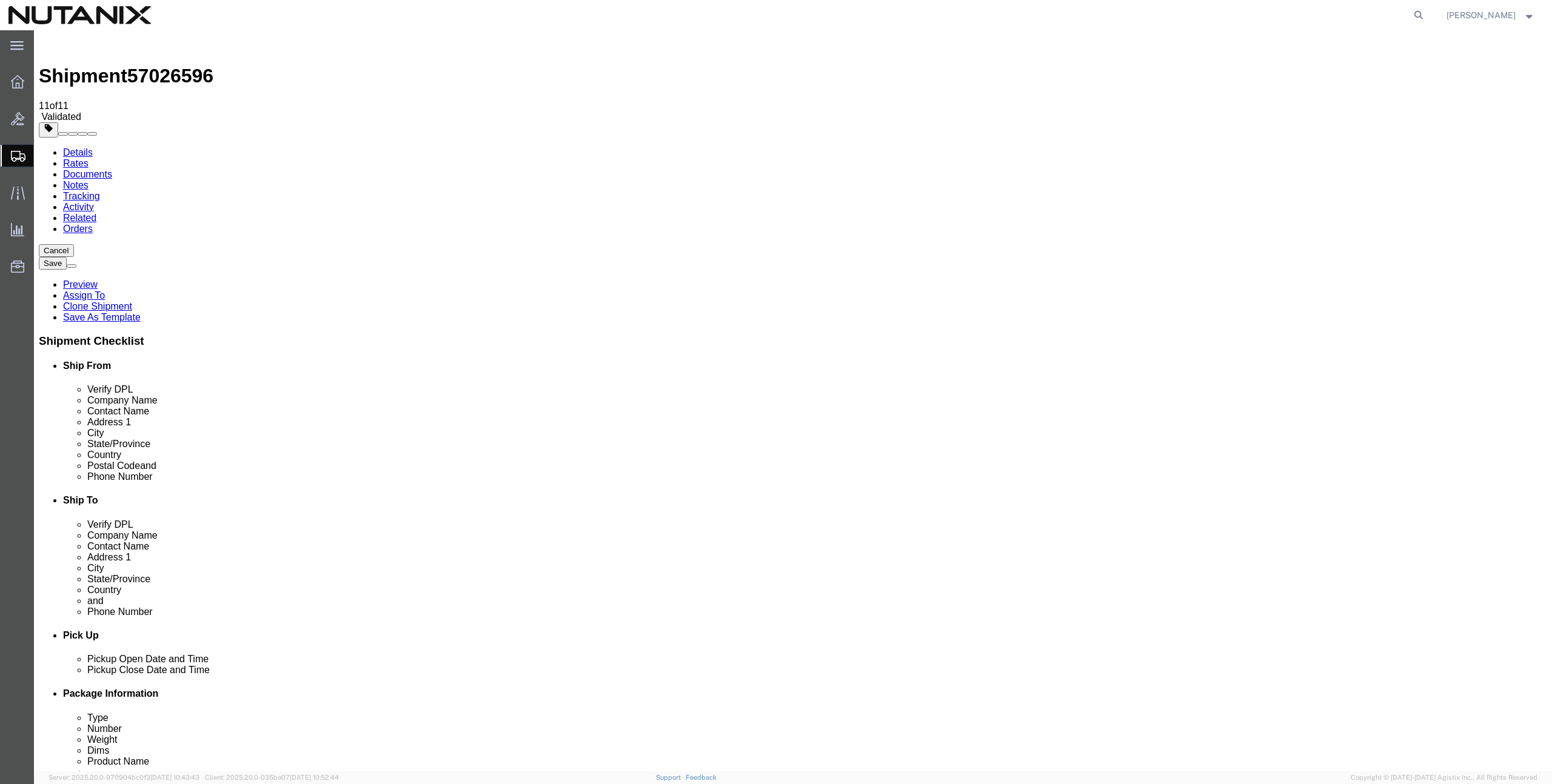
click input "L5M 7R1"
click link "ADDITIONAL INFORMATION"
click span "Intl. Incoterms"
click button "Rate Shipment"
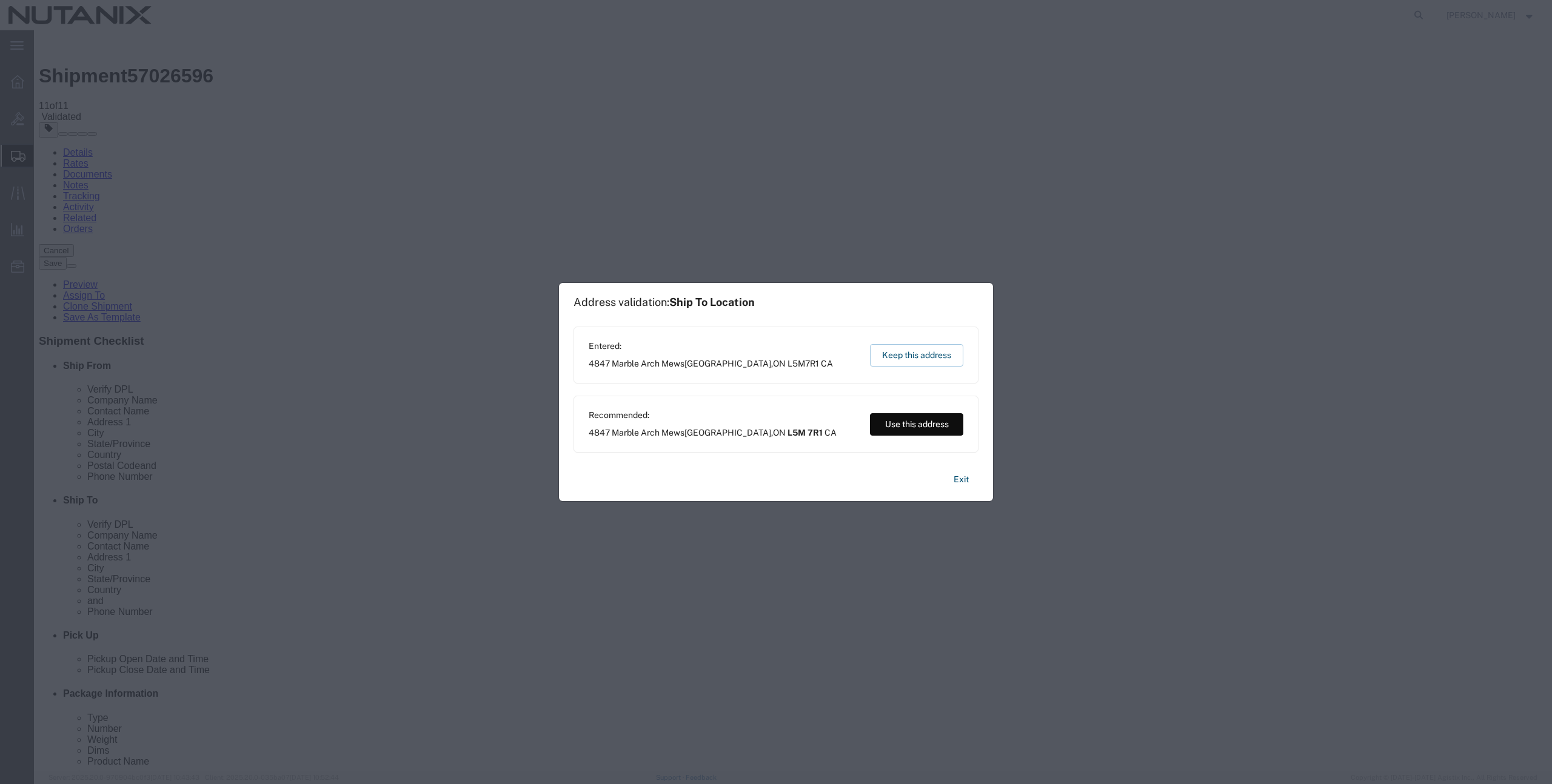
click at [909, 425] on button "Use this address" at bounding box center [916, 424] width 93 height 23
type input "L5M 7R1"
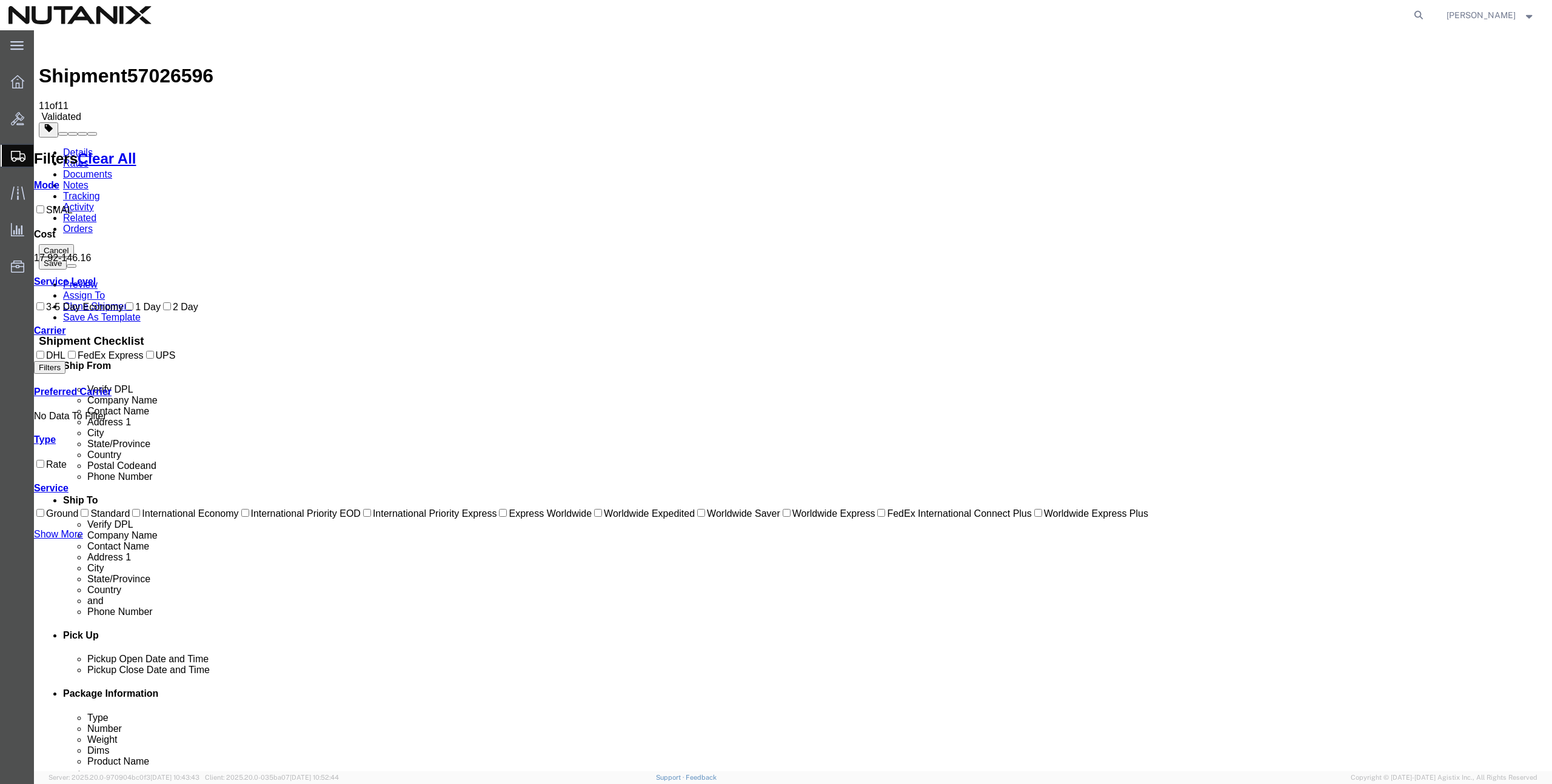
click at [1150, 147] on ul "Details Rates Documents Notes Tracking Activity Related Orders" at bounding box center [793, 191] width 1508 height 87
click at [160, 65] on span "57026596" at bounding box center [171, 76] width 86 height 22
click at [160, 65] on span "57026596" at bounding box center [171, 76] width 86 height 22
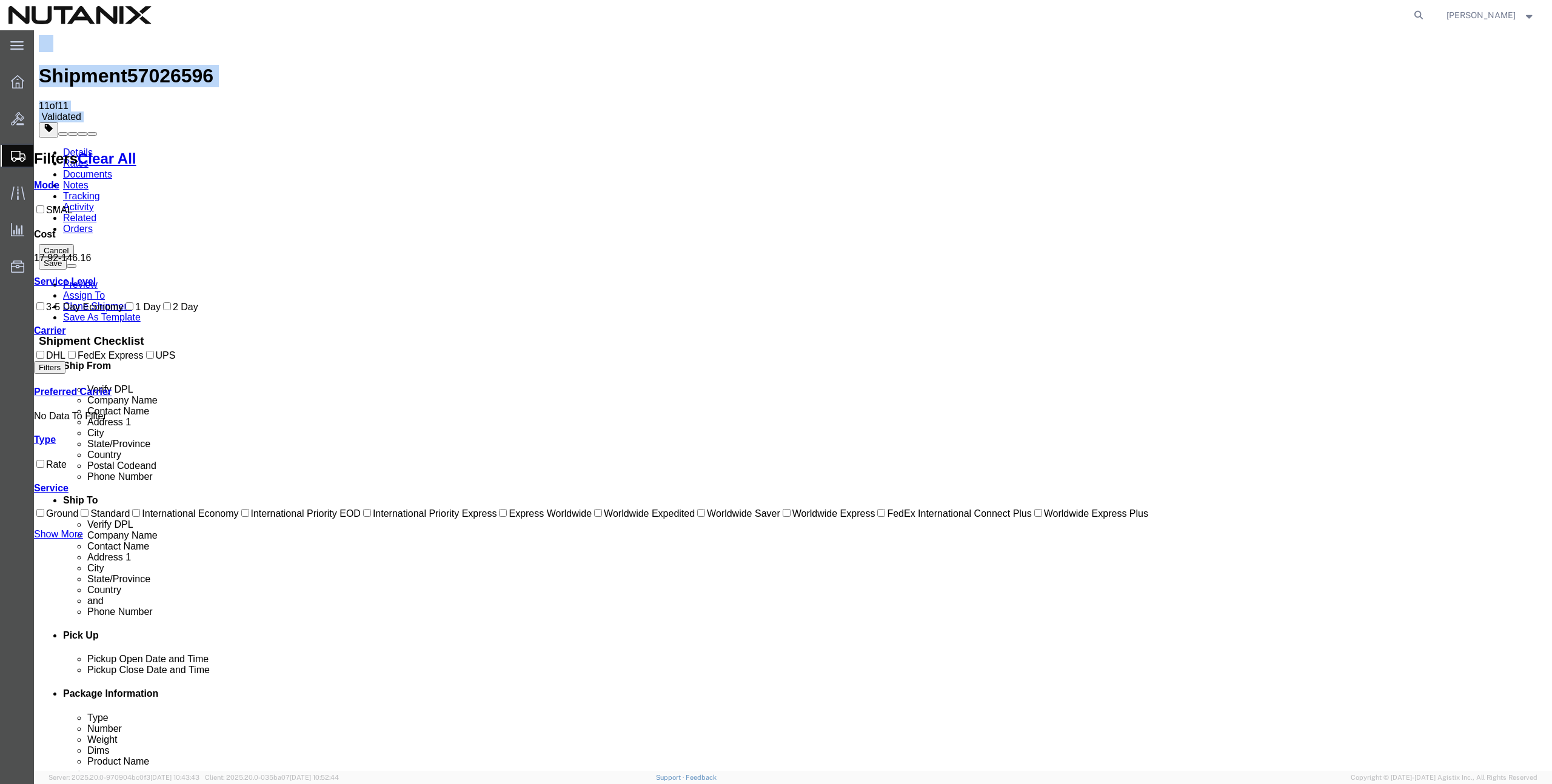
click at [160, 65] on span "57026596" at bounding box center [171, 76] width 86 height 22
click at [178, 65] on span "57026596" at bounding box center [171, 76] width 86 height 22
copy span "57026596"
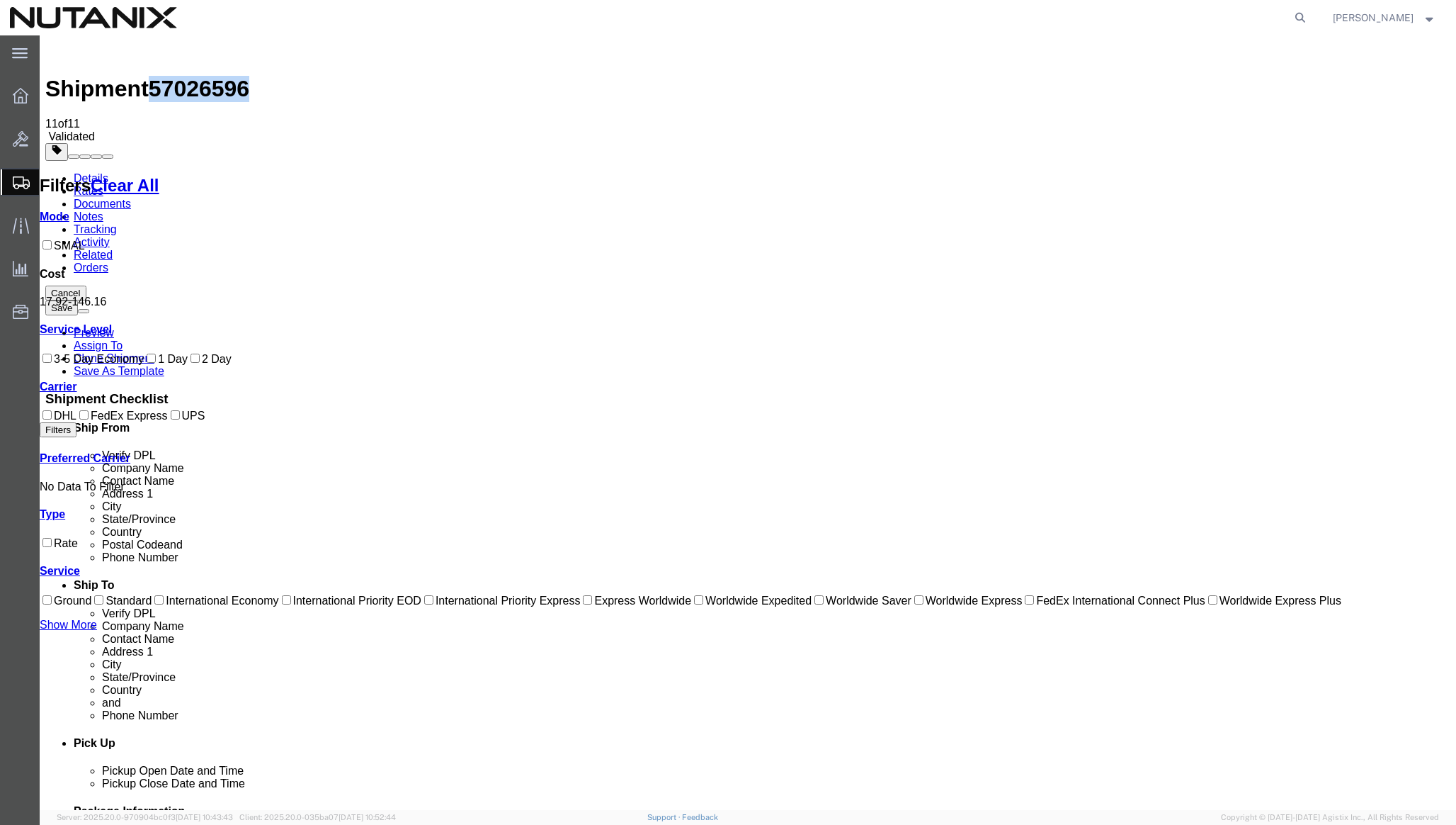
click at [61, 55] on img at bounding box center [53, 50] width 17 height 17
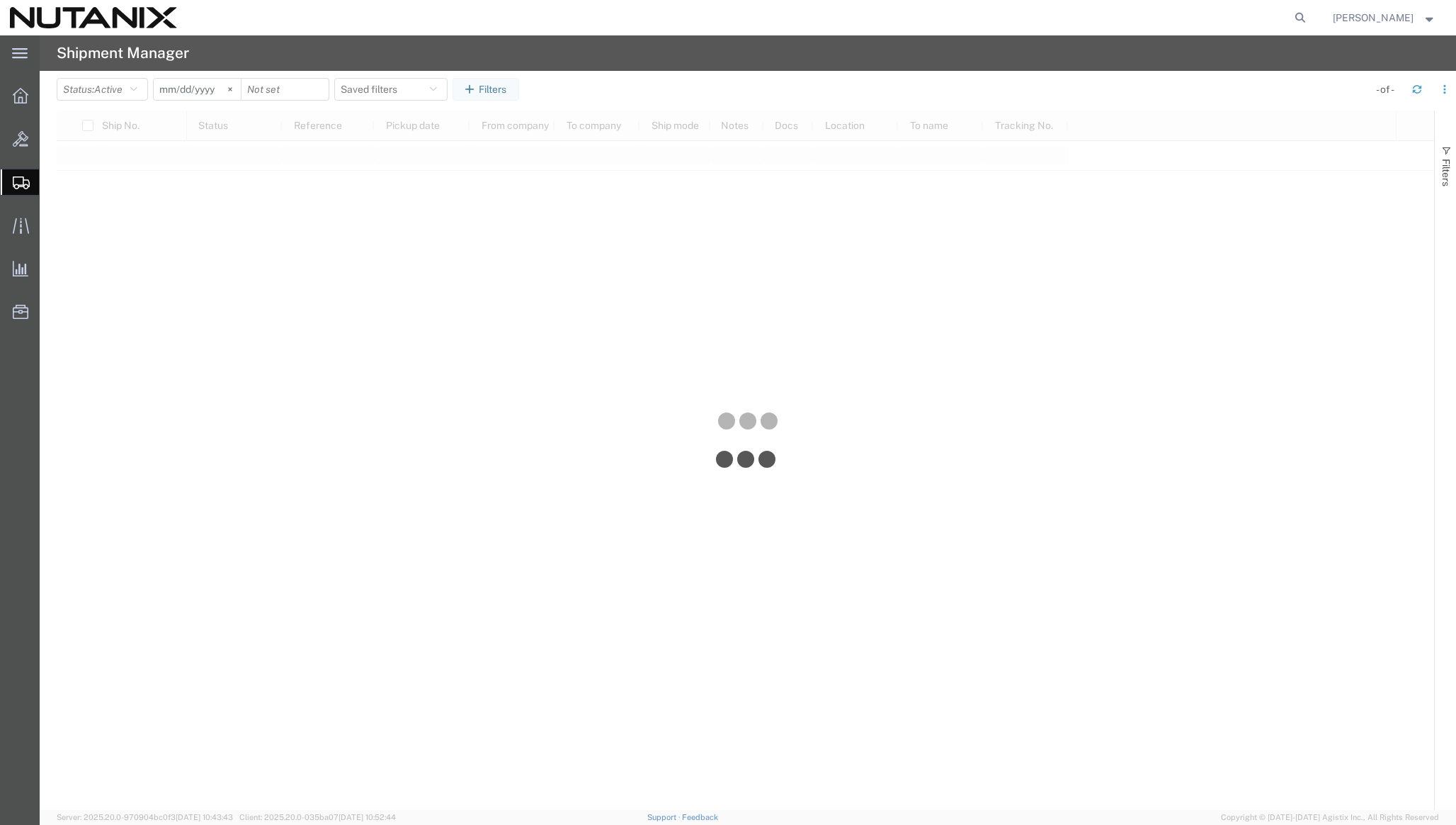
click at [86, 250] on div at bounding box center [748, 423] width 1416 height 775
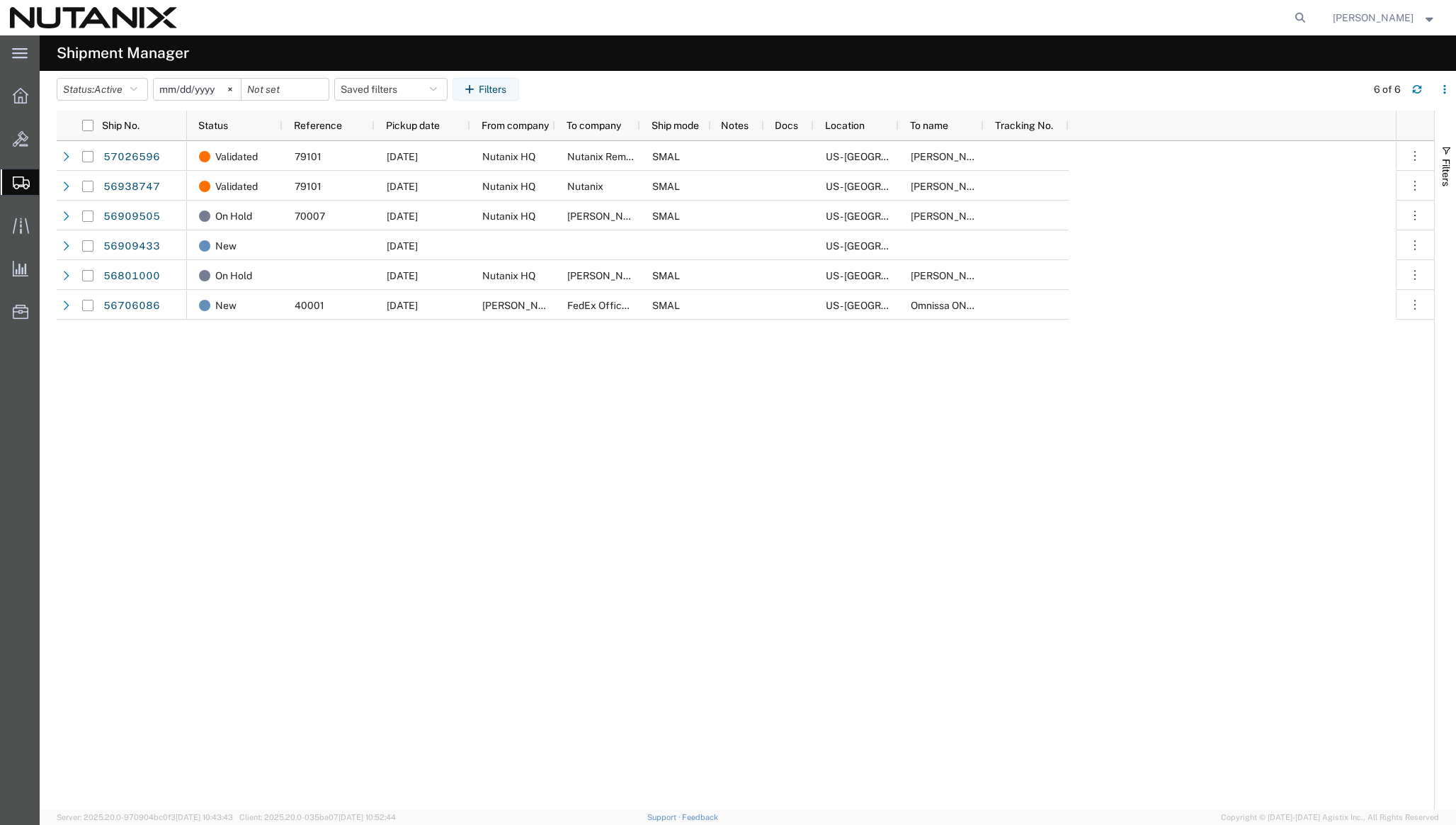
click at [0, 0] on span "Create from Template" at bounding box center [0, 0] width 0 height 0
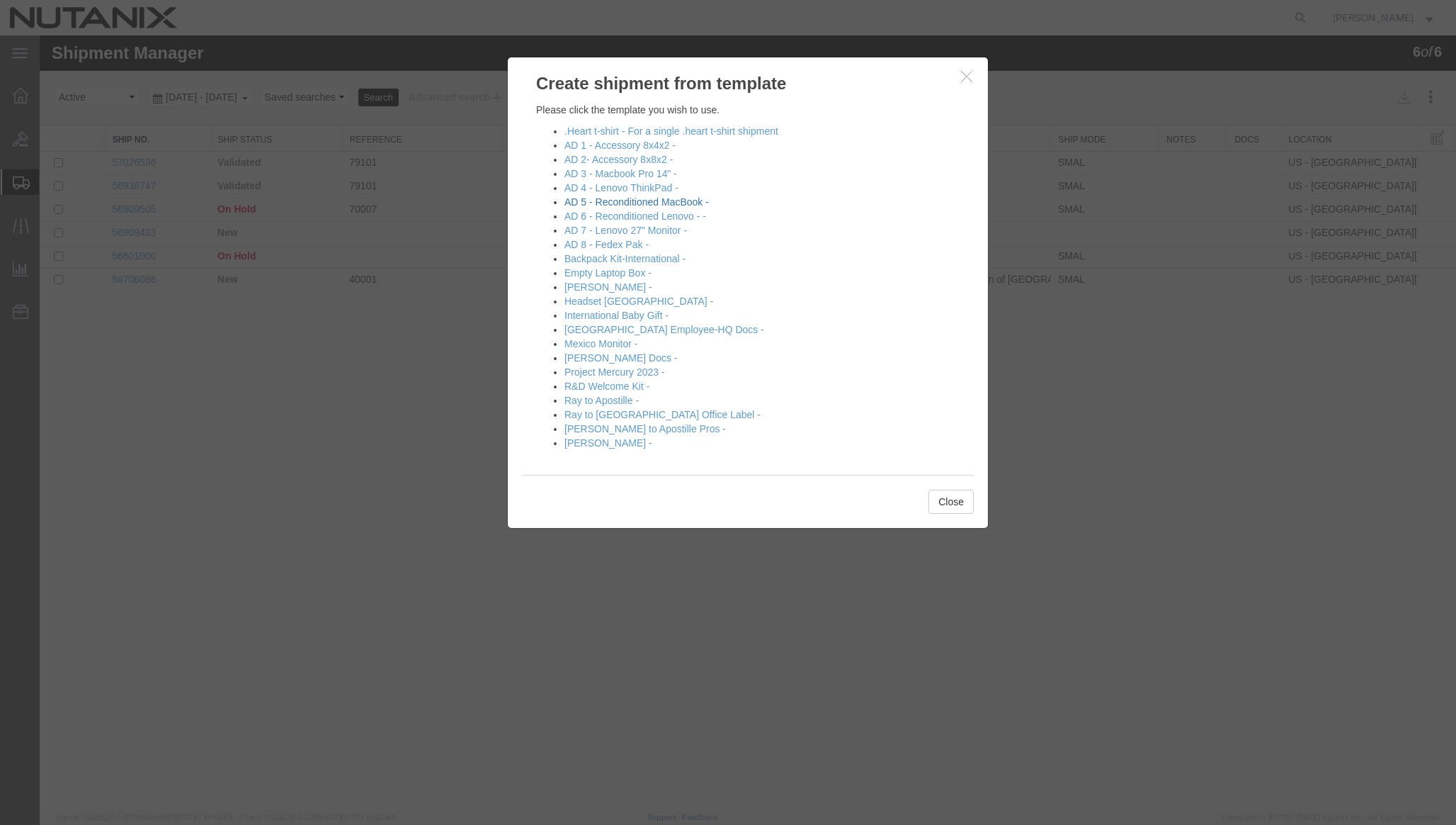
click at [627, 205] on link "AD 5 - Reconditioned MacBook -" at bounding box center [637, 202] width 144 height 11
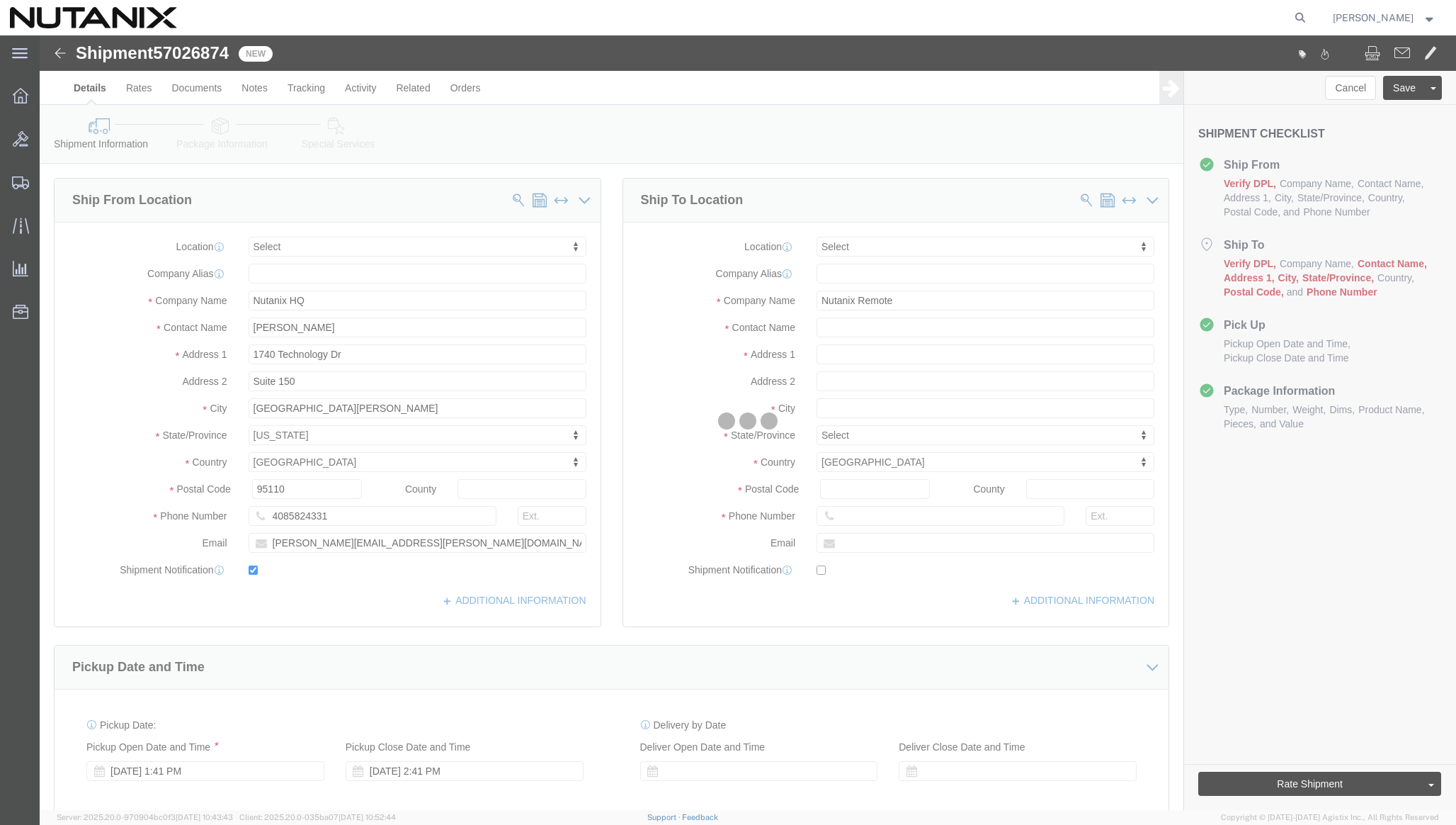
select select
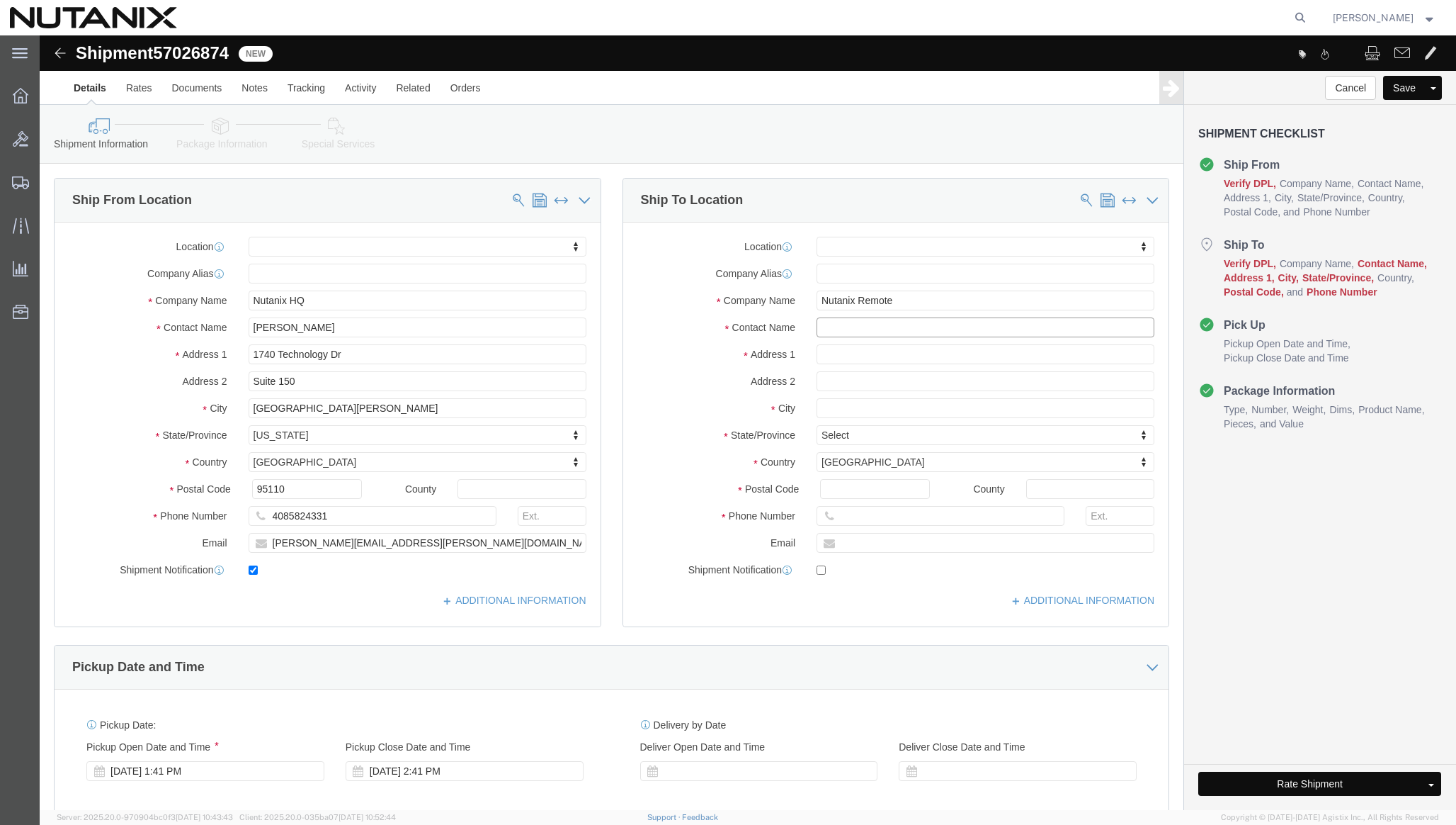
click input "text"
paste input "[STREET_ADDRESS]"
type input "[STREET_ADDRESS]"
select select
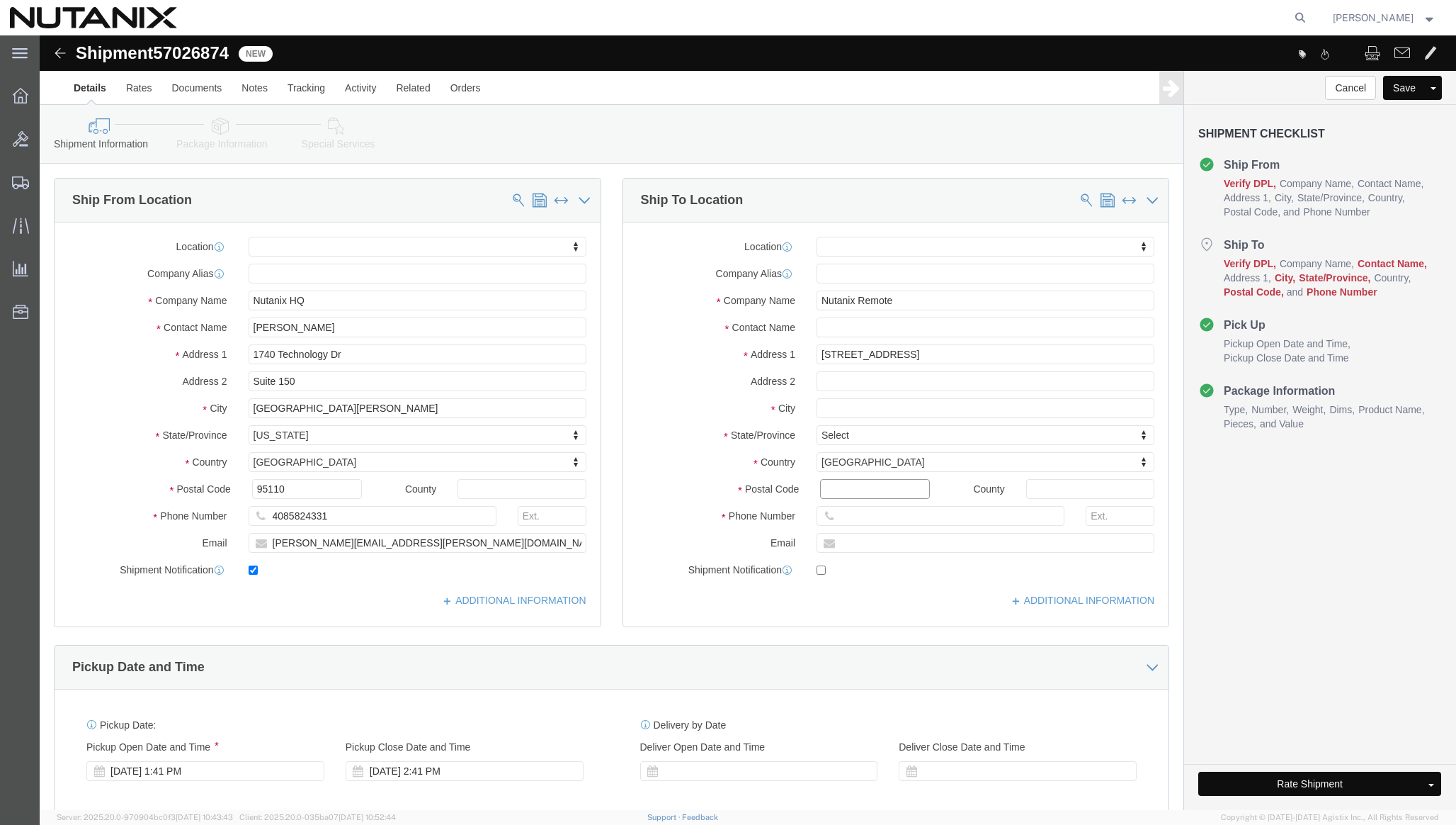
click input "Postal Code"
paste input "94526"
type input "94526"
select select
click input "text"
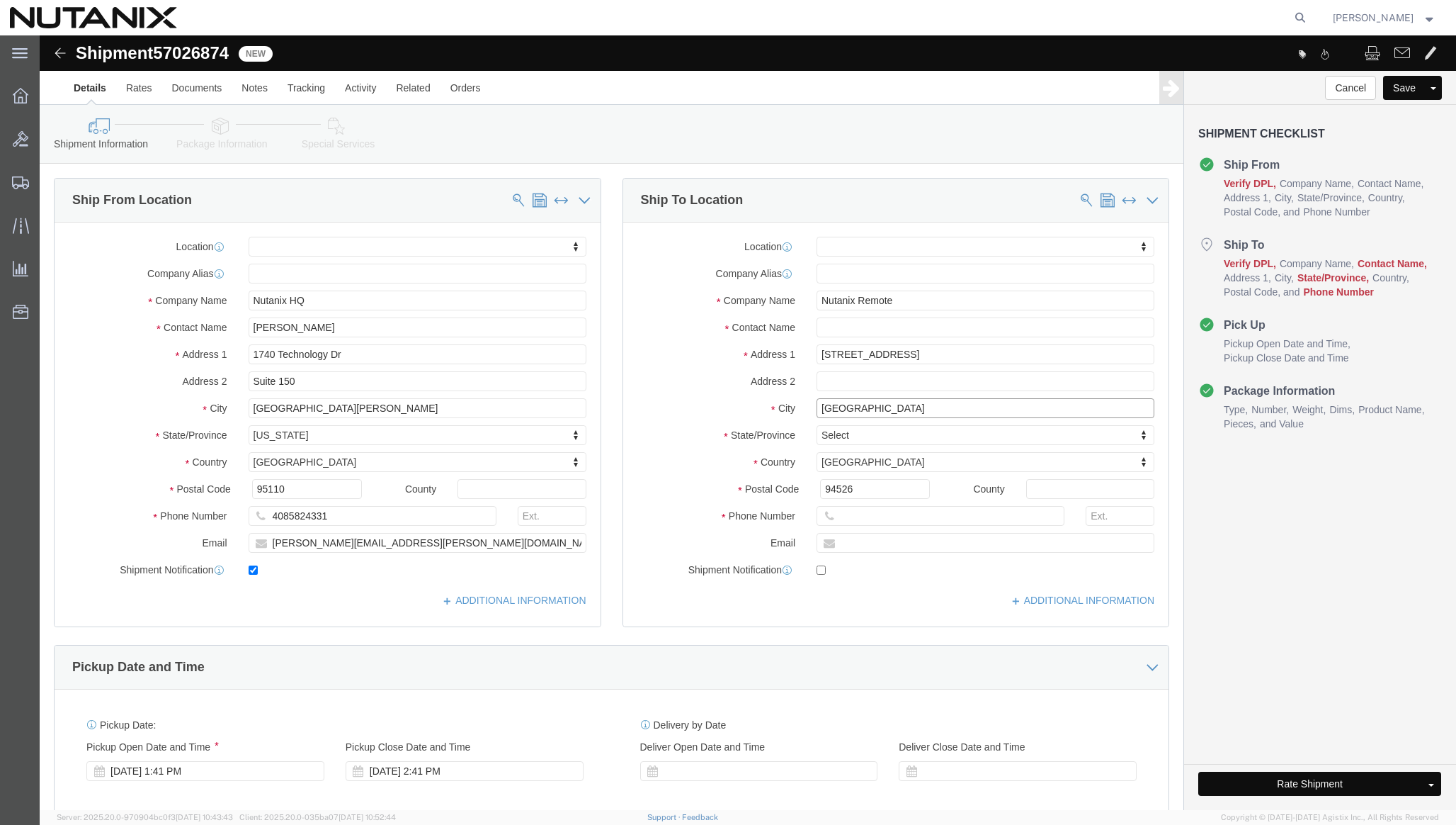
type input "[GEOGRAPHIC_DATA]"
select select
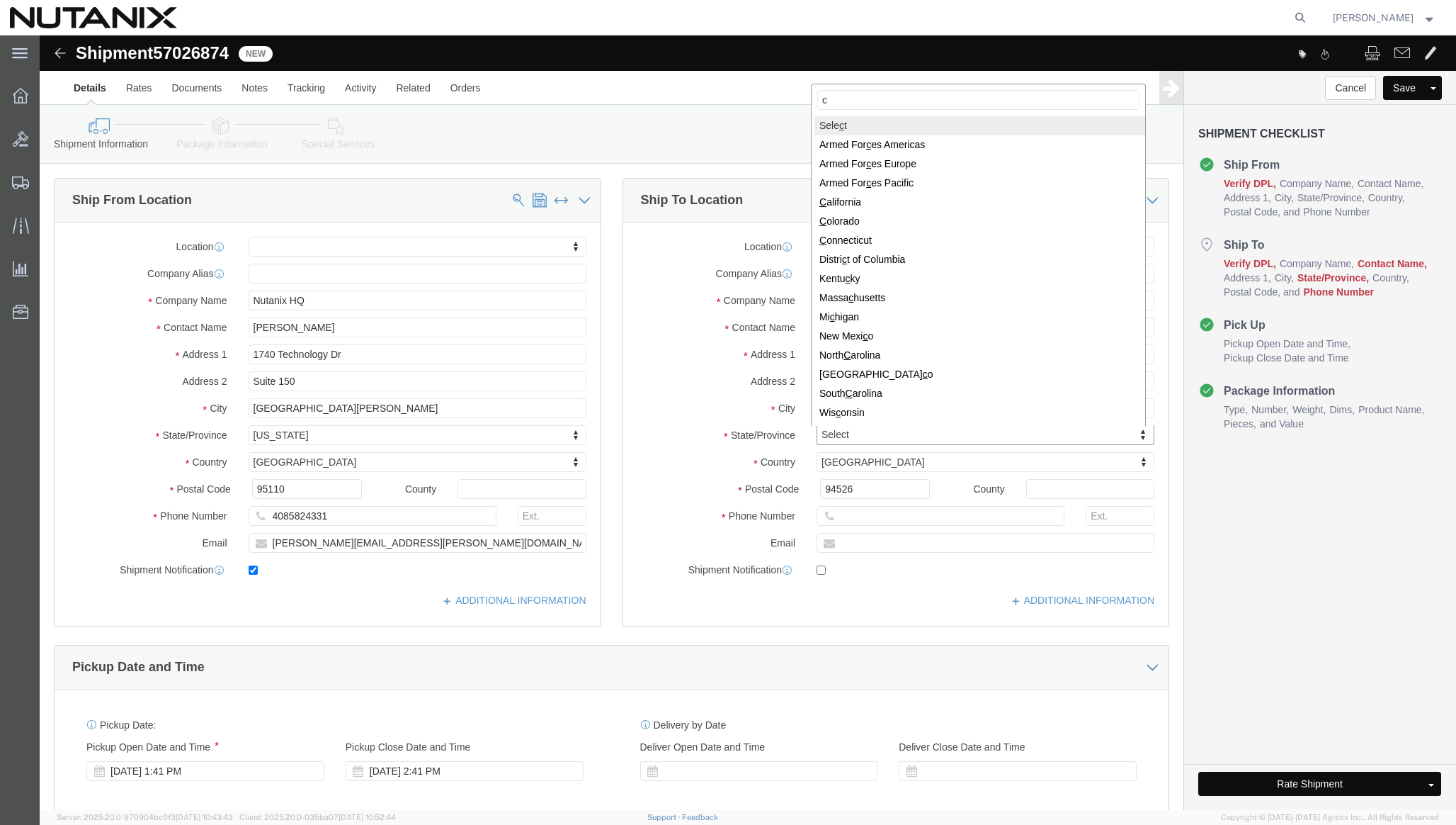
type input "ca"
select select
select select "AA"
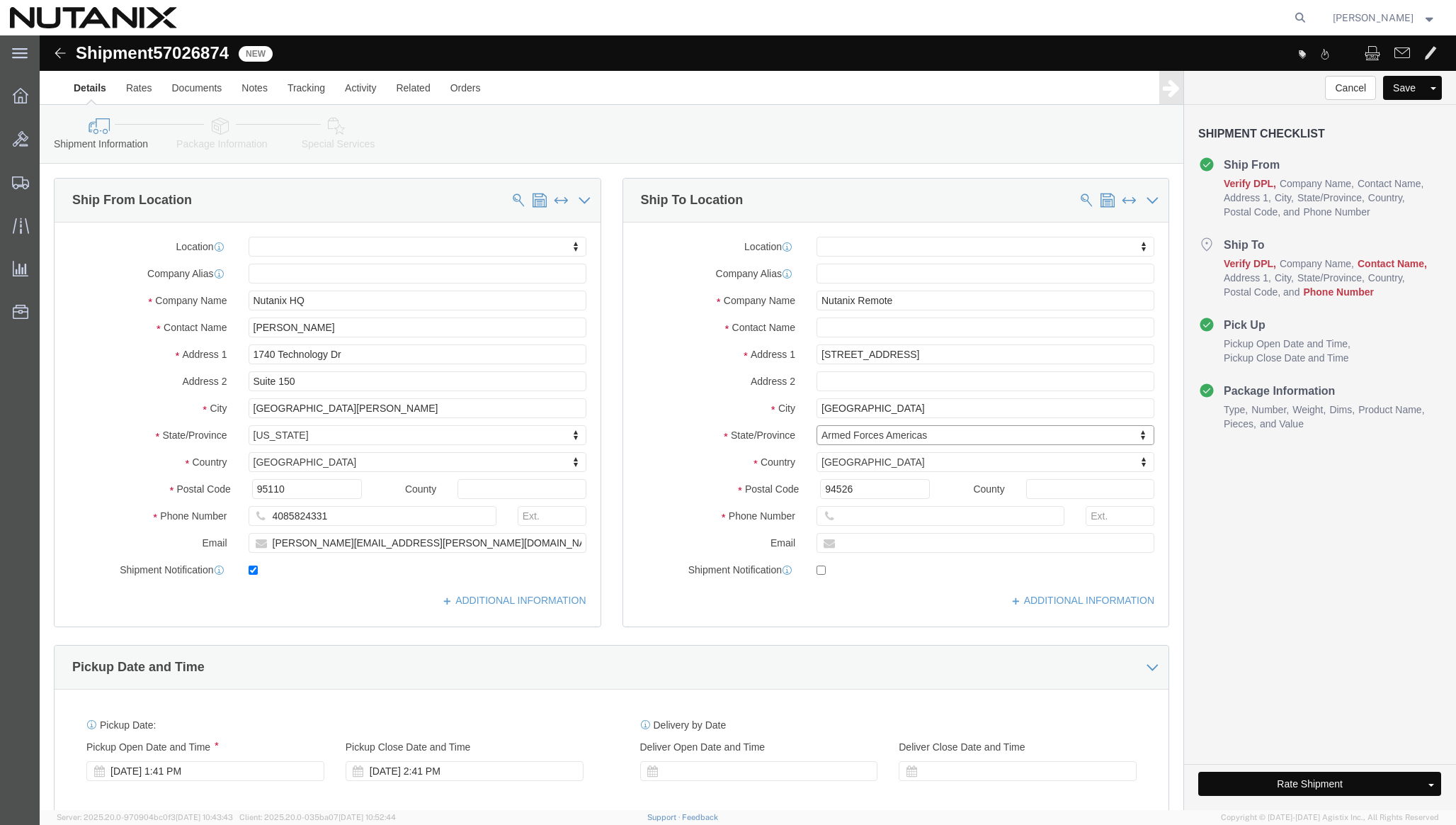
select select
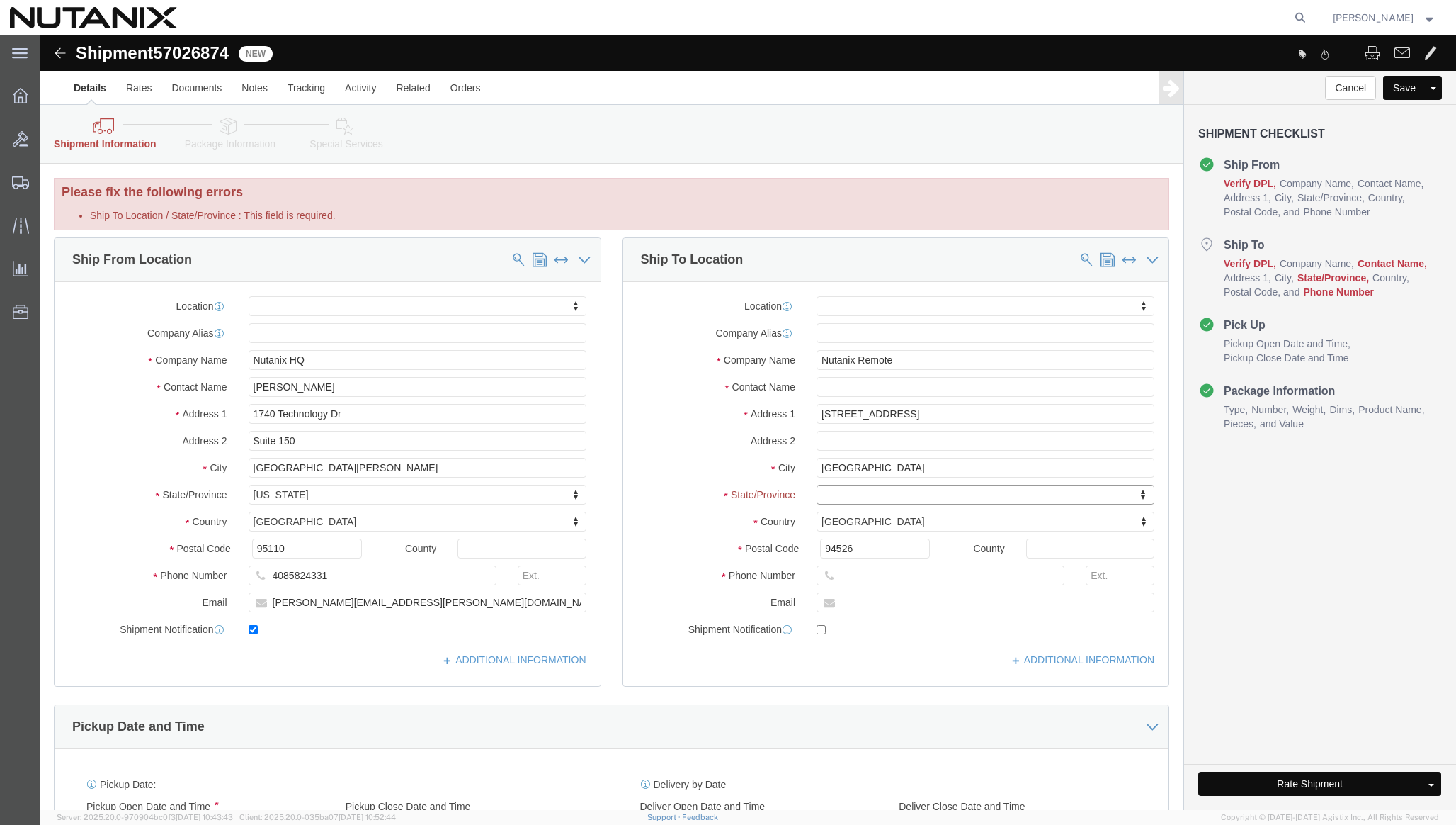
type input "c"
type input "ca"
select select
select select "CA"
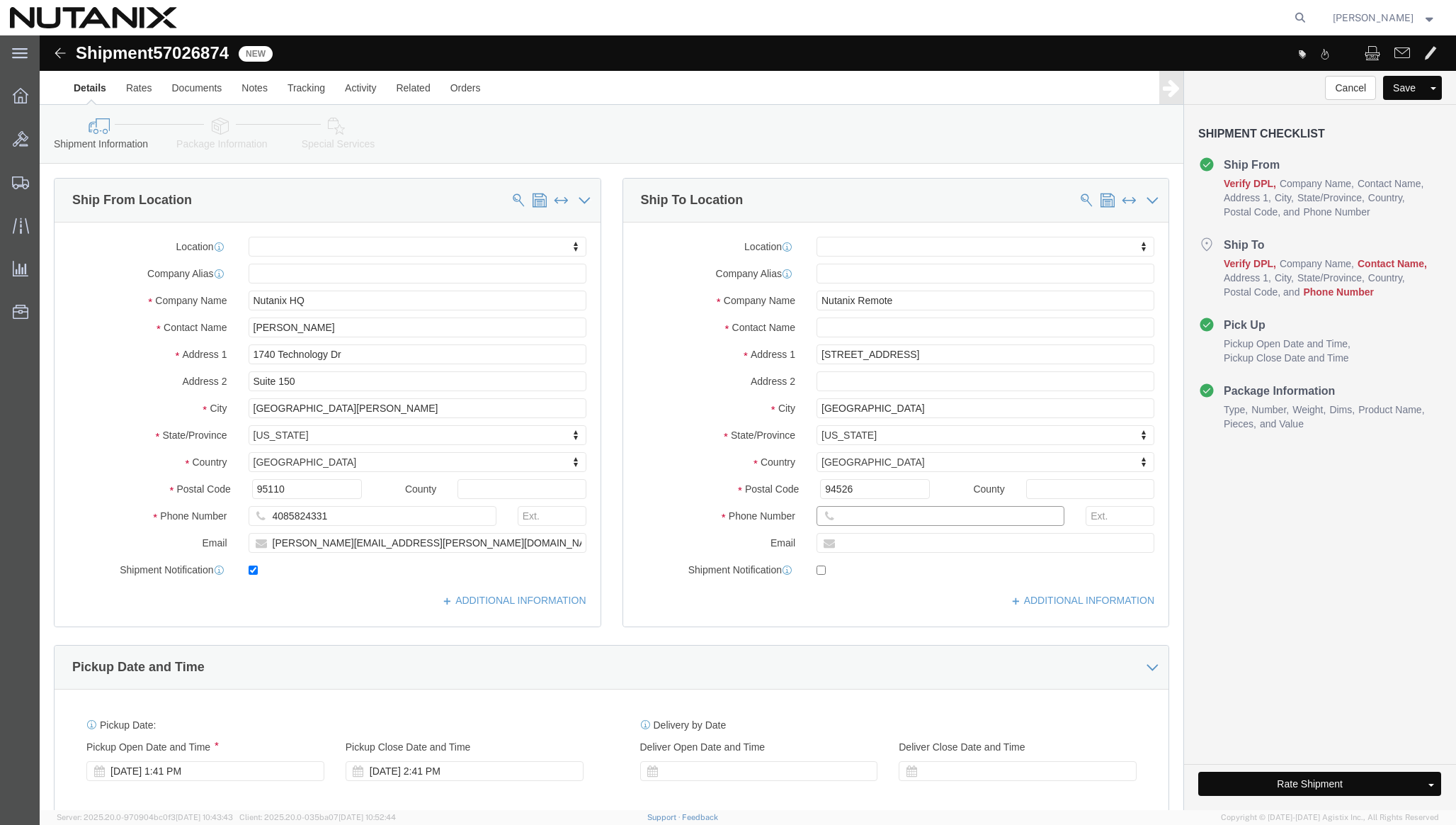
click input "text"
paste input "4084801376"
type input "4084801376"
click input "text"
paste input "[EMAIL_ADDRESS][PERSON_NAME][DOMAIN_NAME]"
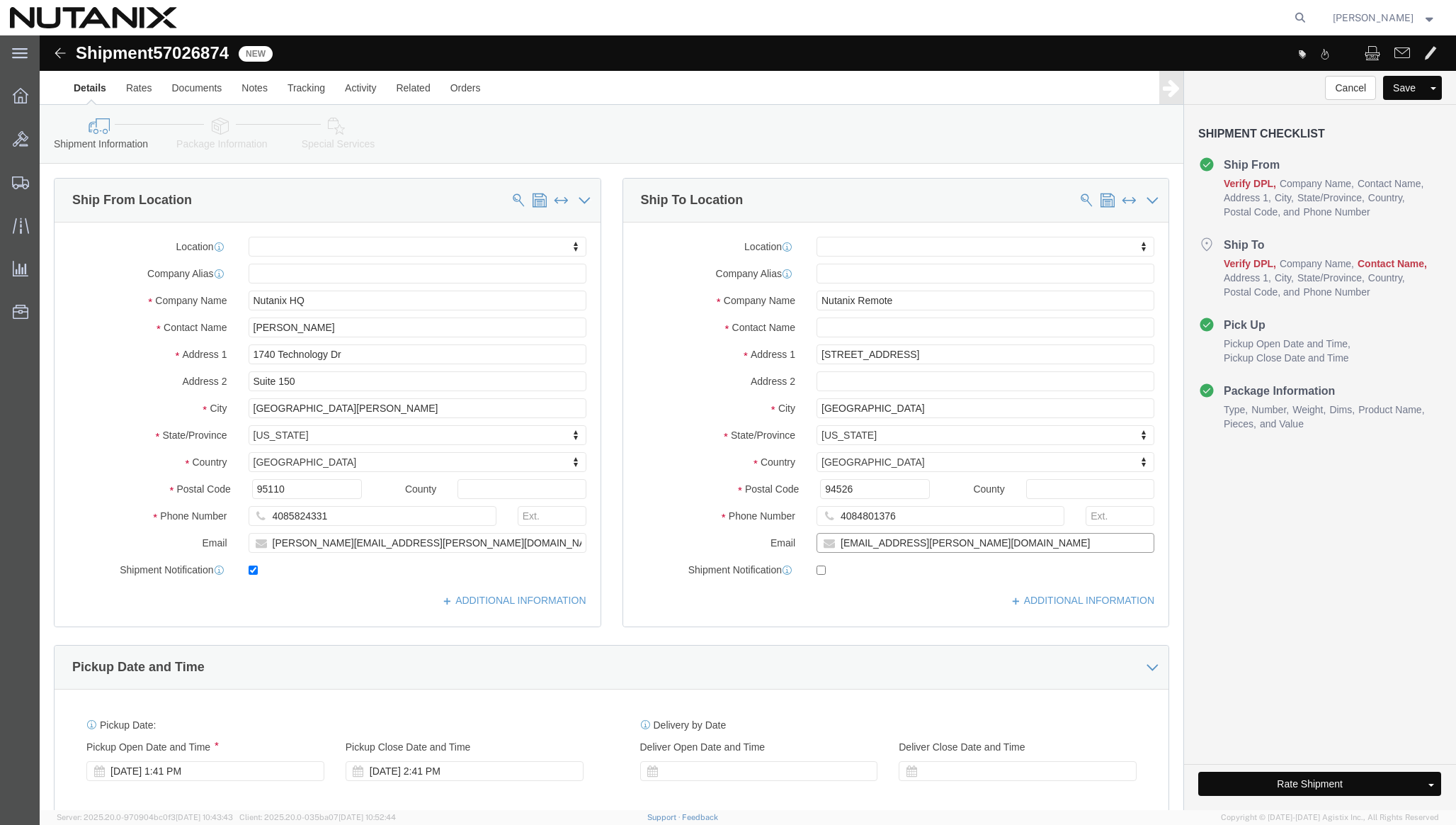
type input "[EMAIL_ADDRESS][PERSON_NAME][DOMAIN_NAME]"
checkbox input "true"
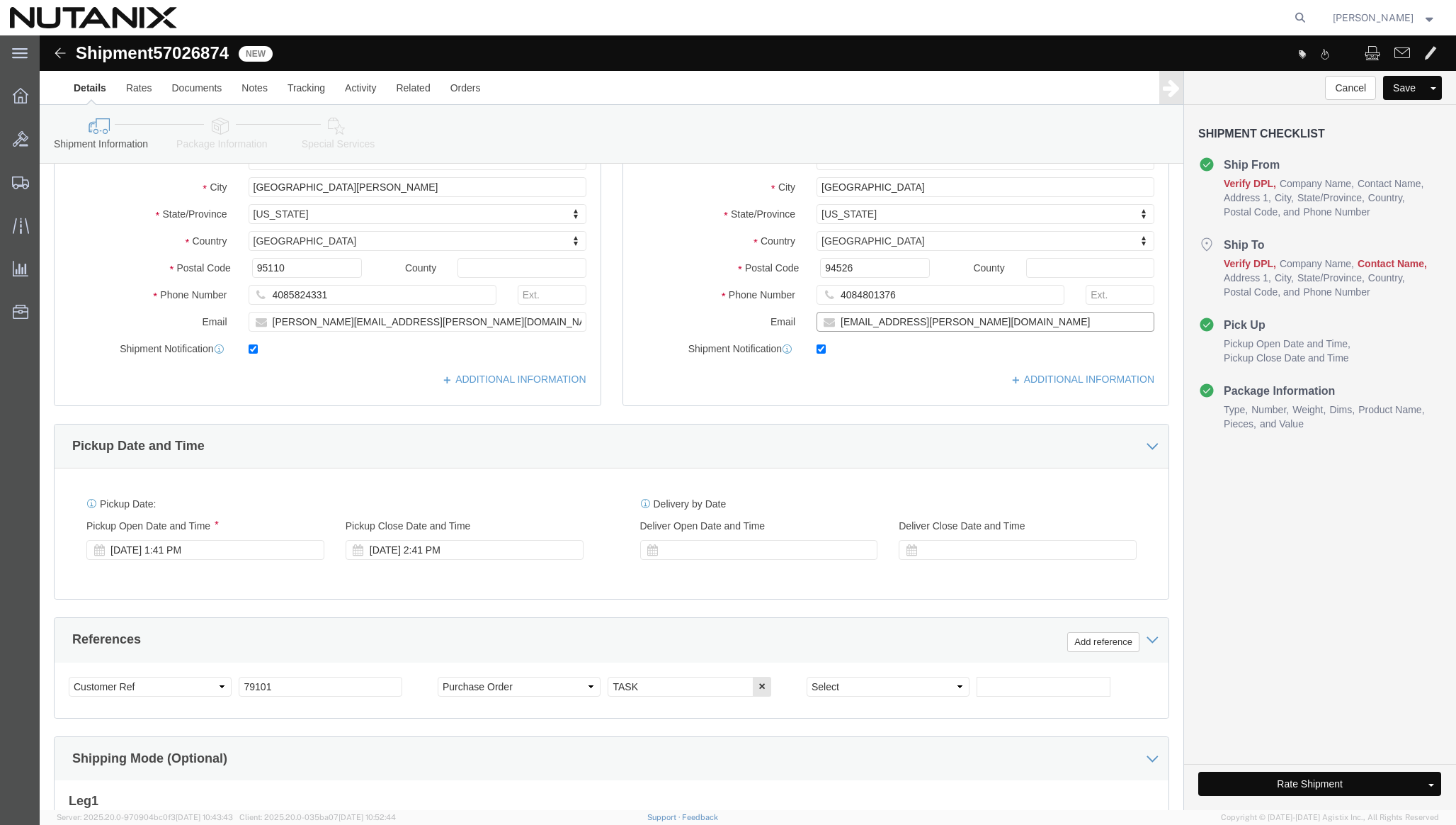
scroll to position [226, 0]
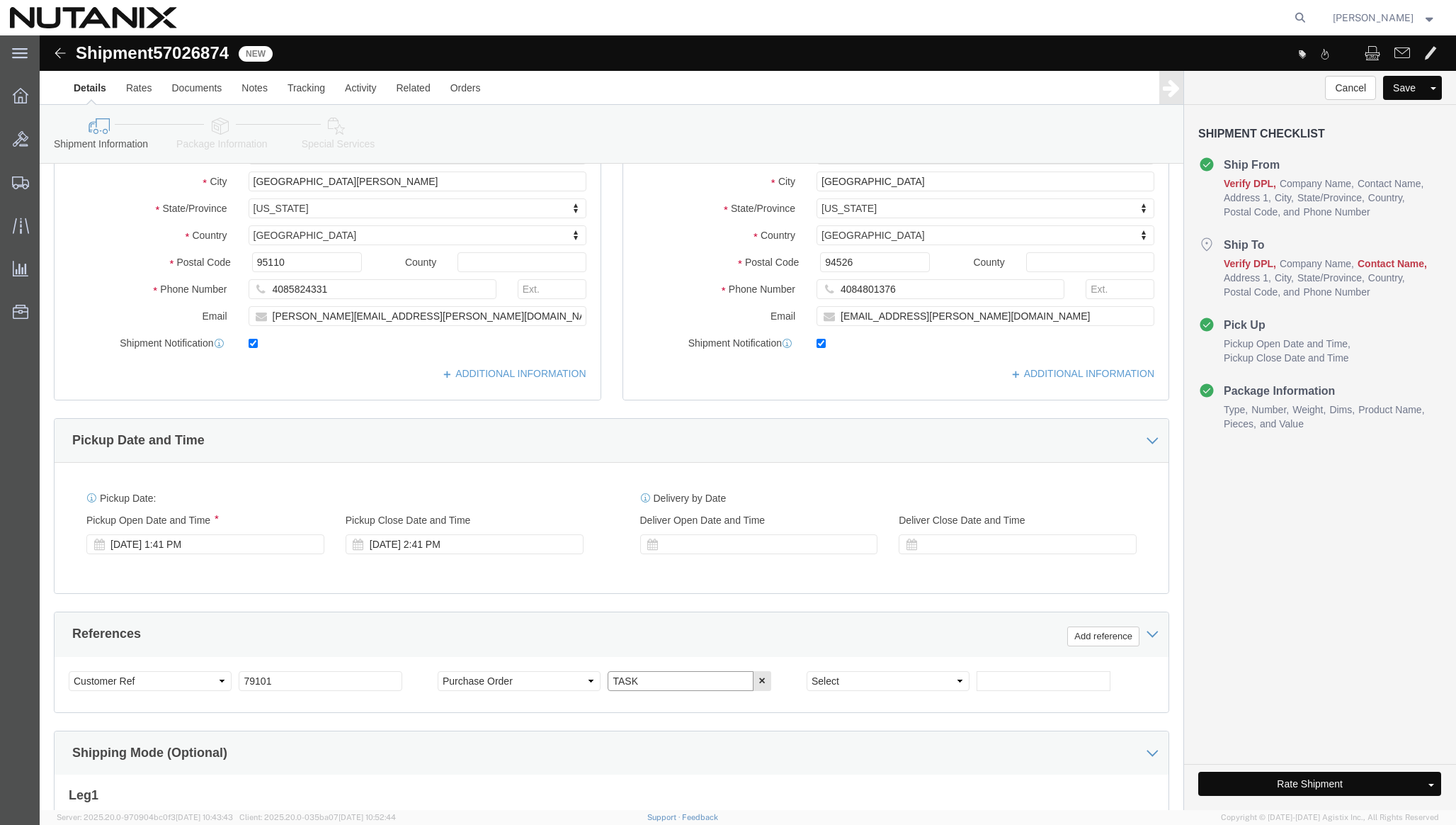
drag, startPoint x: 617, startPoint y: 649, endPoint x: 451, endPoint y: 636, distance: 166.5
click div "Select Account Type Activity ID Airline Appointment Number ASN Batch Request # …"
paste input "0445107"
type input "TASK0445107"
drag, startPoint x: 866, startPoint y: 282, endPoint x: 733, endPoint y: 281, distance: 133.0
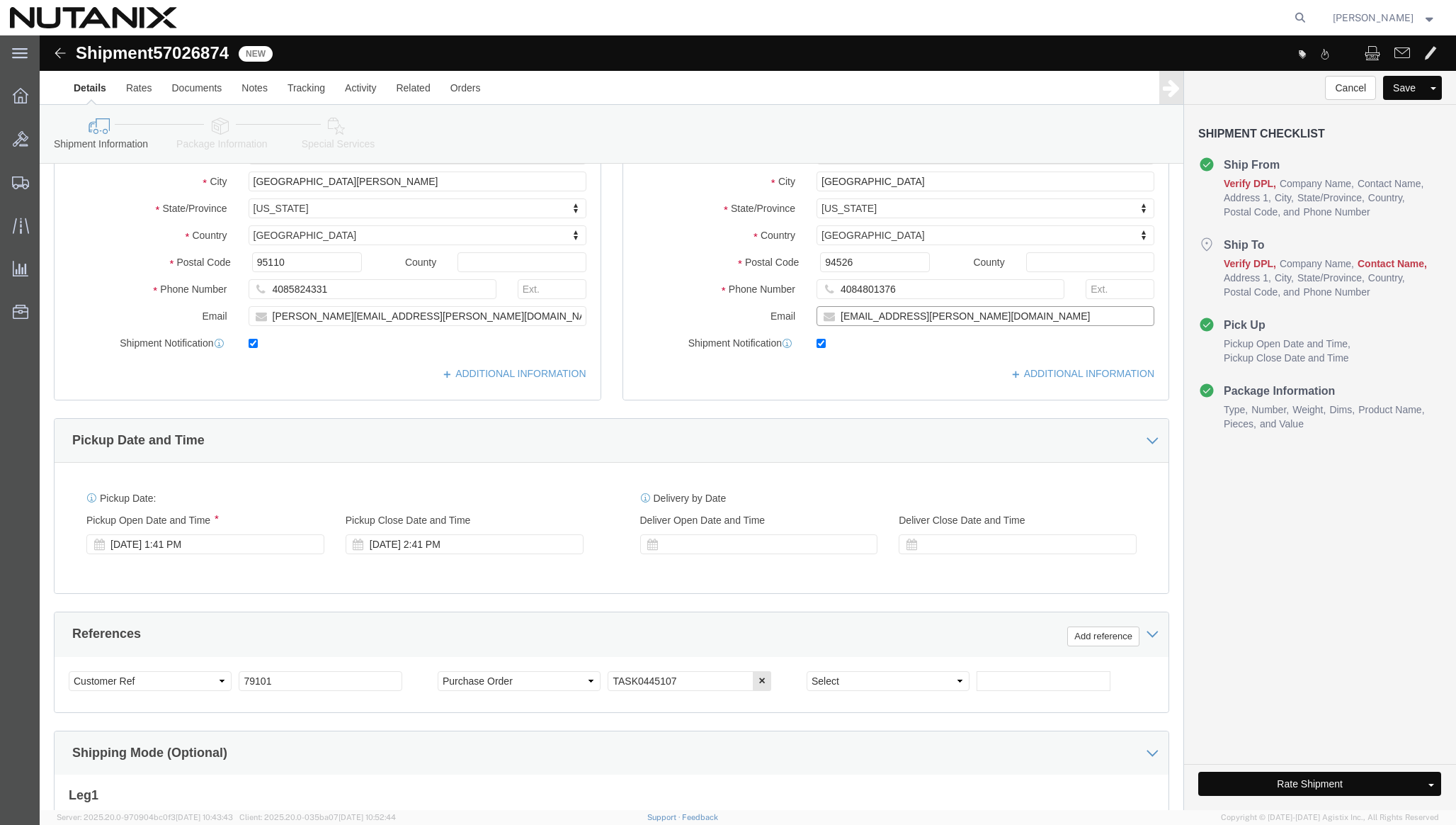
click div "Email [EMAIL_ADDRESS][PERSON_NAME][DOMAIN_NAME]"
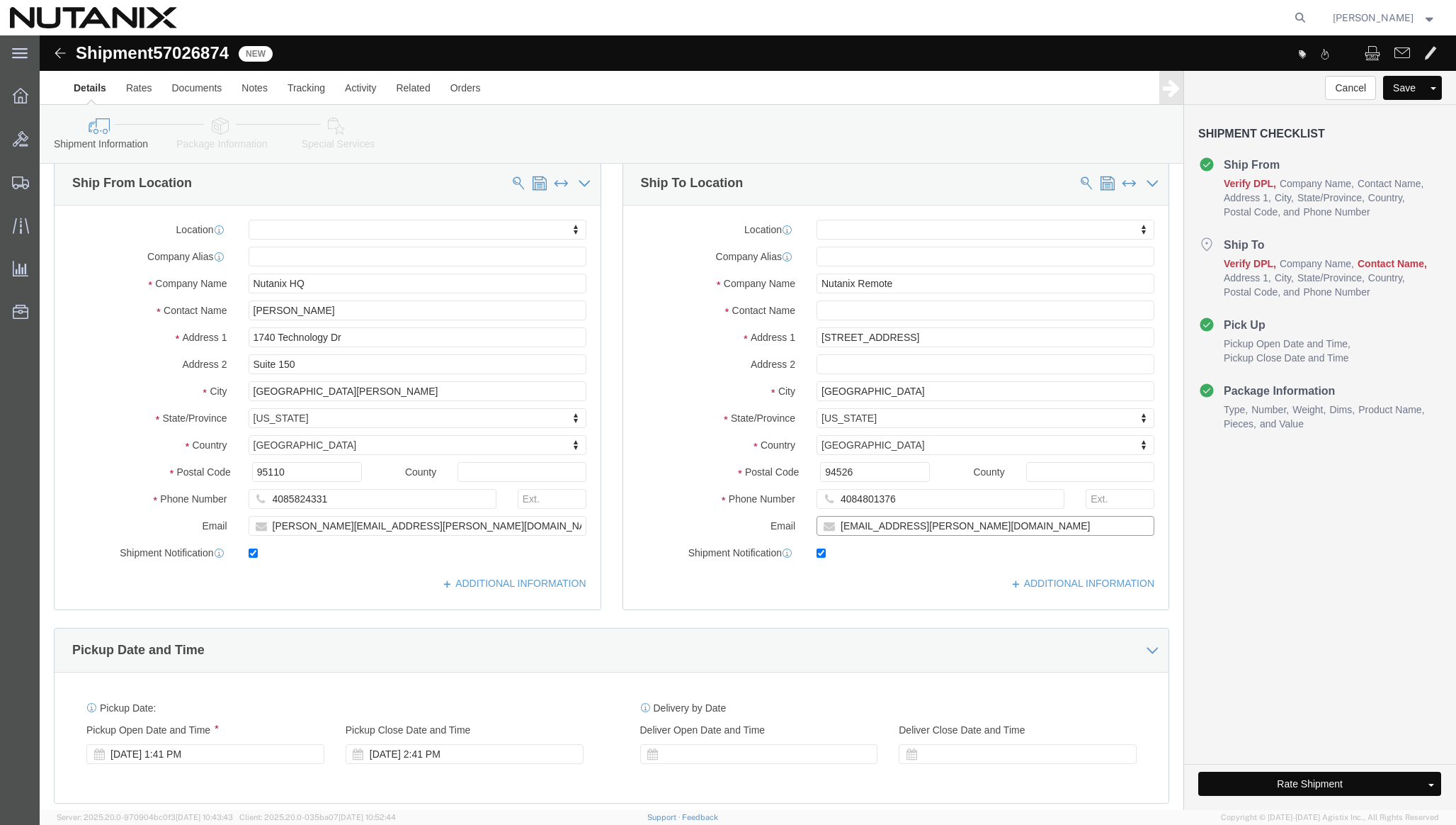
scroll to position [0, 0]
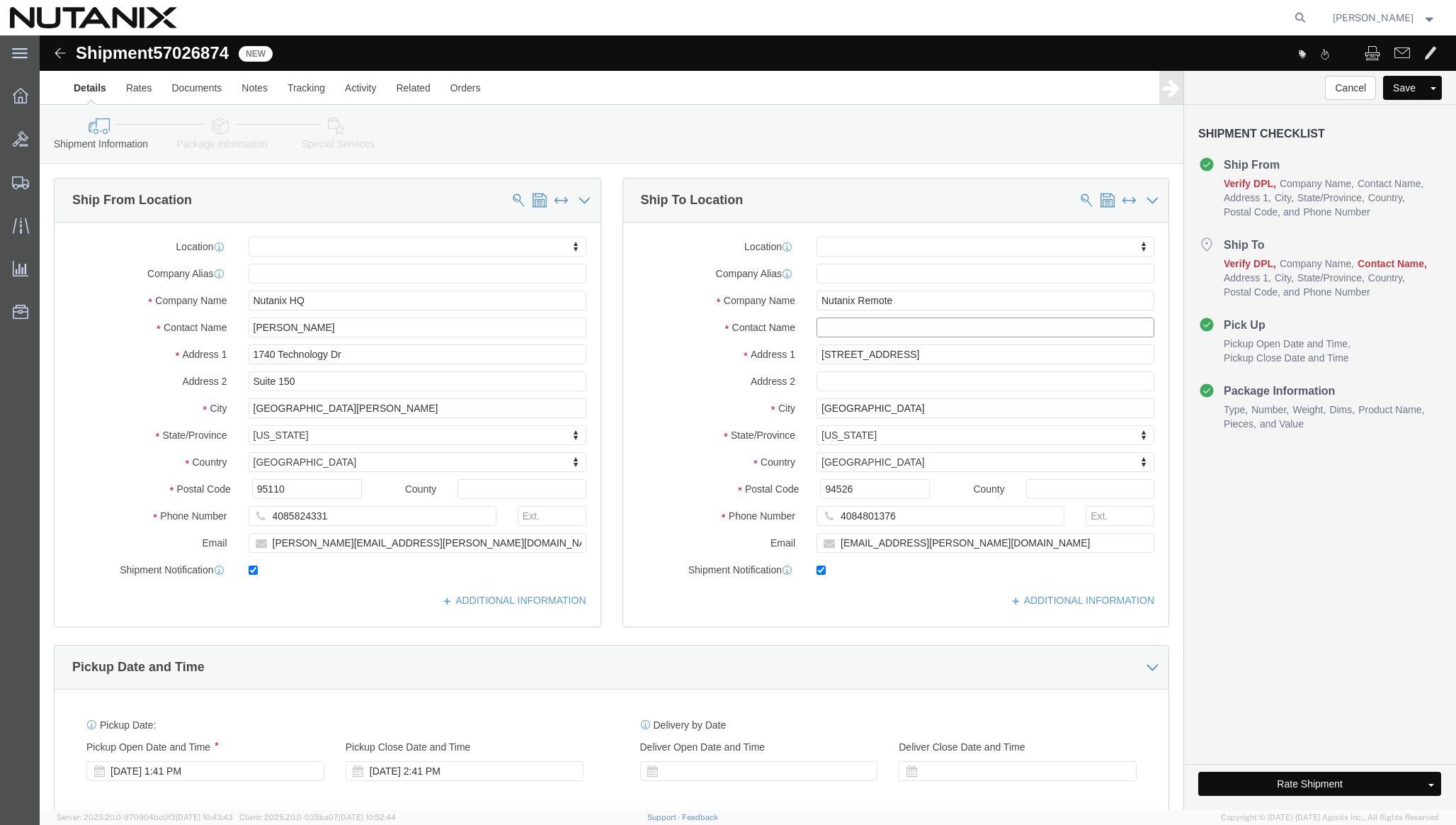
click input "text"
paste input "ramya.[PERSON_NAME]"
click input "ramya.[PERSON_NAME]"
click input "[PERSON_NAME]"
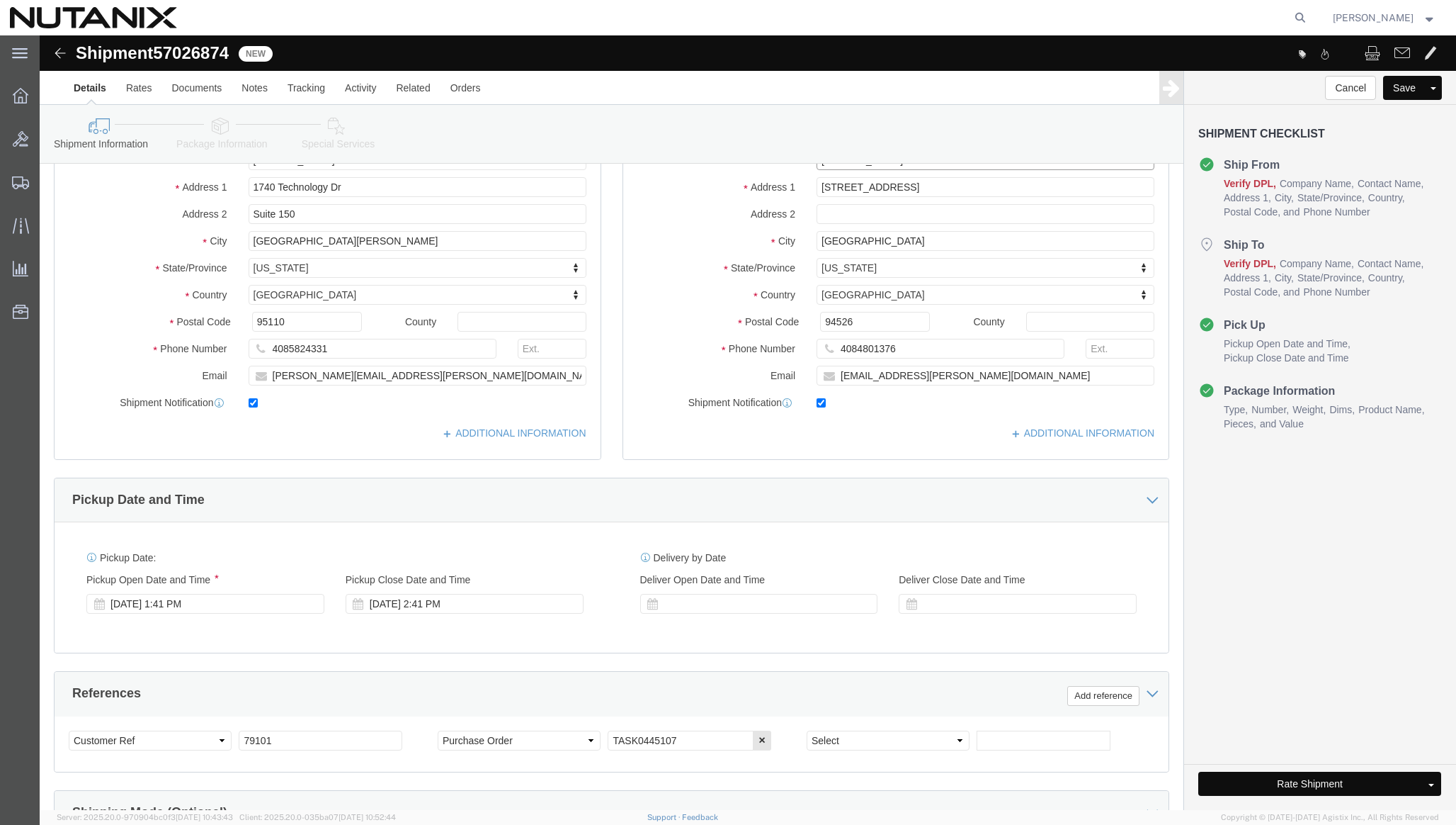
scroll to position [168, 0]
type input "[PERSON_NAME]"
click div "Cancel Save Assign To Clone Shipment Save As Template Shipment Checklist Ship F…"
click button "Rate Shipment"
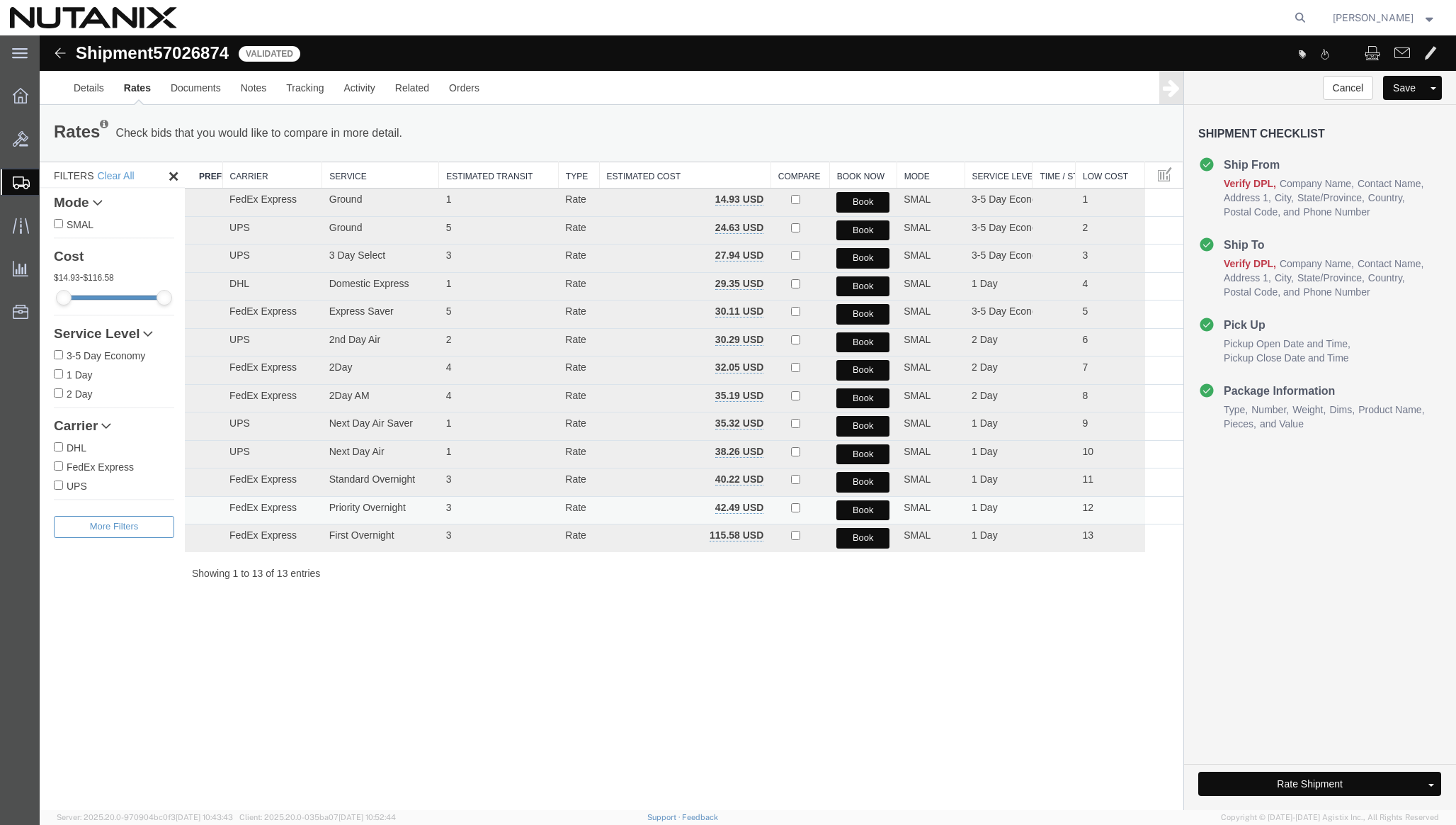
click at [862, 505] on button "Book" at bounding box center [863, 510] width 53 height 20
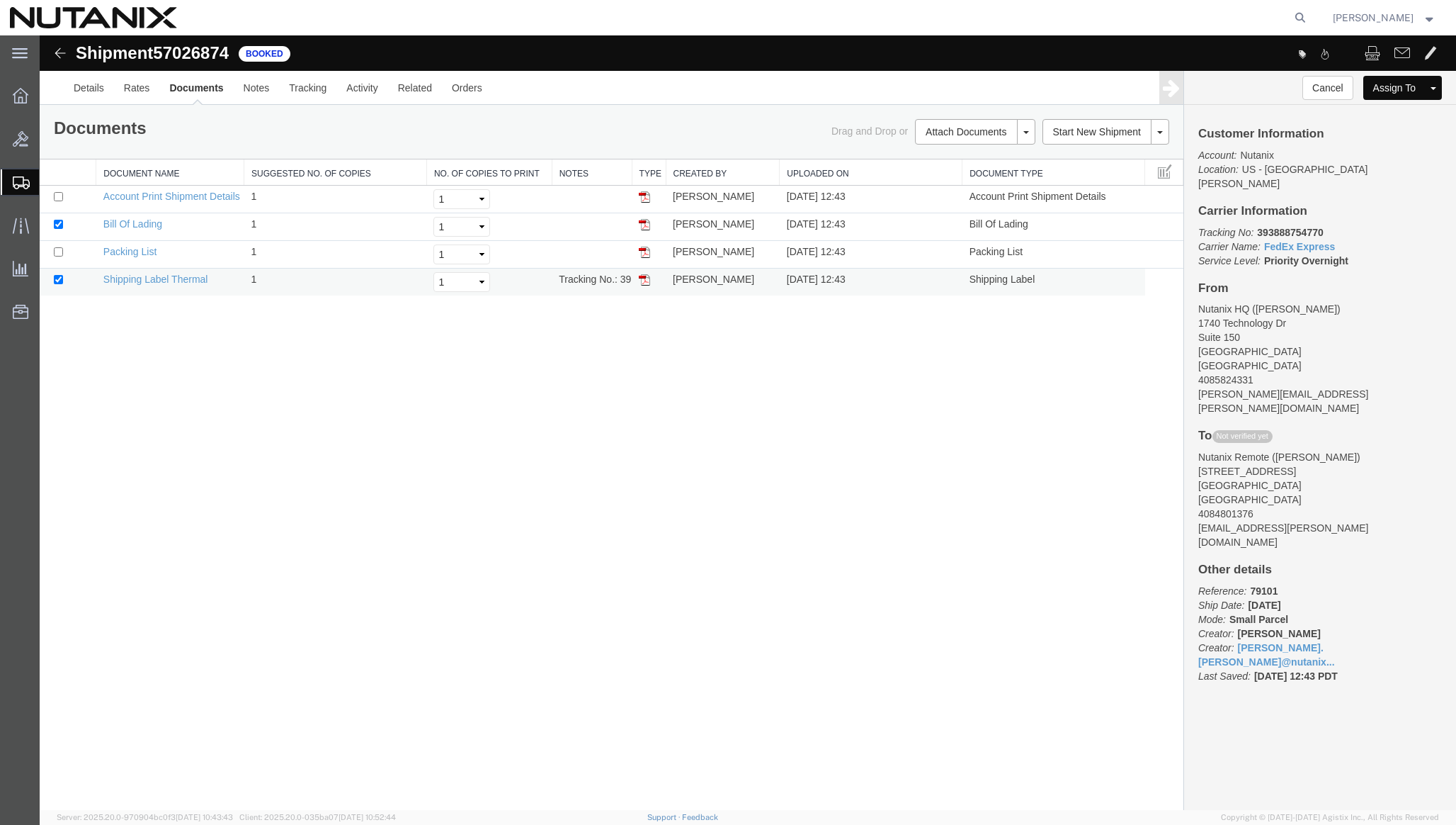
click at [624, 277] on td "Tracking No.: 393888754770" at bounding box center [592, 282] width 80 height 28
copy td "393888754770"
click at [198, 51] on span "57026874" at bounding box center [190, 52] width 76 height 19
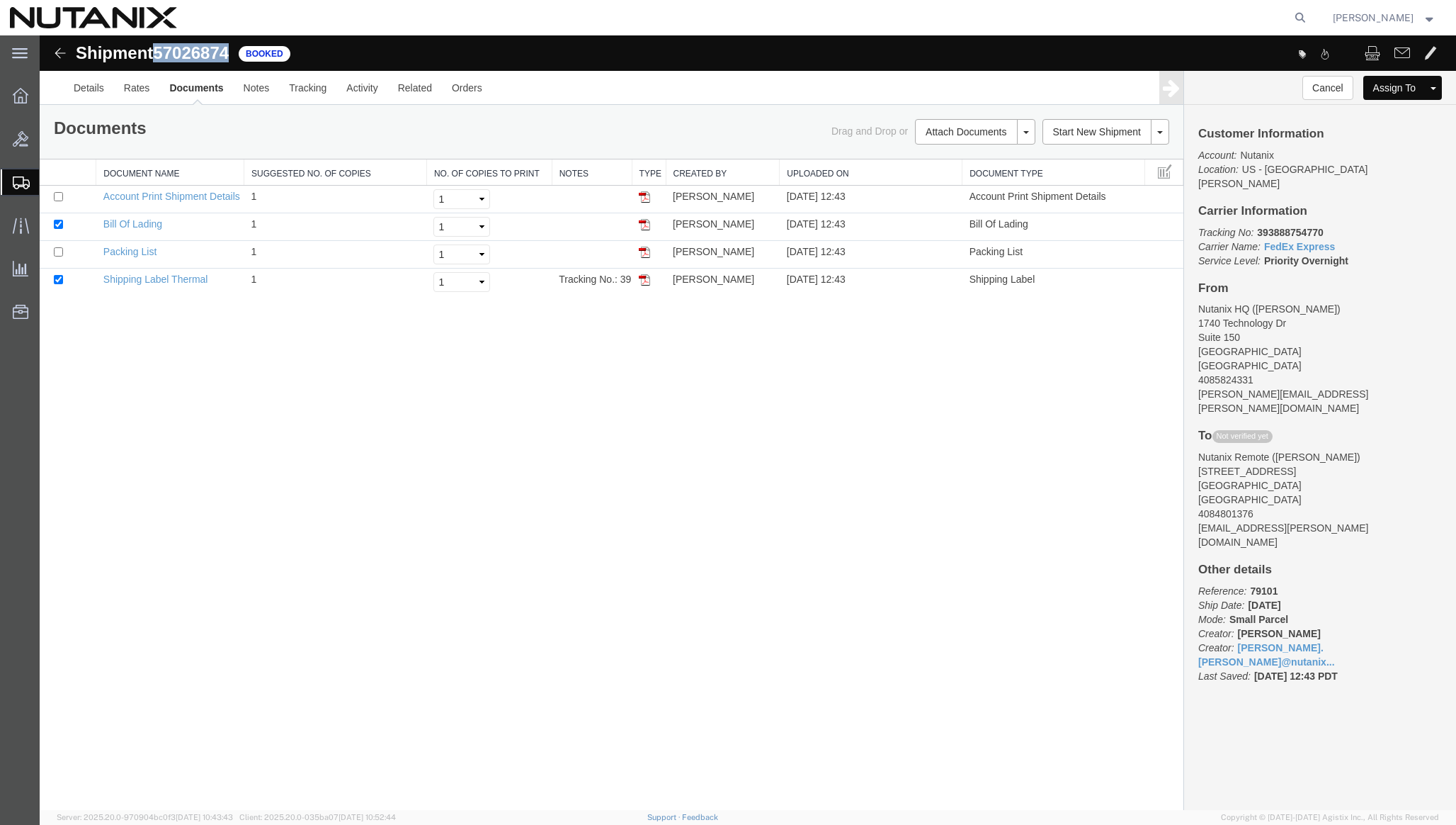
click at [198, 51] on span "57026874" at bounding box center [190, 52] width 76 height 19
copy span "57026874"
